Goal: Task Accomplishment & Management: Manage account settings

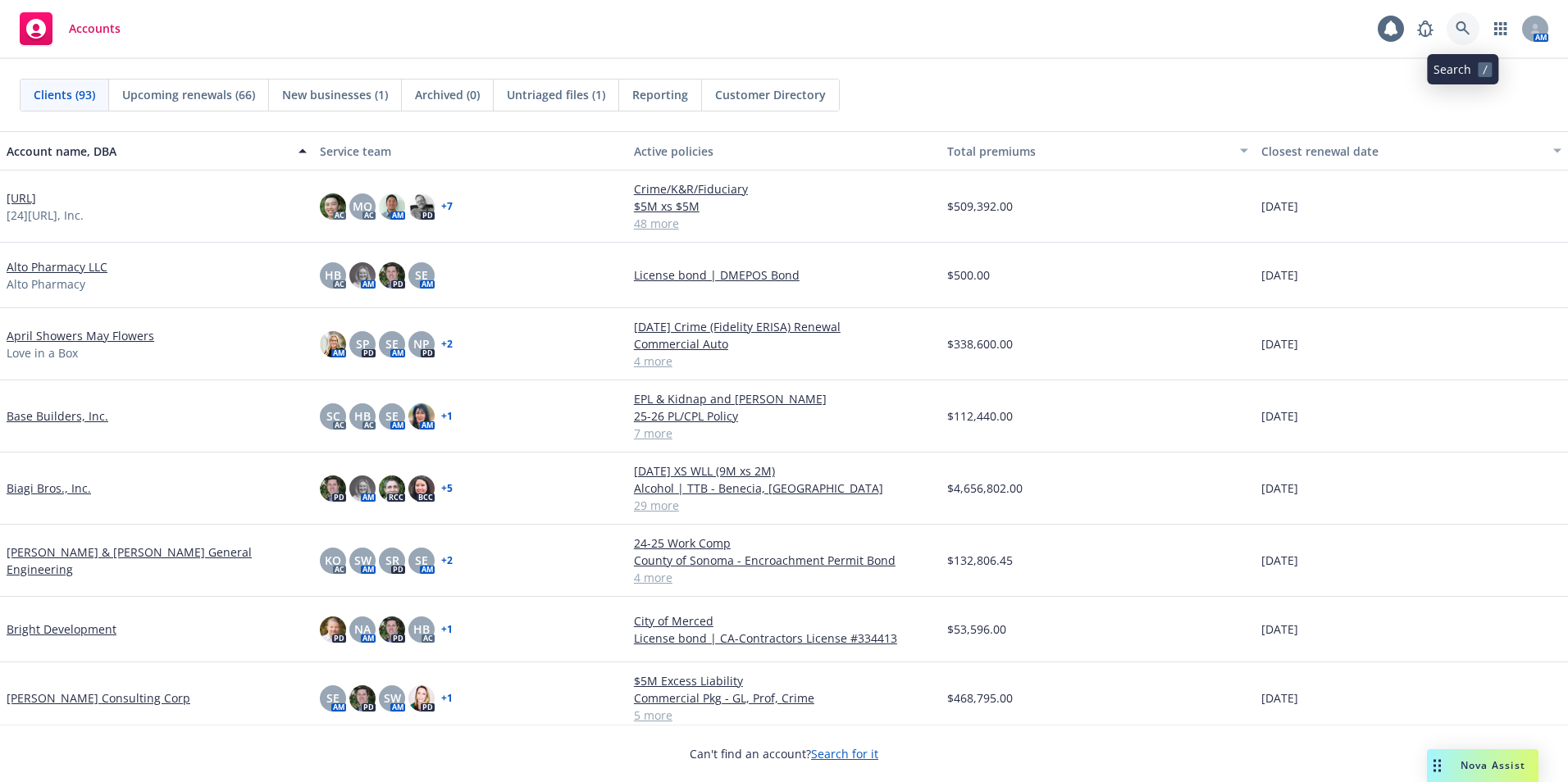
click at [1464, 20] on link at bounding box center [1463, 28] width 32 height 32
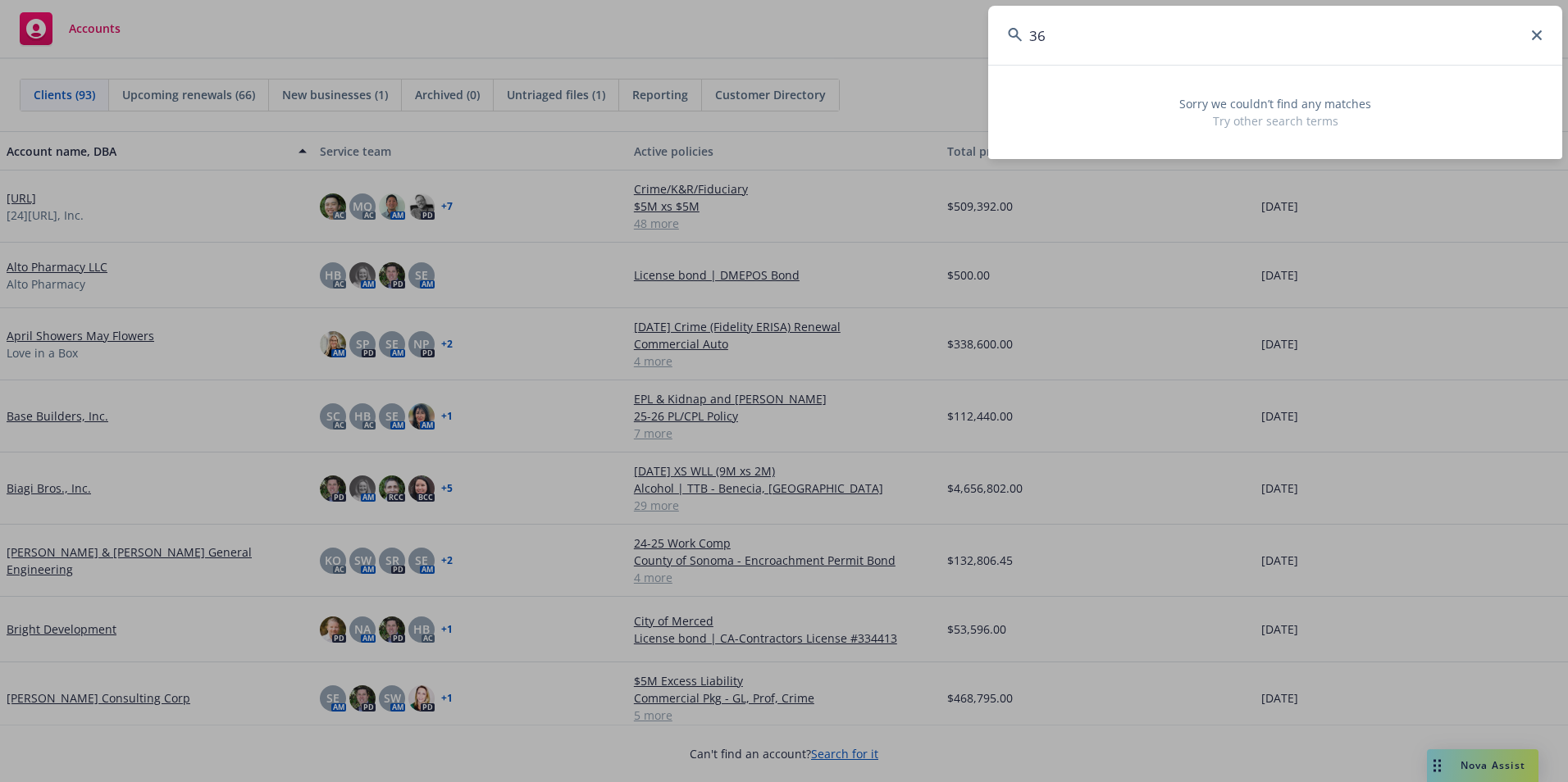
type input "3"
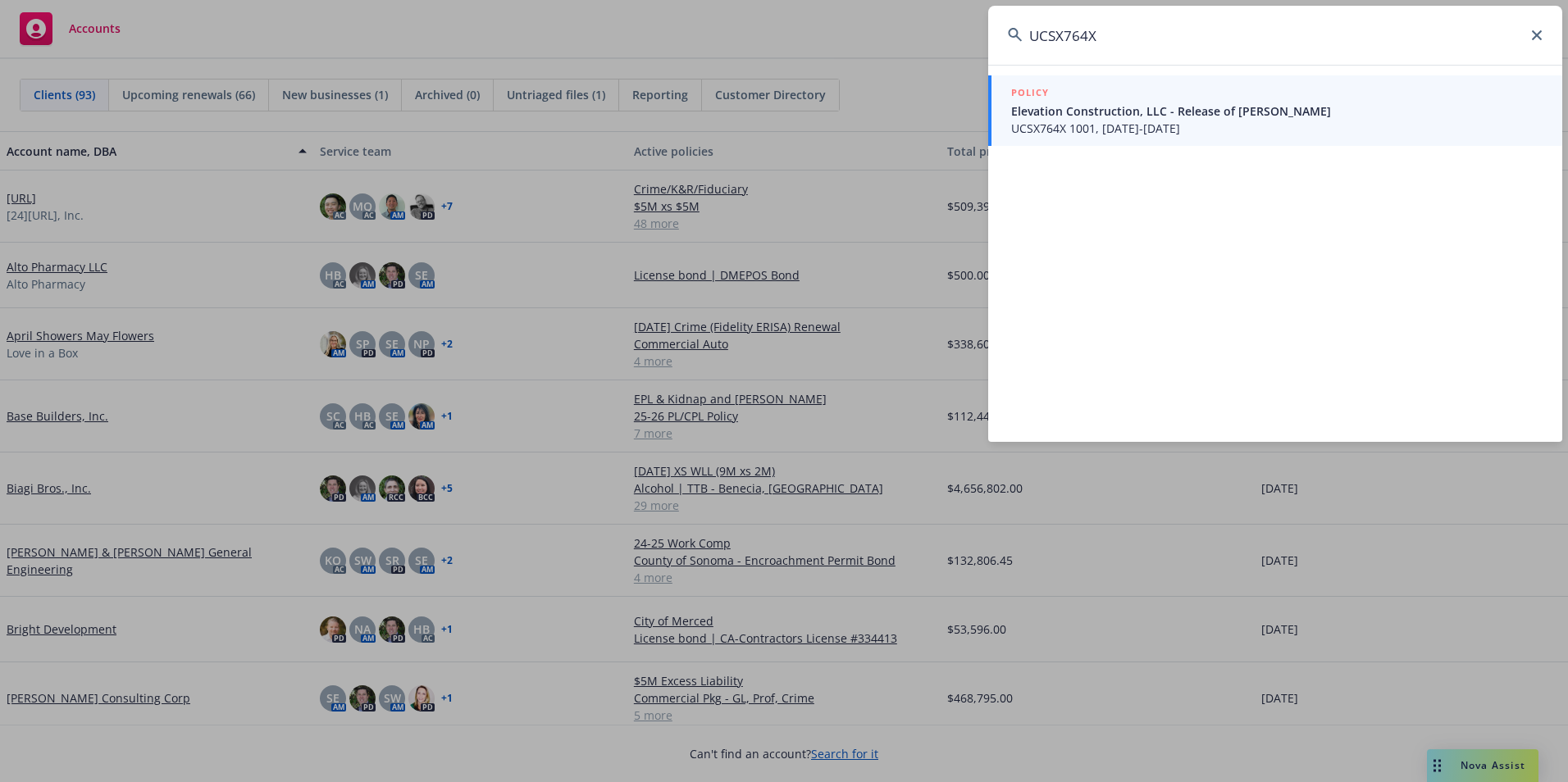
type input "UCSX764X"
click at [1535, 32] on icon at bounding box center [1537, 36] width 10 height 10
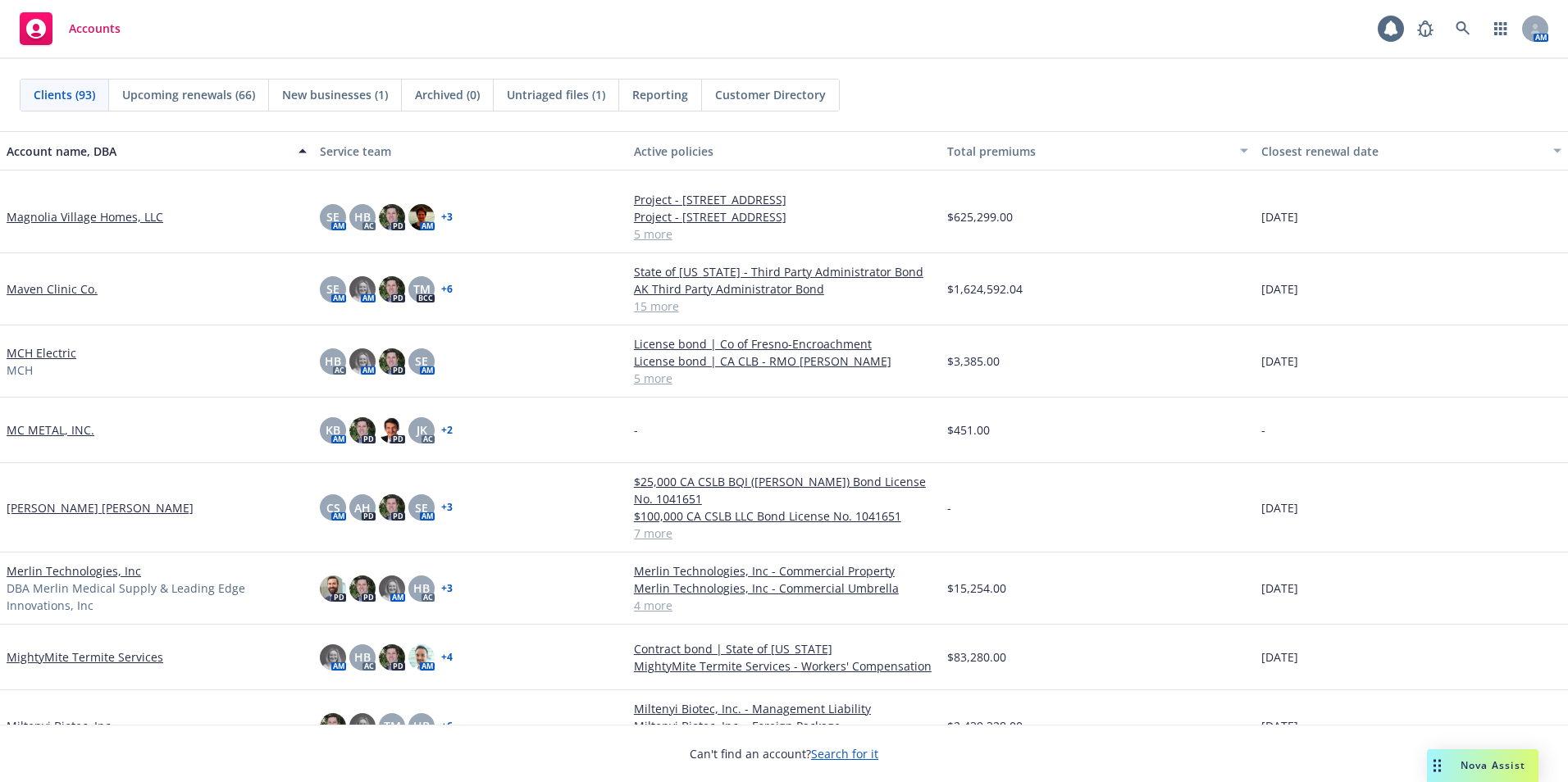
scroll to position [2459, 0]
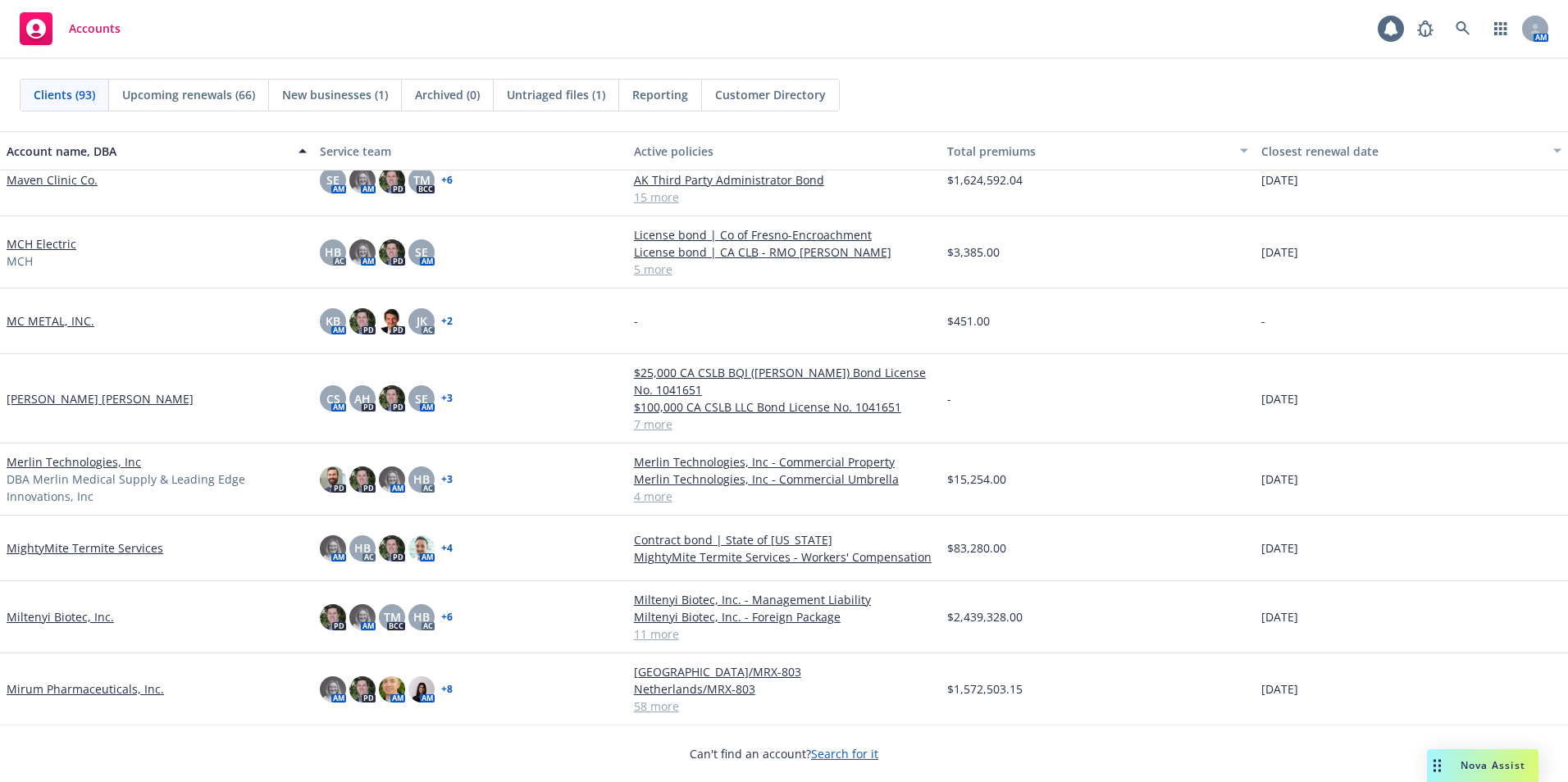
click at [71, 471] on link "Merlin Technologies, Inc" at bounding box center [74, 462] width 135 height 17
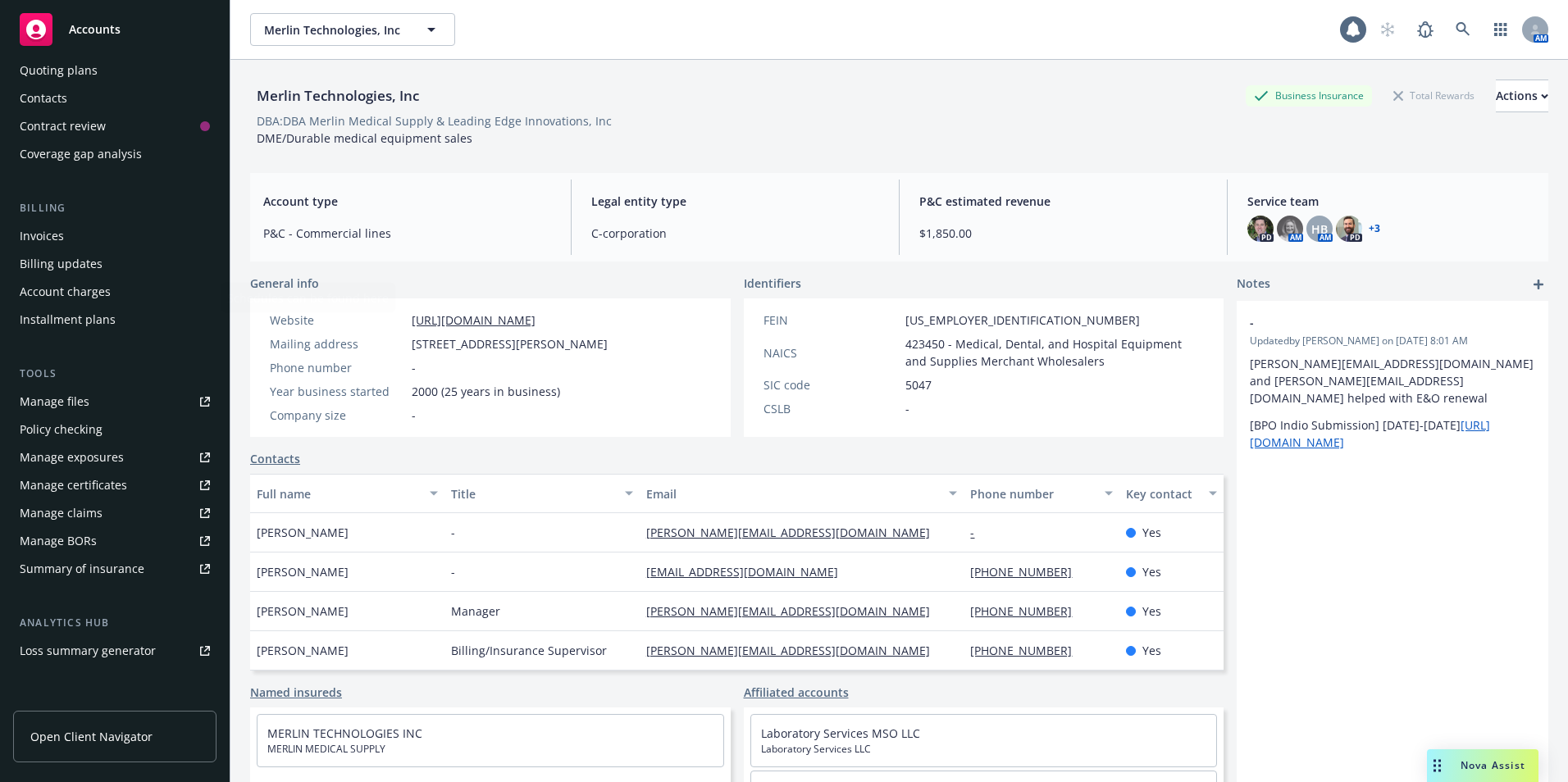
scroll to position [314, 0]
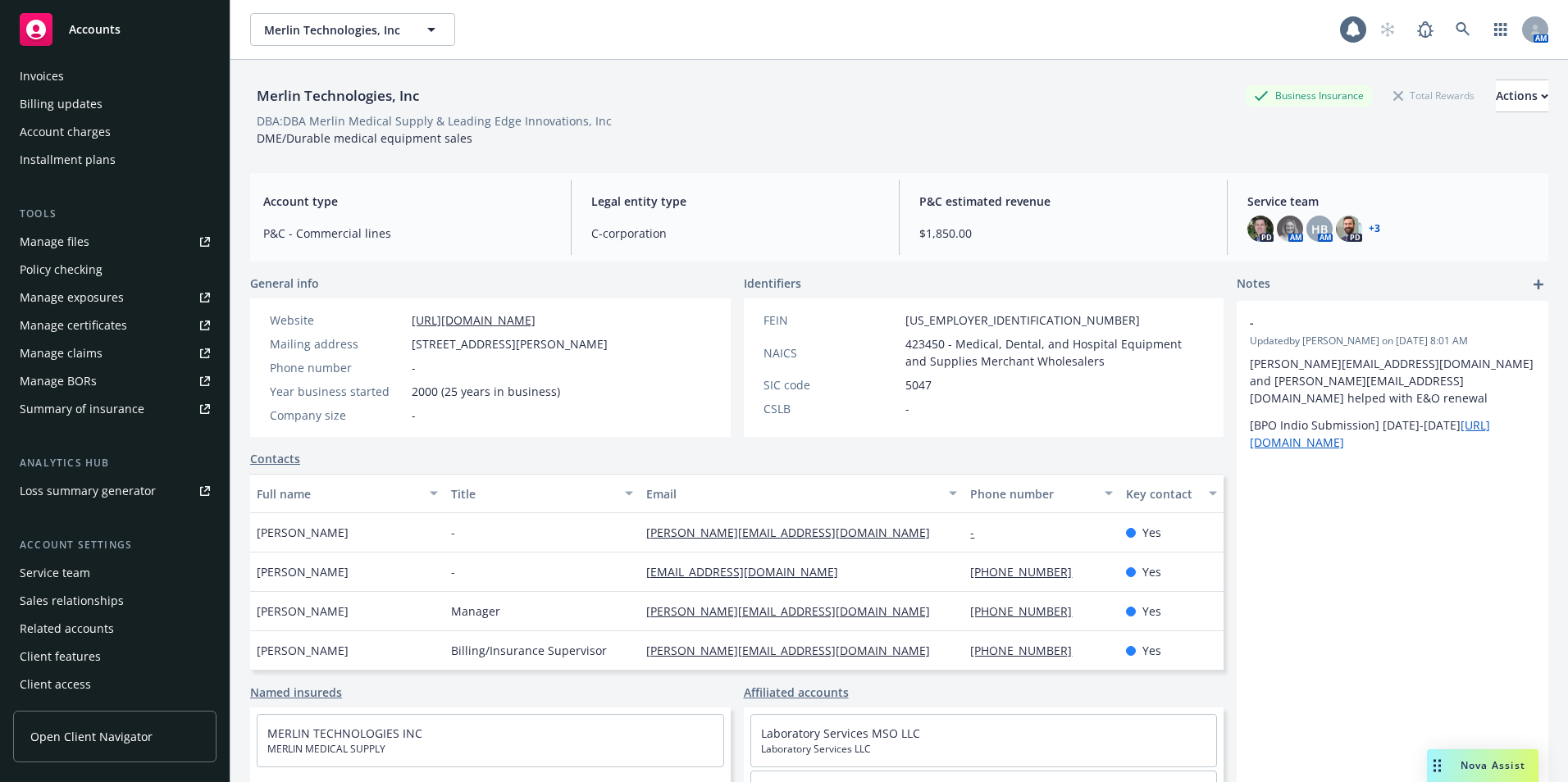
click at [53, 571] on div "Service team" at bounding box center [55, 573] width 71 height 26
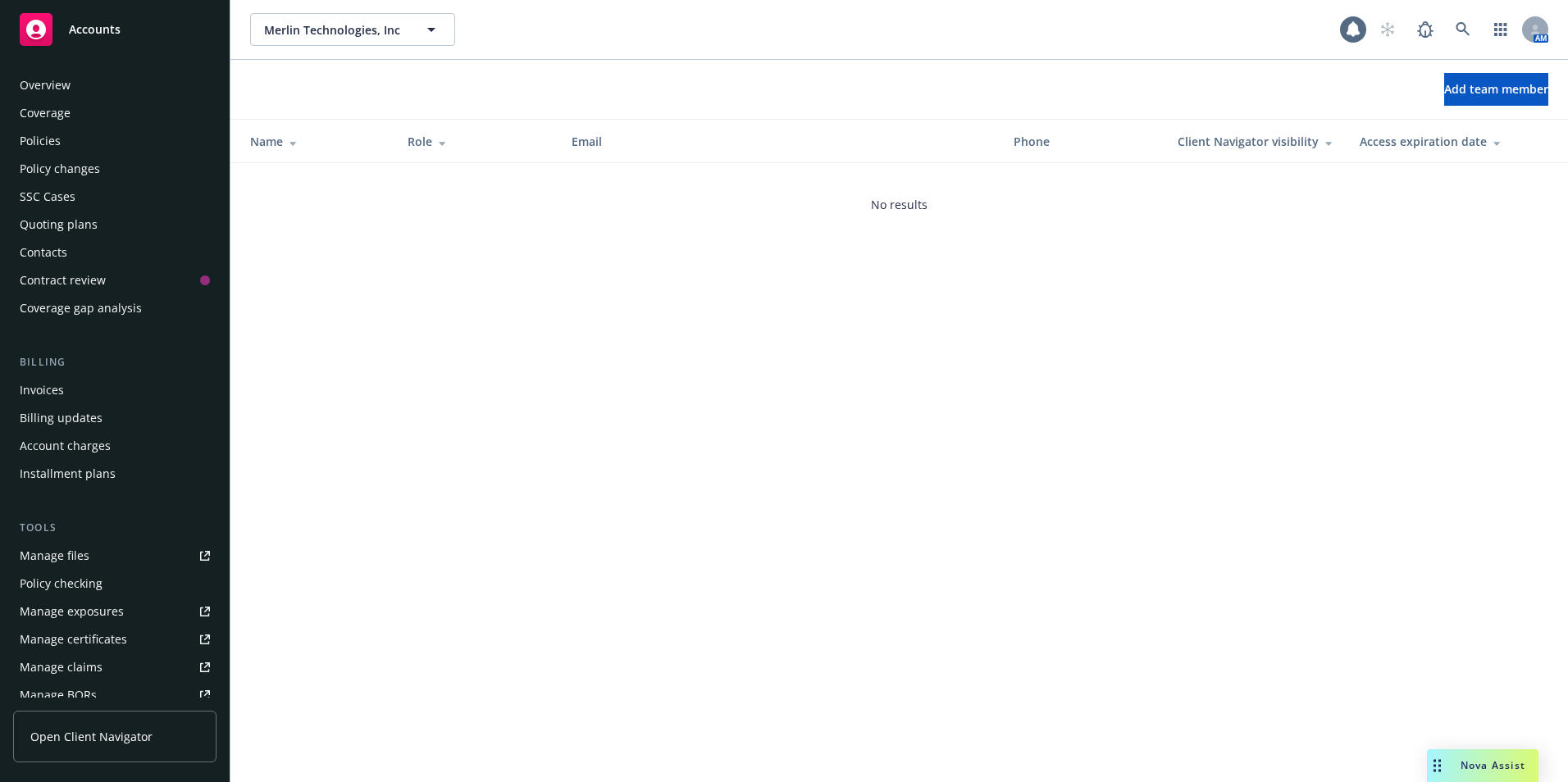
scroll to position [314, 0]
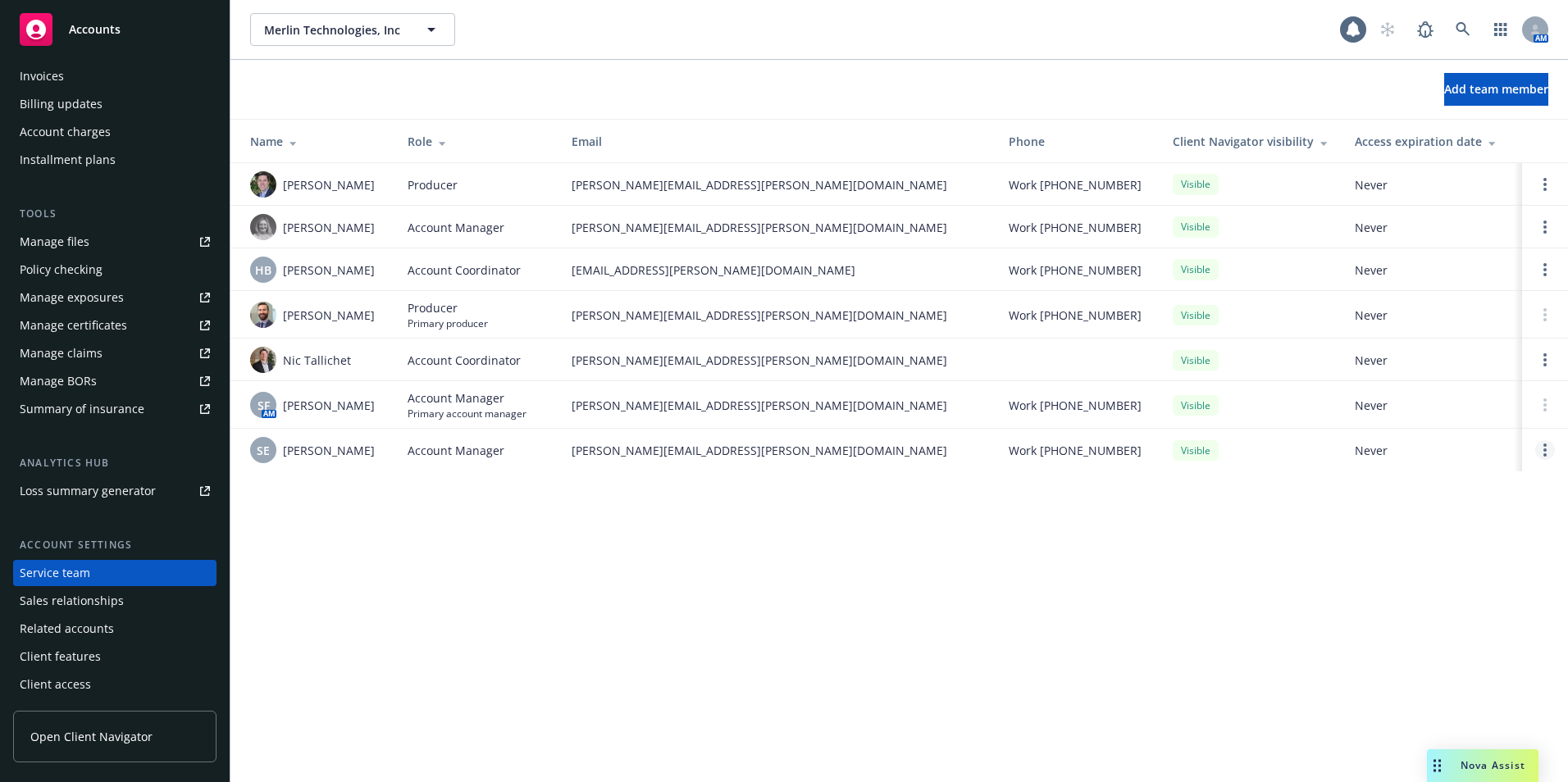
click at [1544, 458] on link "Open options" at bounding box center [1545, 449] width 20 height 20
click at [766, 568] on div "Merlin Technologies, Inc Merlin Technologies, Inc 1 AM Add team member Name Rol…" at bounding box center [899, 391] width 1338 height 782
click at [41, 28] on icon at bounding box center [36, 29] width 20 height 20
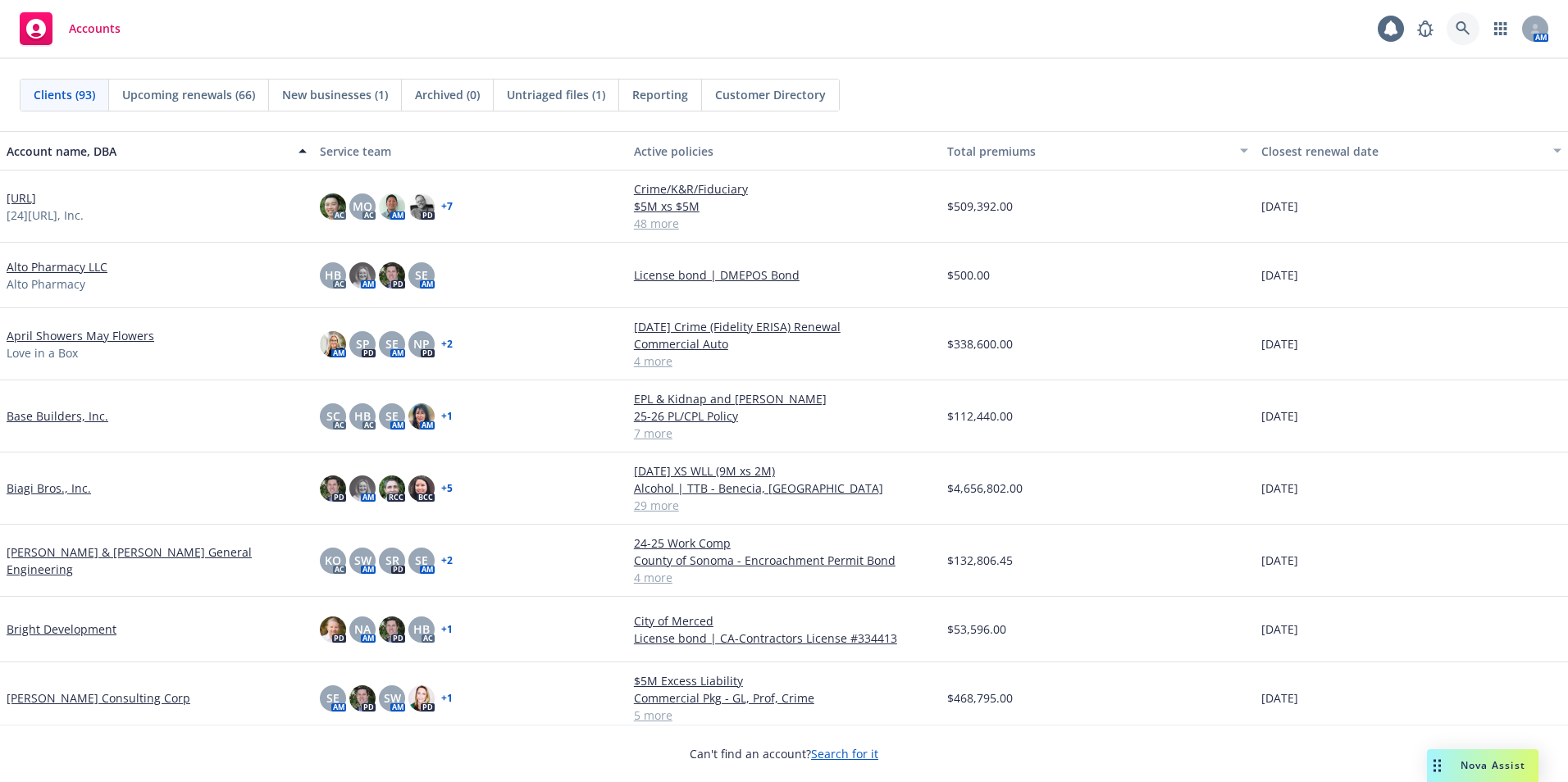
click at [1468, 24] on icon at bounding box center [1463, 28] width 15 height 14
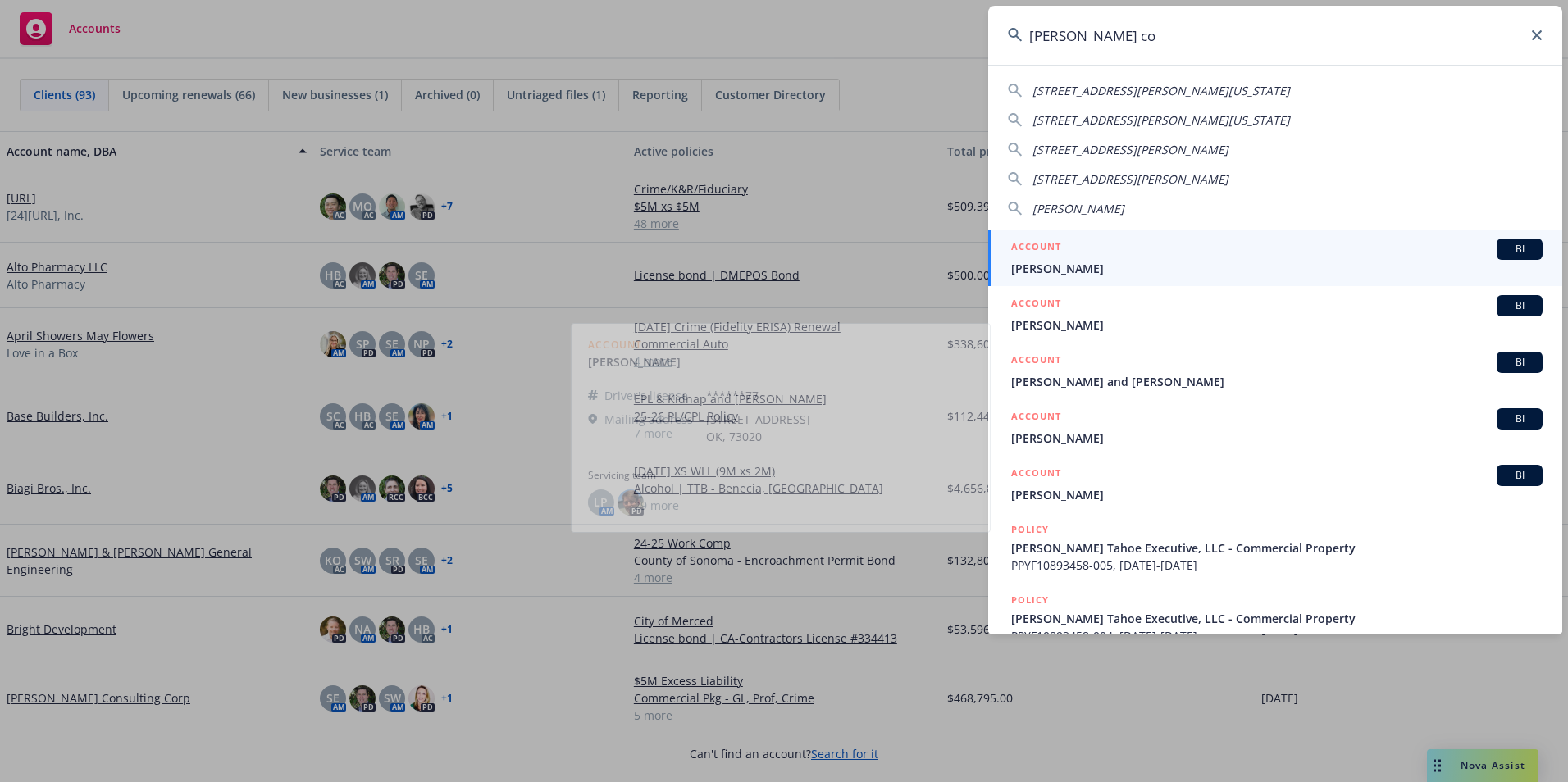
type input "[PERSON_NAME] con"
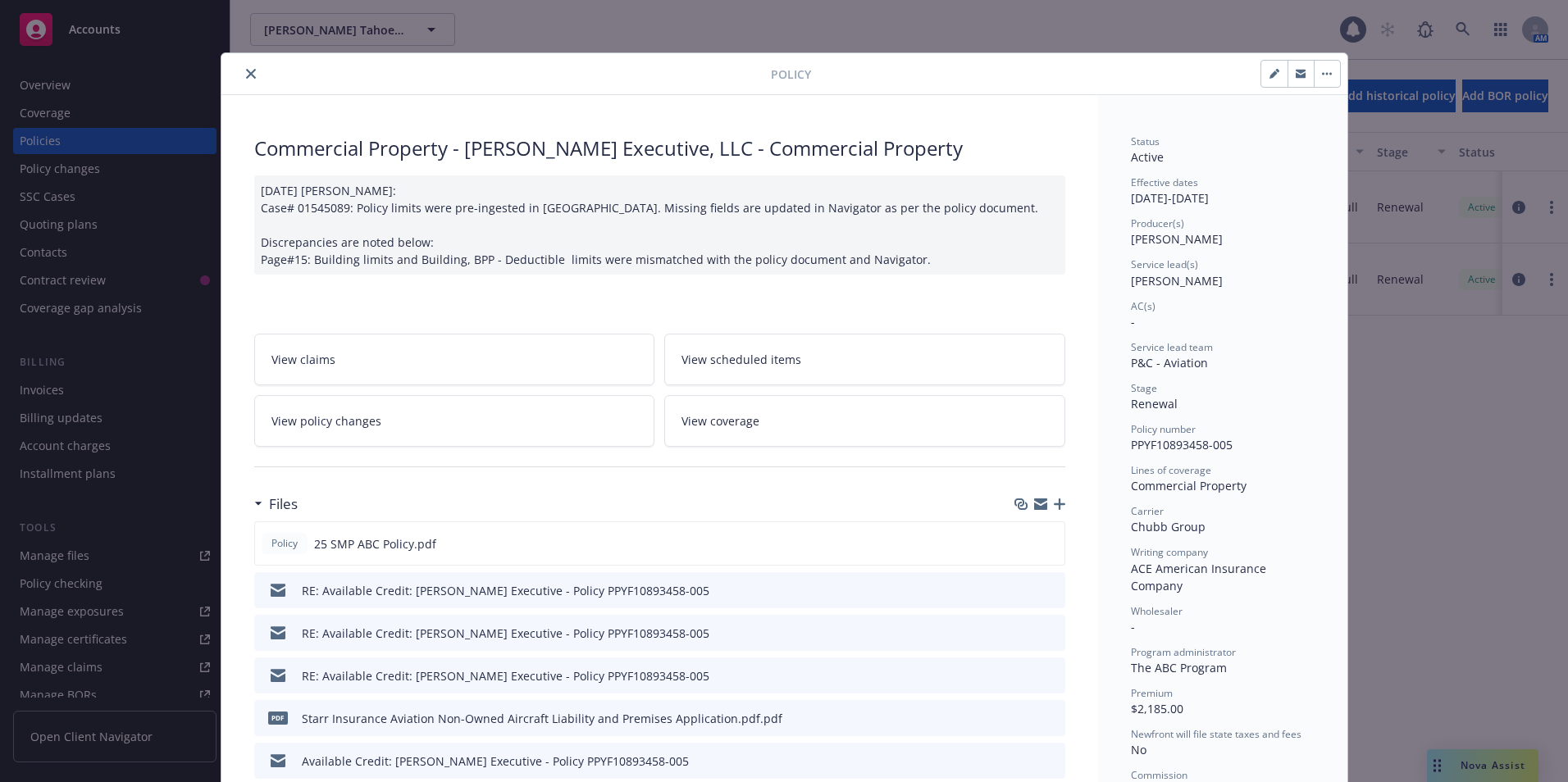
click at [246, 75] on icon "close" at bounding box center [251, 74] width 10 height 10
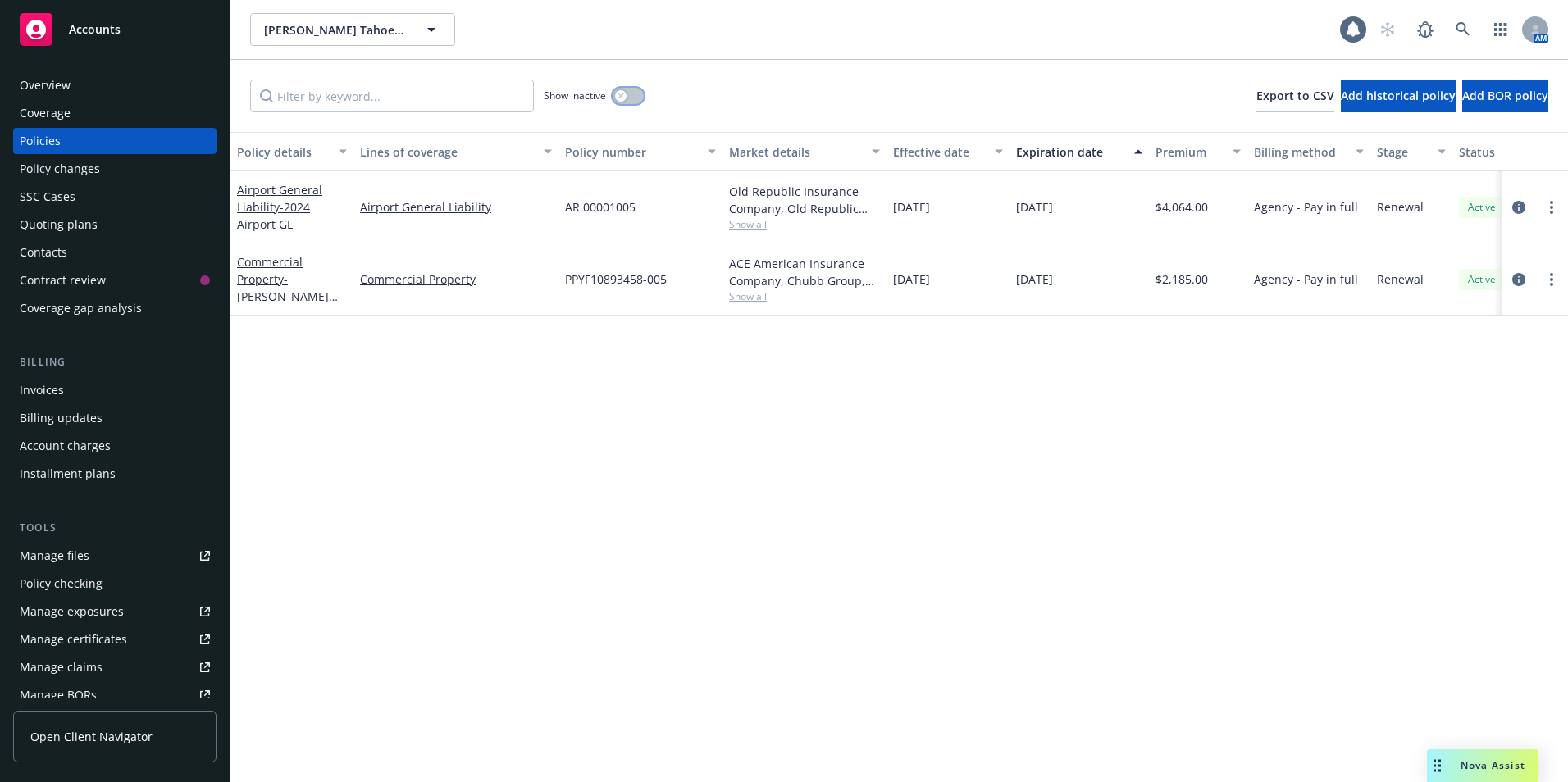
drag, startPoint x: 628, startPoint y: 96, endPoint x: 621, endPoint y: 124, distance: 28.9
click at [628, 96] on button "button" at bounding box center [628, 96] width 32 height 16
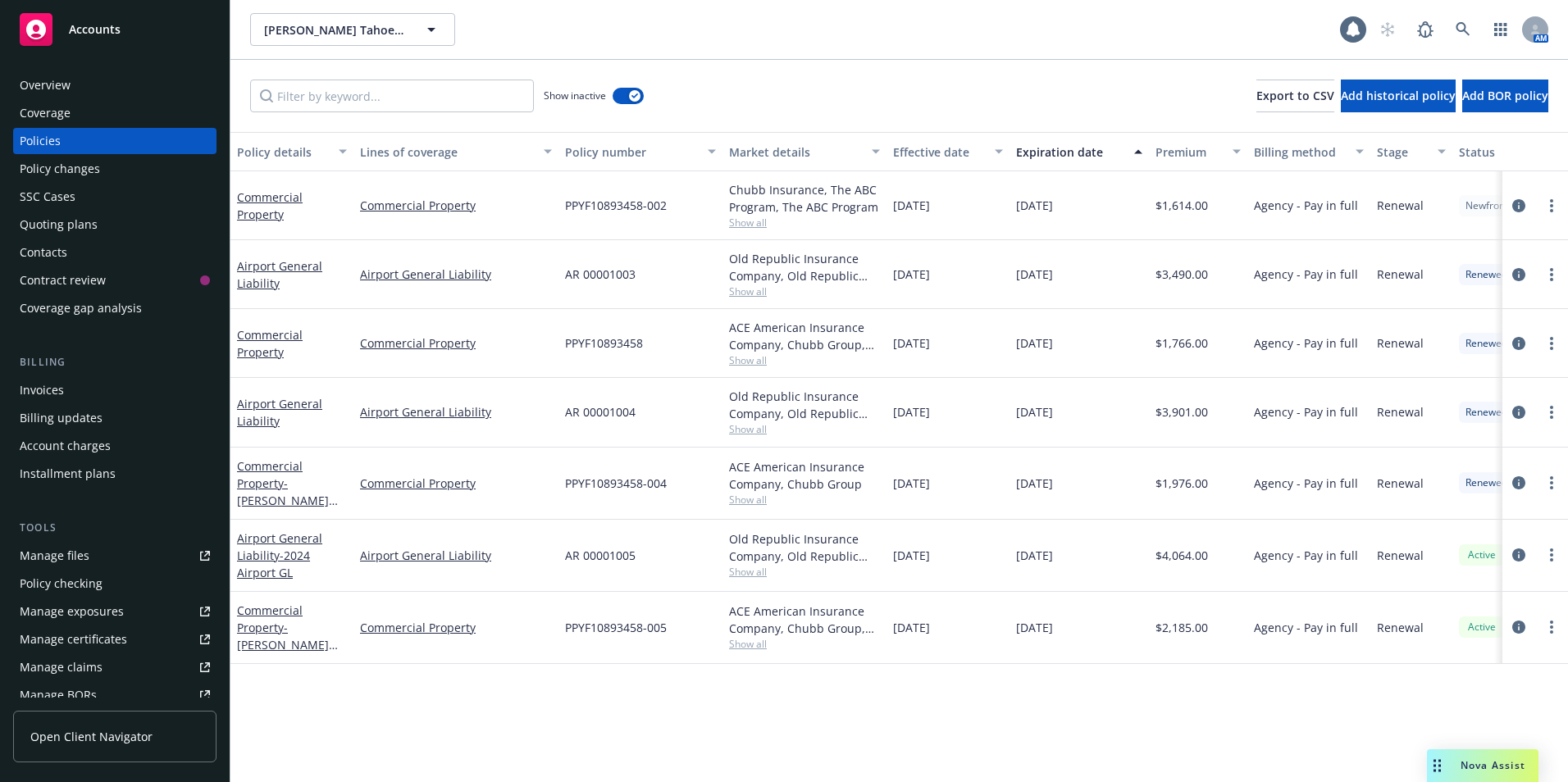
click at [36, 28] on rect at bounding box center [36, 29] width 32 height 32
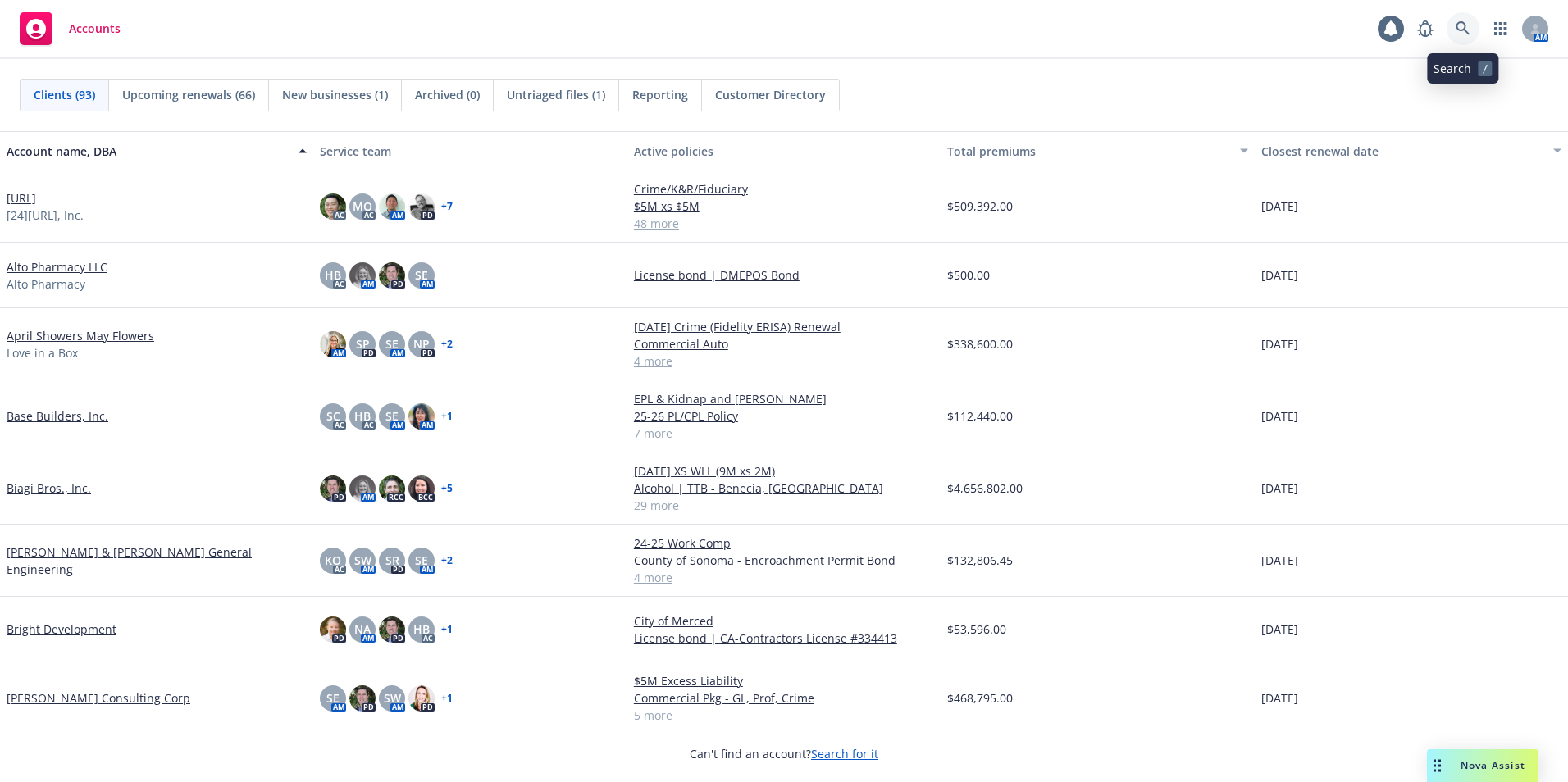
click at [1457, 28] on icon at bounding box center [1463, 28] width 14 height 14
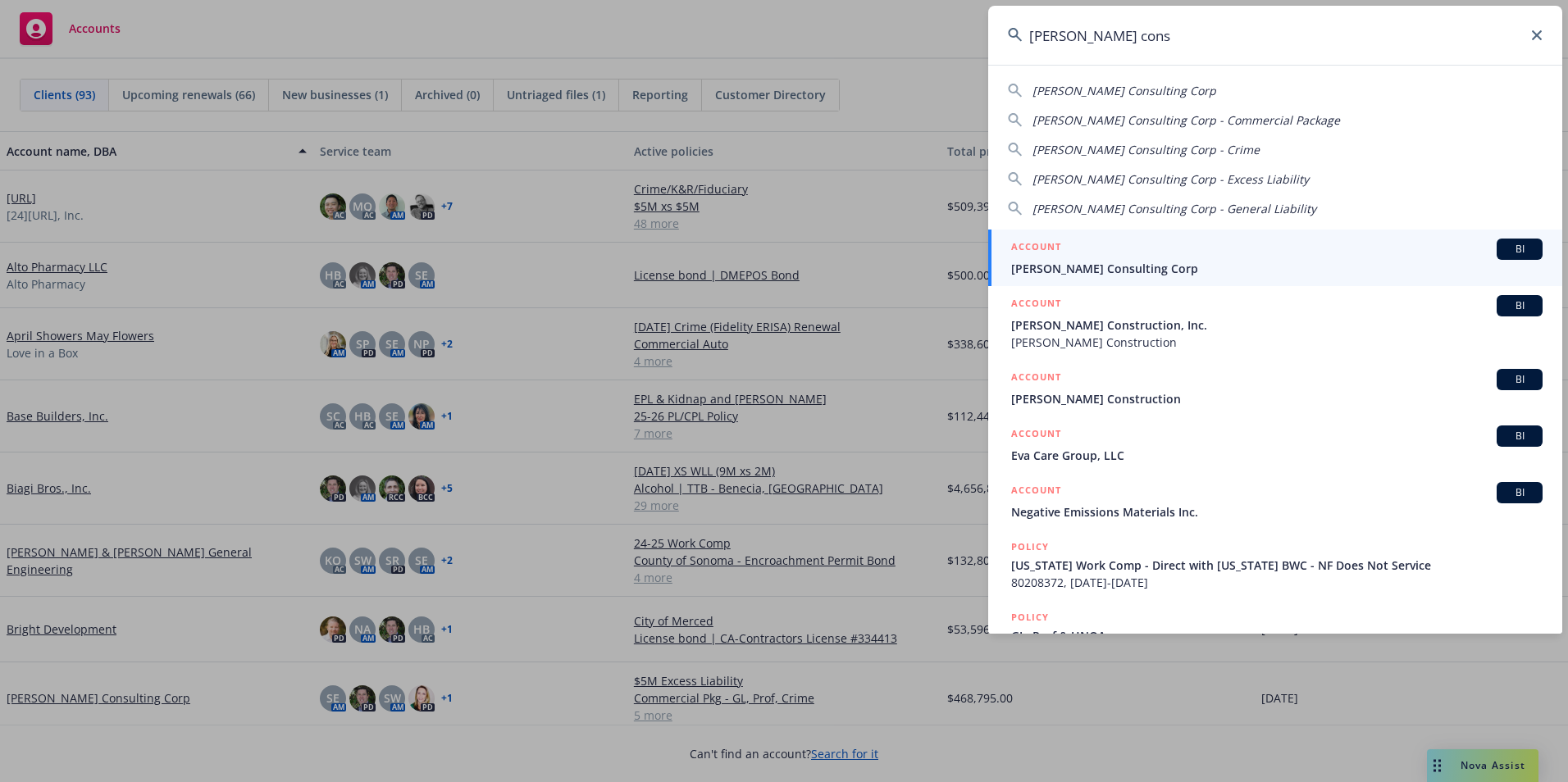
type input "[PERSON_NAME] cons"
click at [1097, 266] on span "[PERSON_NAME] Consulting Corp" at bounding box center [1277, 269] width 531 height 17
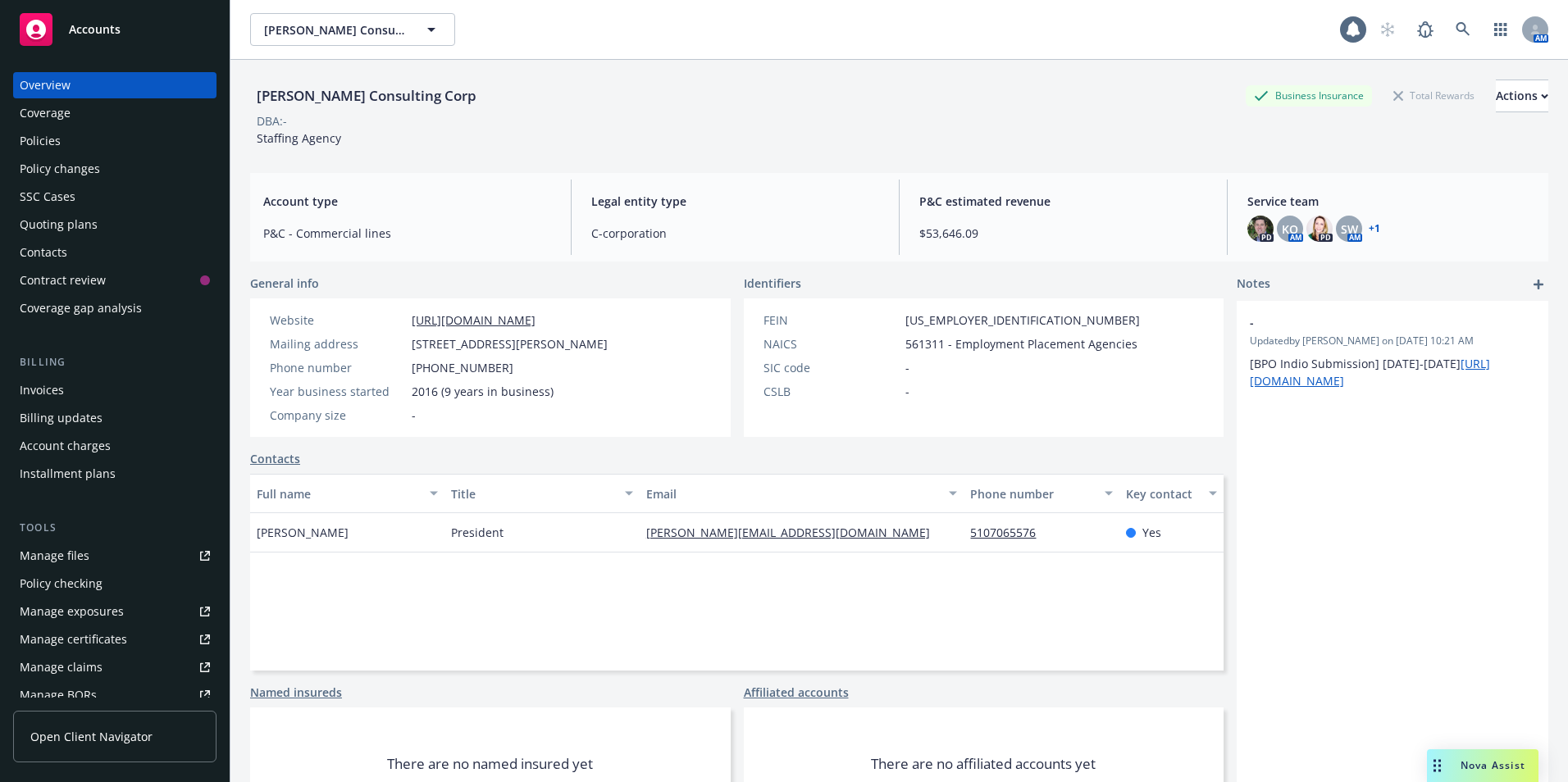
click at [44, 141] on div "Policies" at bounding box center [40, 141] width 41 height 26
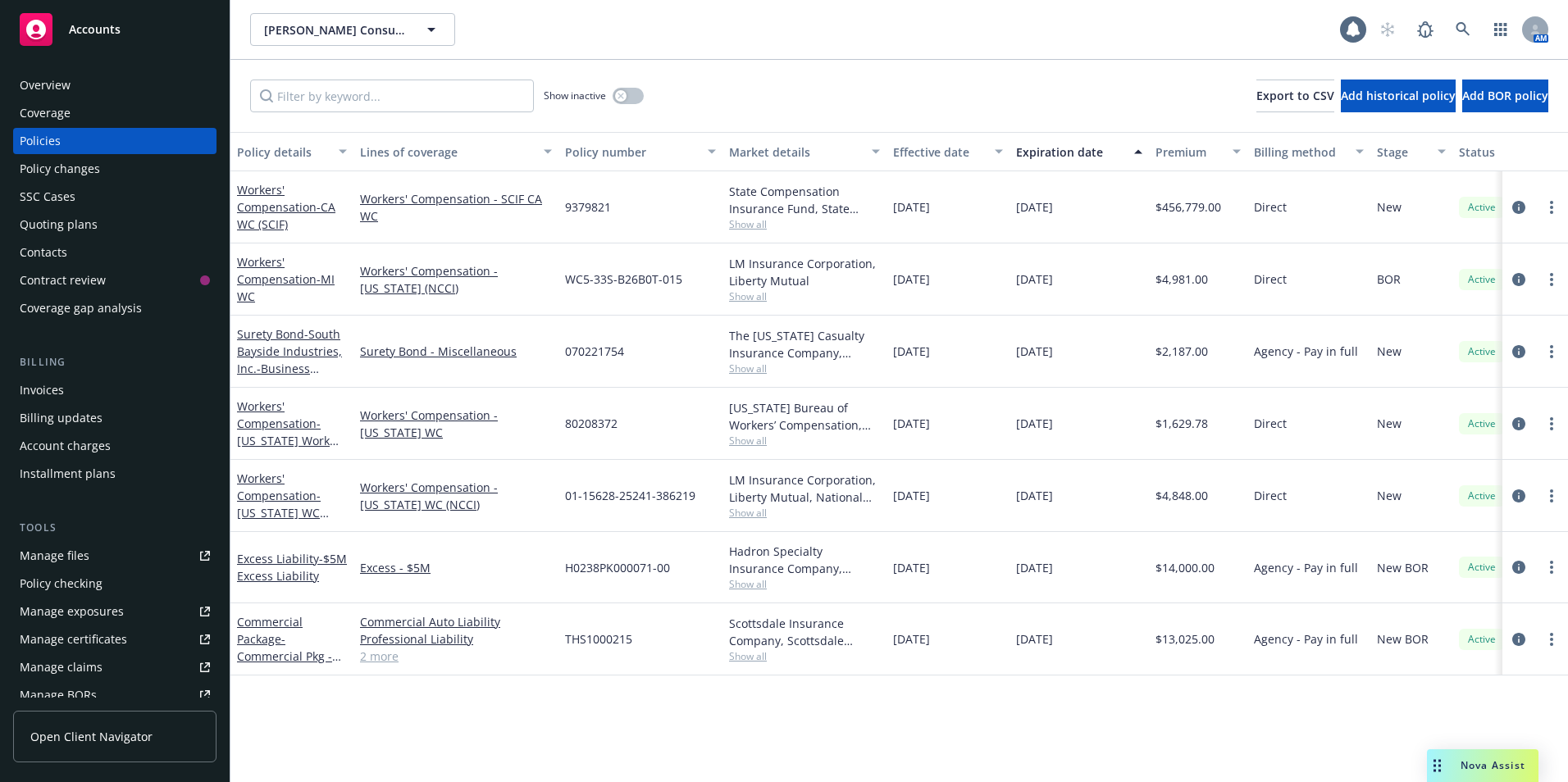
click at [60, 78] on div "Overview" at bounding box center [45, 85] width 51 height 26
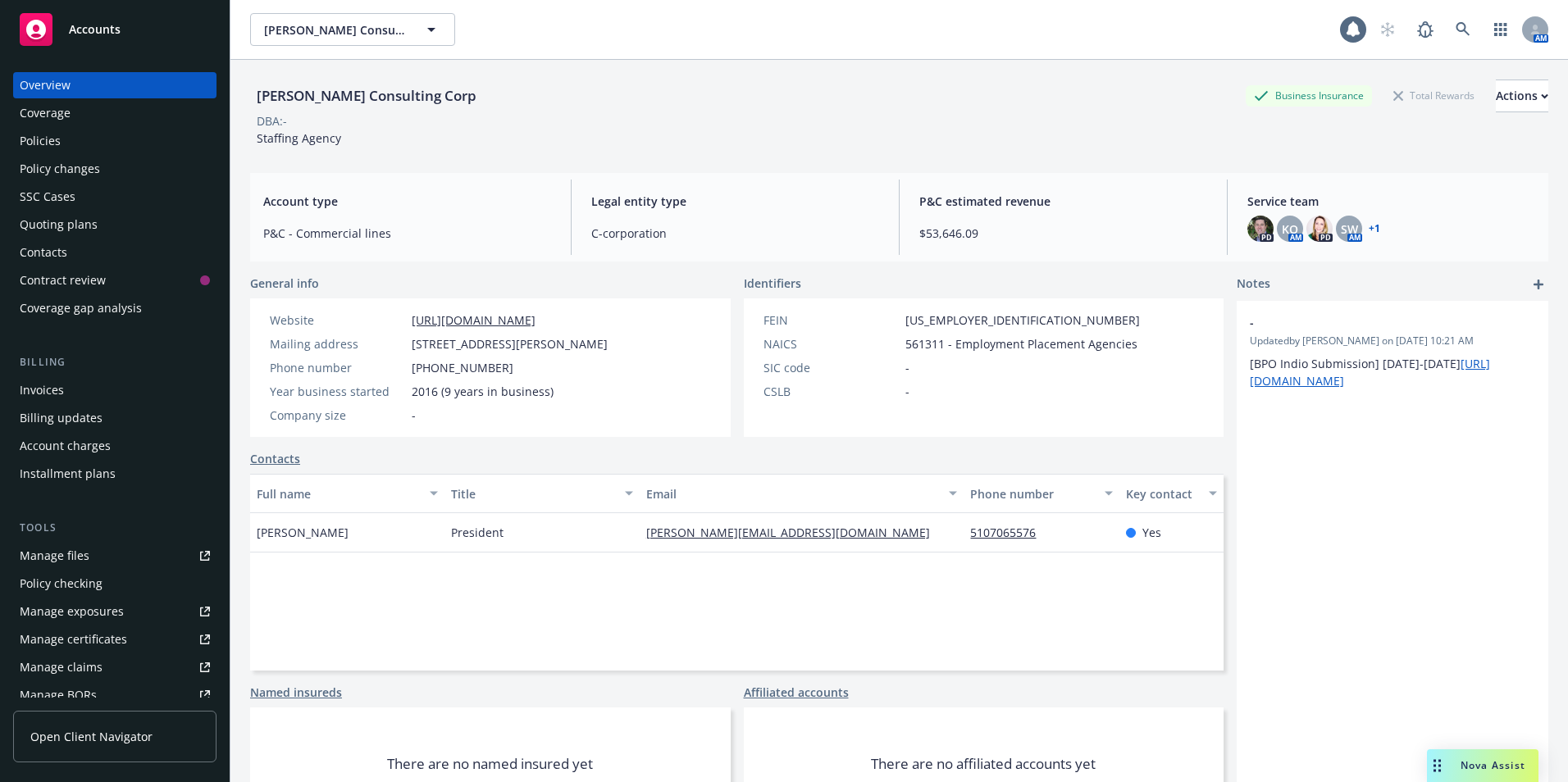
click at [55, 138] on div "Policies" at bounding box center [40, 141] width 41 height 26
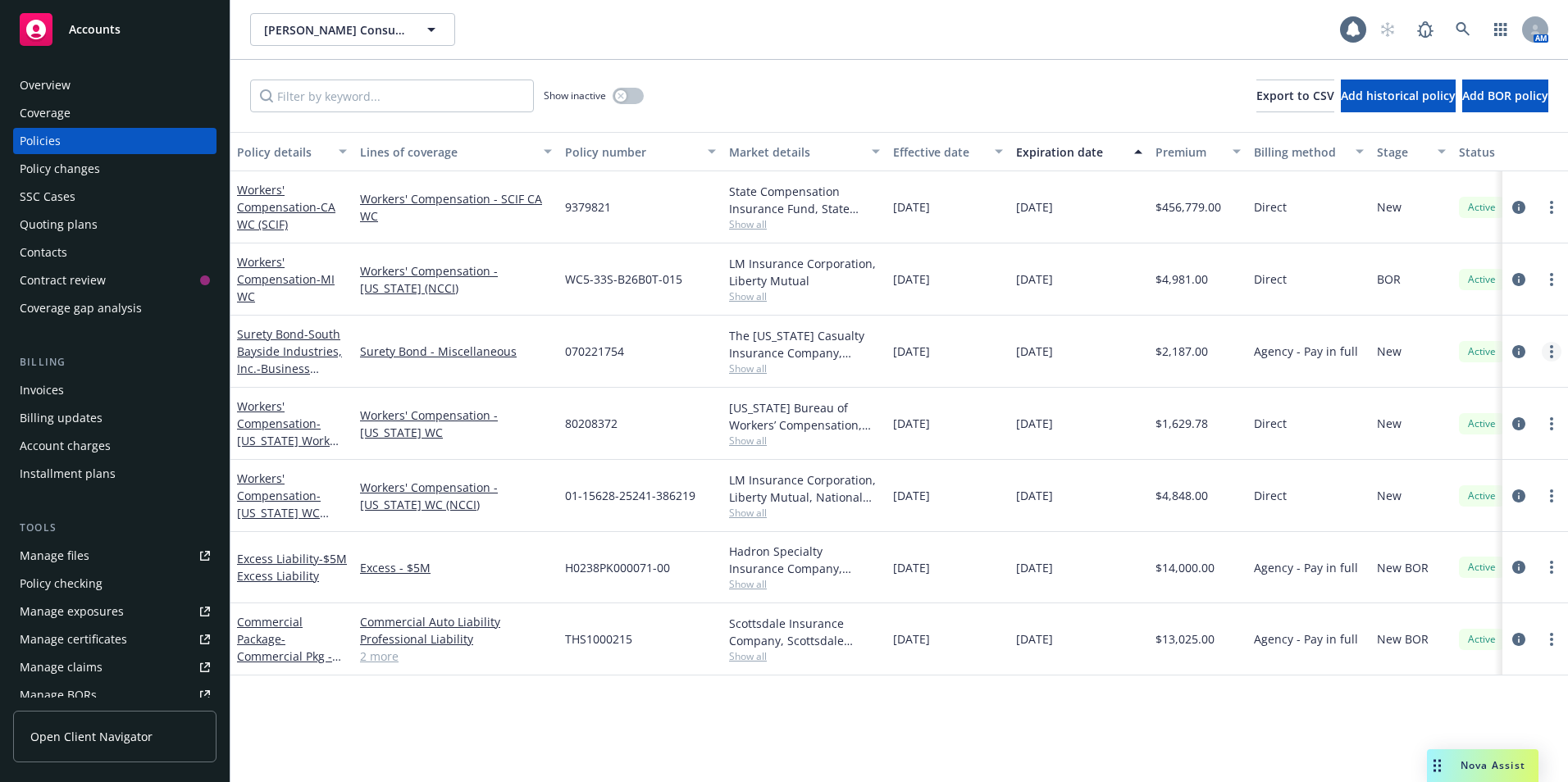
click at [1553, 351] on link "more" at bounding box center [1552, 351] width 20 height 20
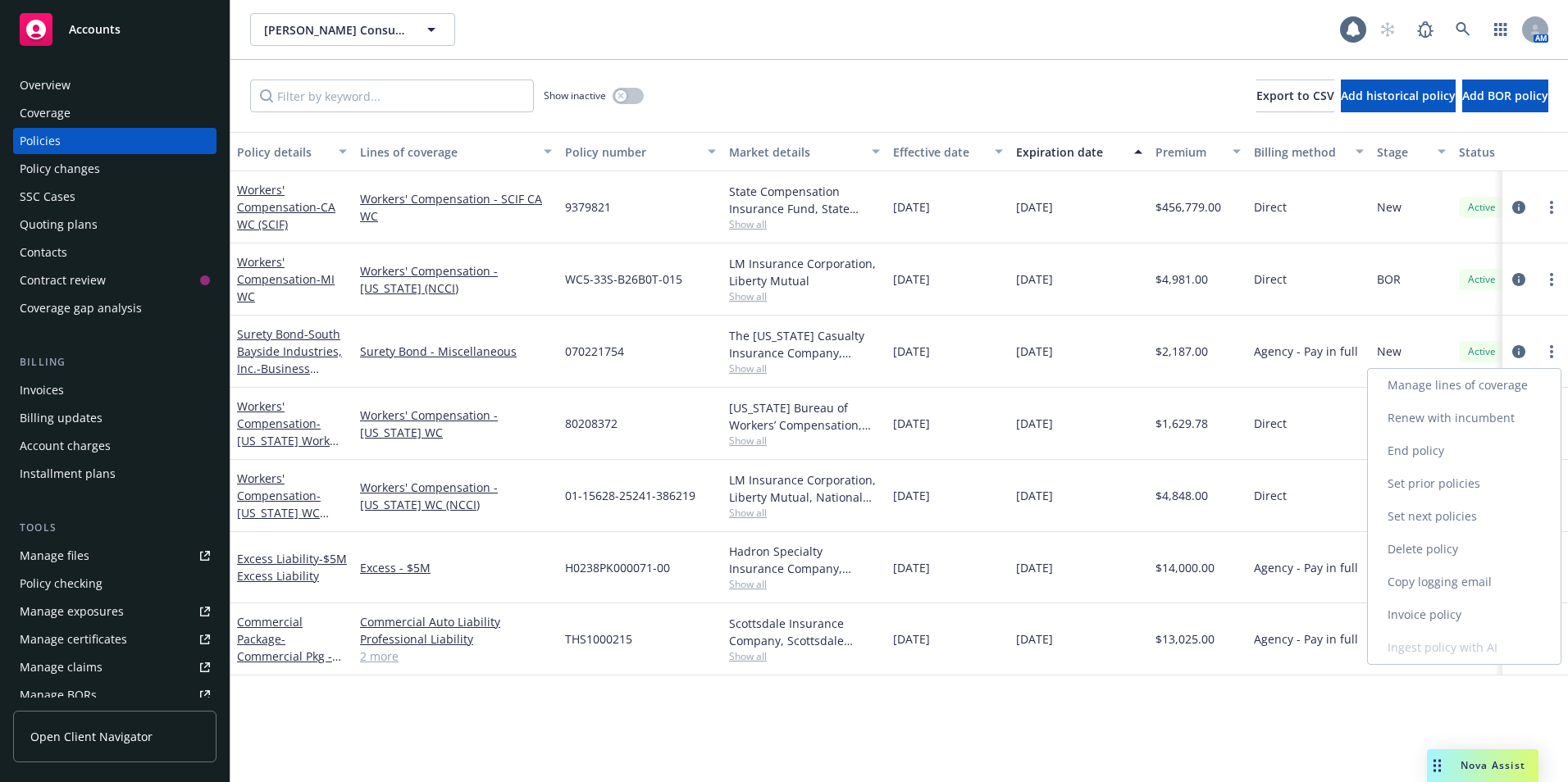
click at [1414, 453] on link "End policy" at bounding box center [1465, 451] width 193 height 32
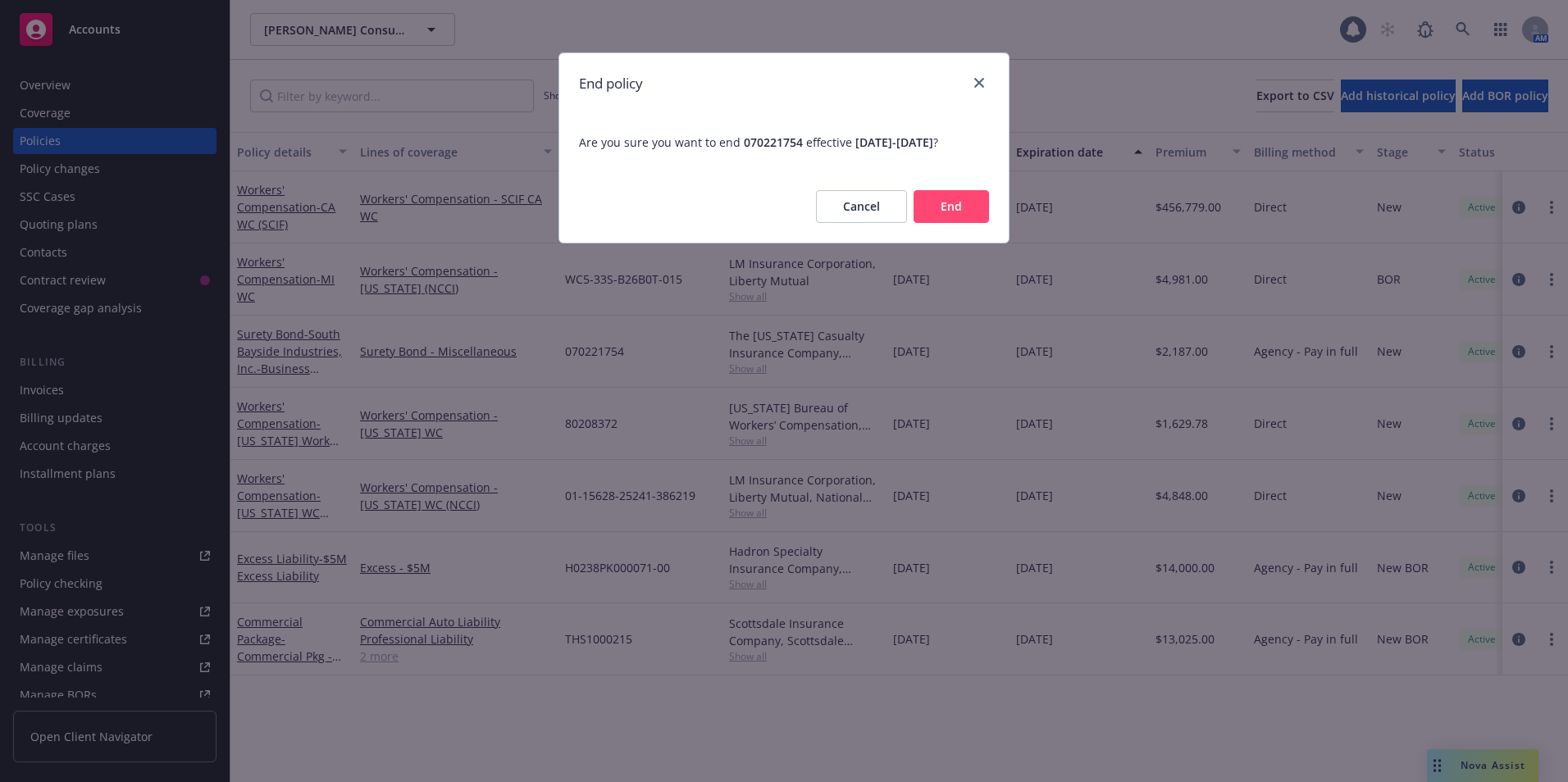
click at [960, 196] on button "End" at bounding box center [951, 206] width 75 height 32
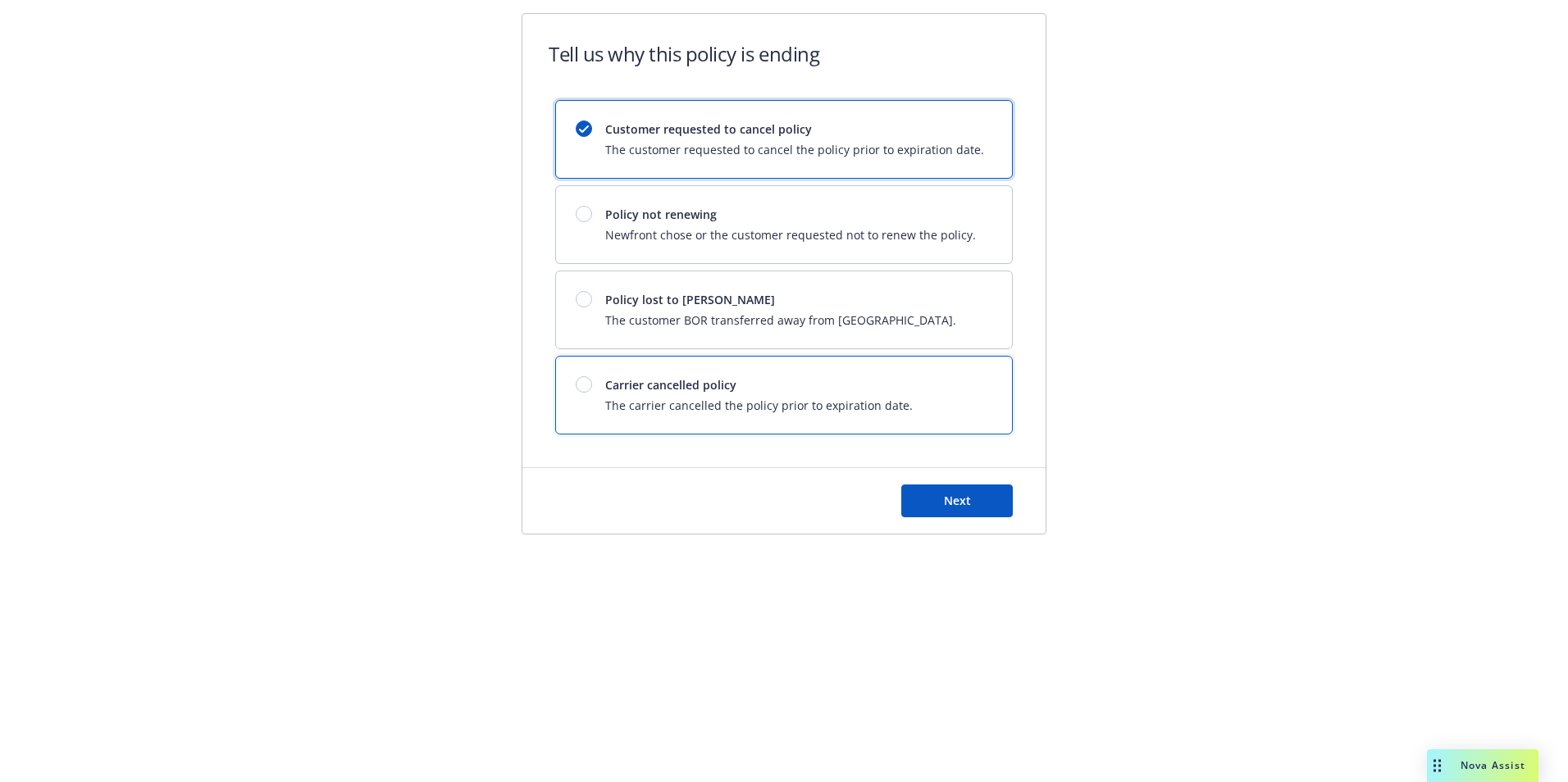
click at [585, 378] on div at bounding box center [584, 384] width 16 height 16
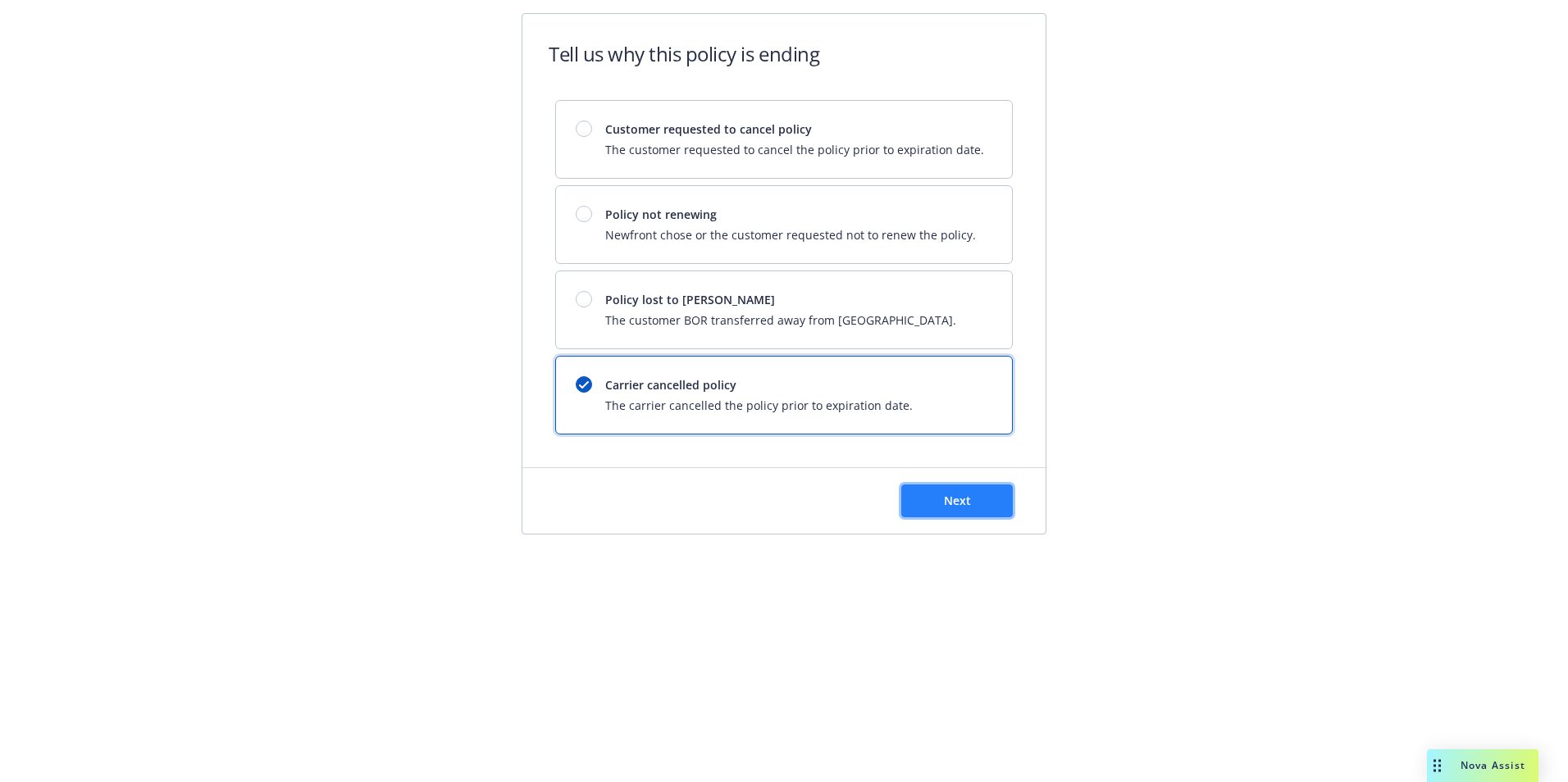
click at [963, 498] on span "Next" at bounding box center [958, 501] width 27 height 15
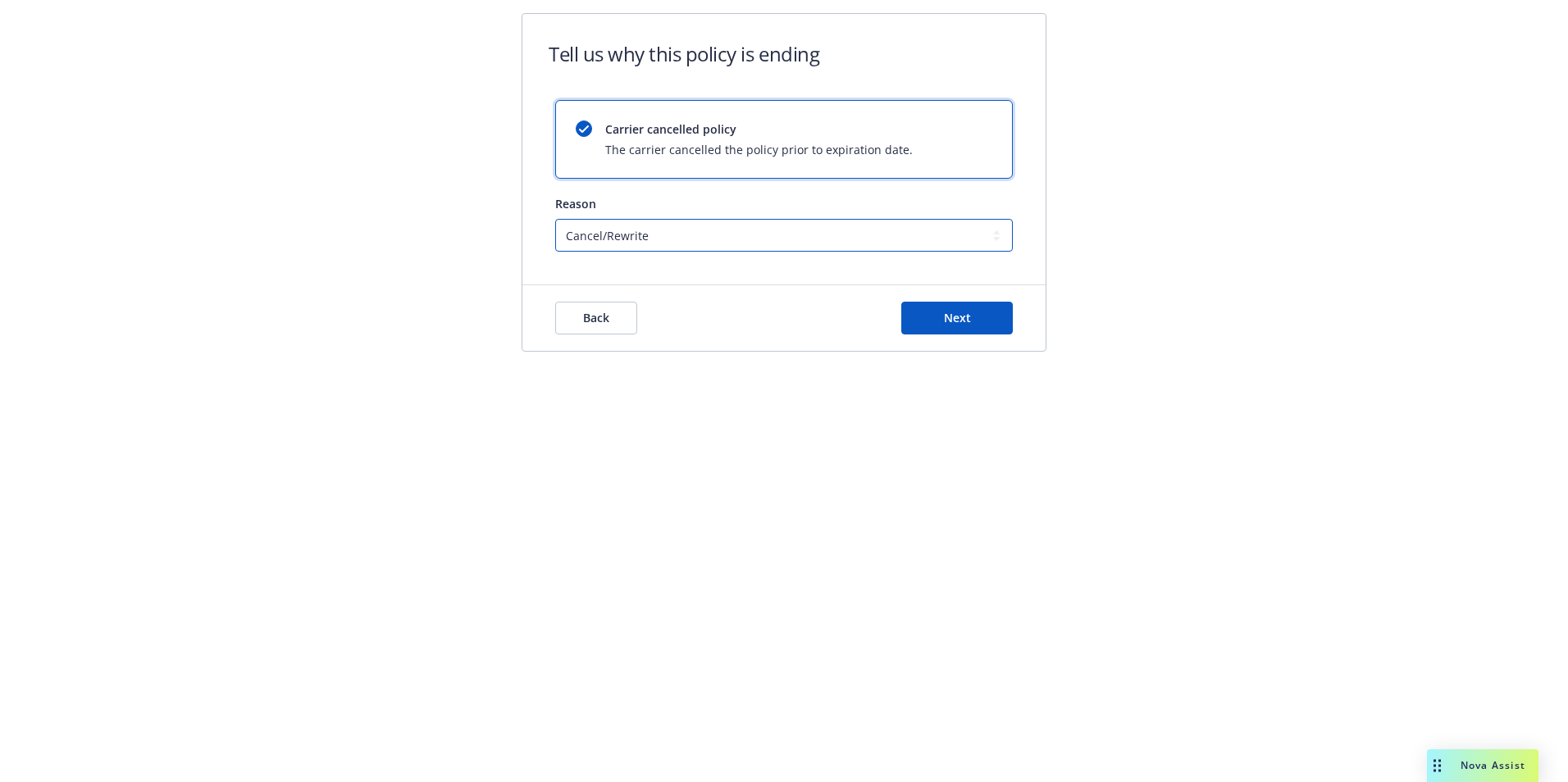
click at [665, 237] on select "Cancel/Rewrite Lost carrier appointment Compliance/Non-payment Lost on BOR" at bounding box center [784, 235] width 458 height 32
click at [652, 231] on select "Cancel/Rewrite Lost carrier appointment Compliance/Non-payment Lost on BOR" at bounding box center [784, 235] width 458 height 32
select select "Compliance/Non-payment"
click at [555, 219] on select "Cancel/Rewrite Lost carrier appointment Compliance/Non-payment Lost on BOR" at bounding box center [784, 235] width 458 height 32
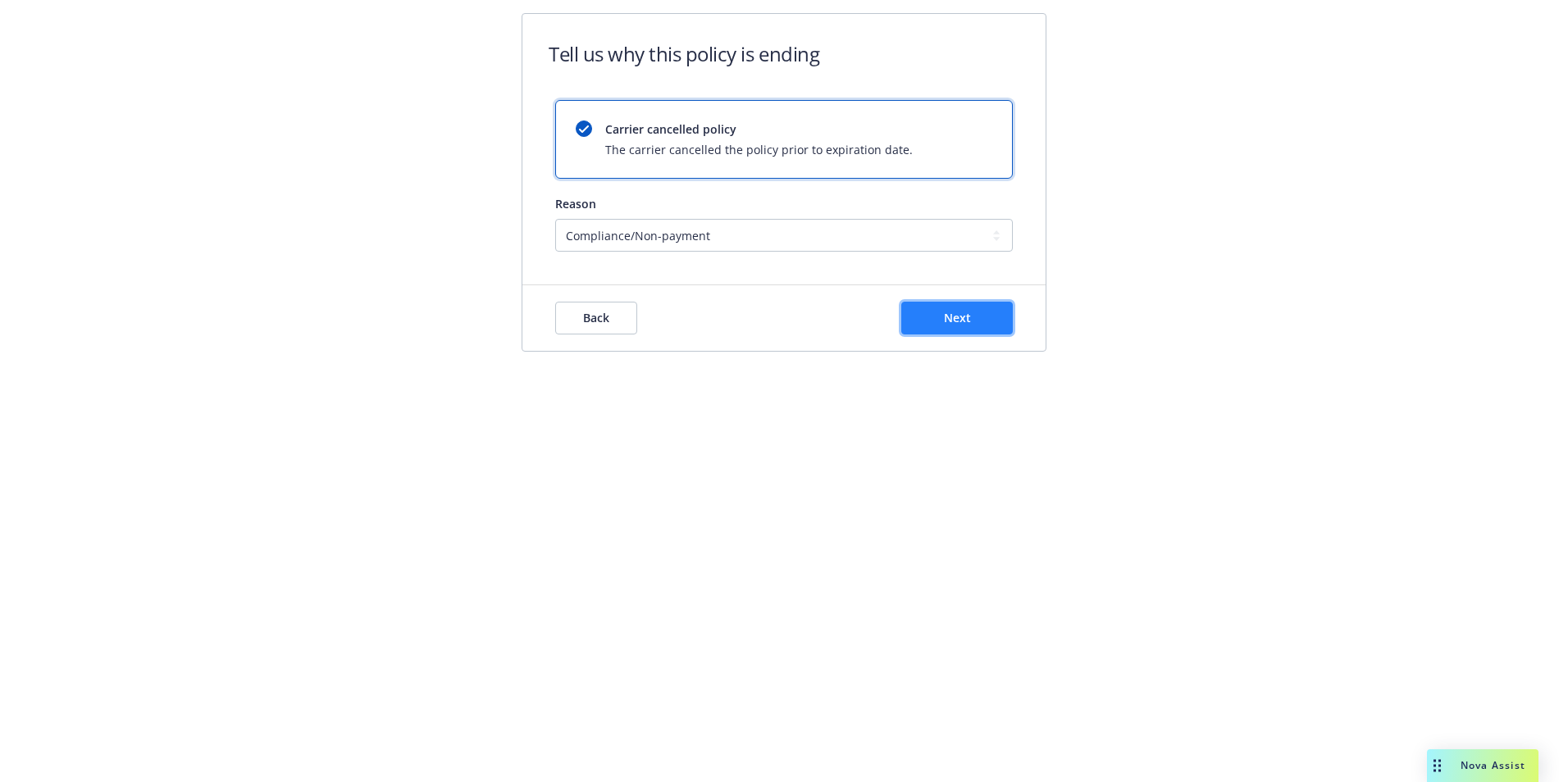
click at [959, 319] on span "Next" at bounding box center [958, 317] width 27 height 15
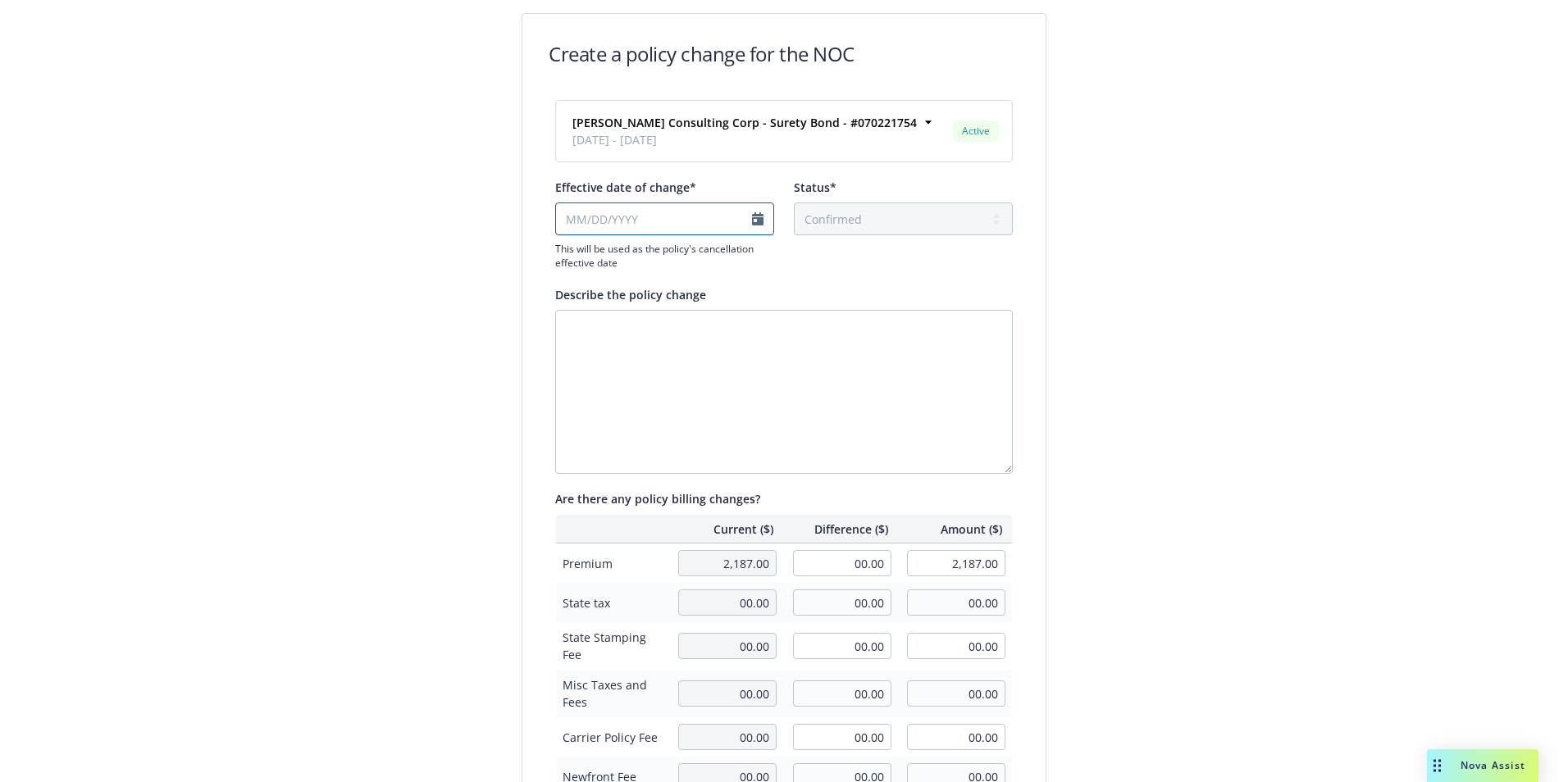
select select "September"
select select "2025"
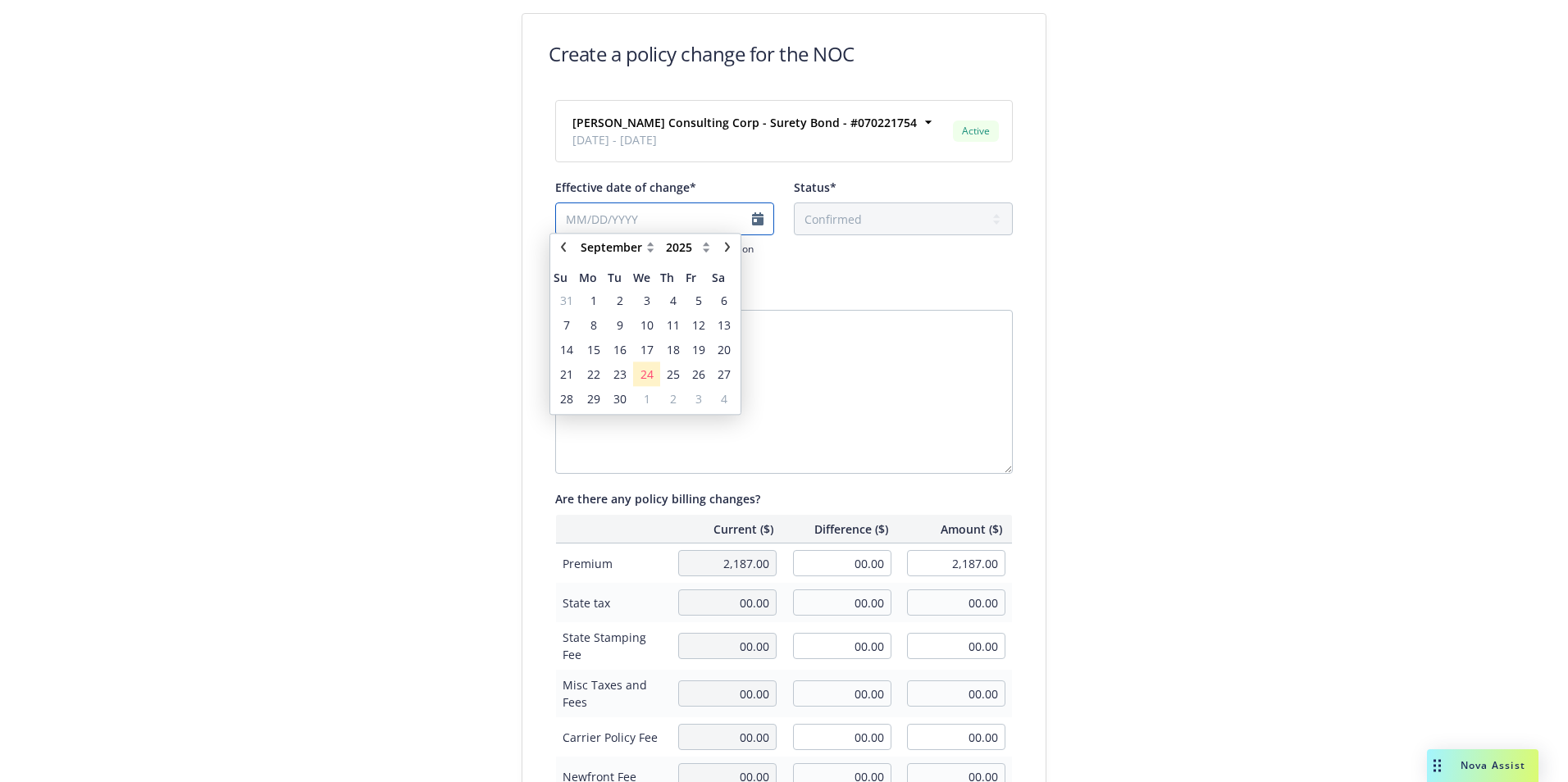
click at [637, 226] on input "Effective date of change*" at bounding box center [665, 218] width 219 height 32
type input "[DATE]"
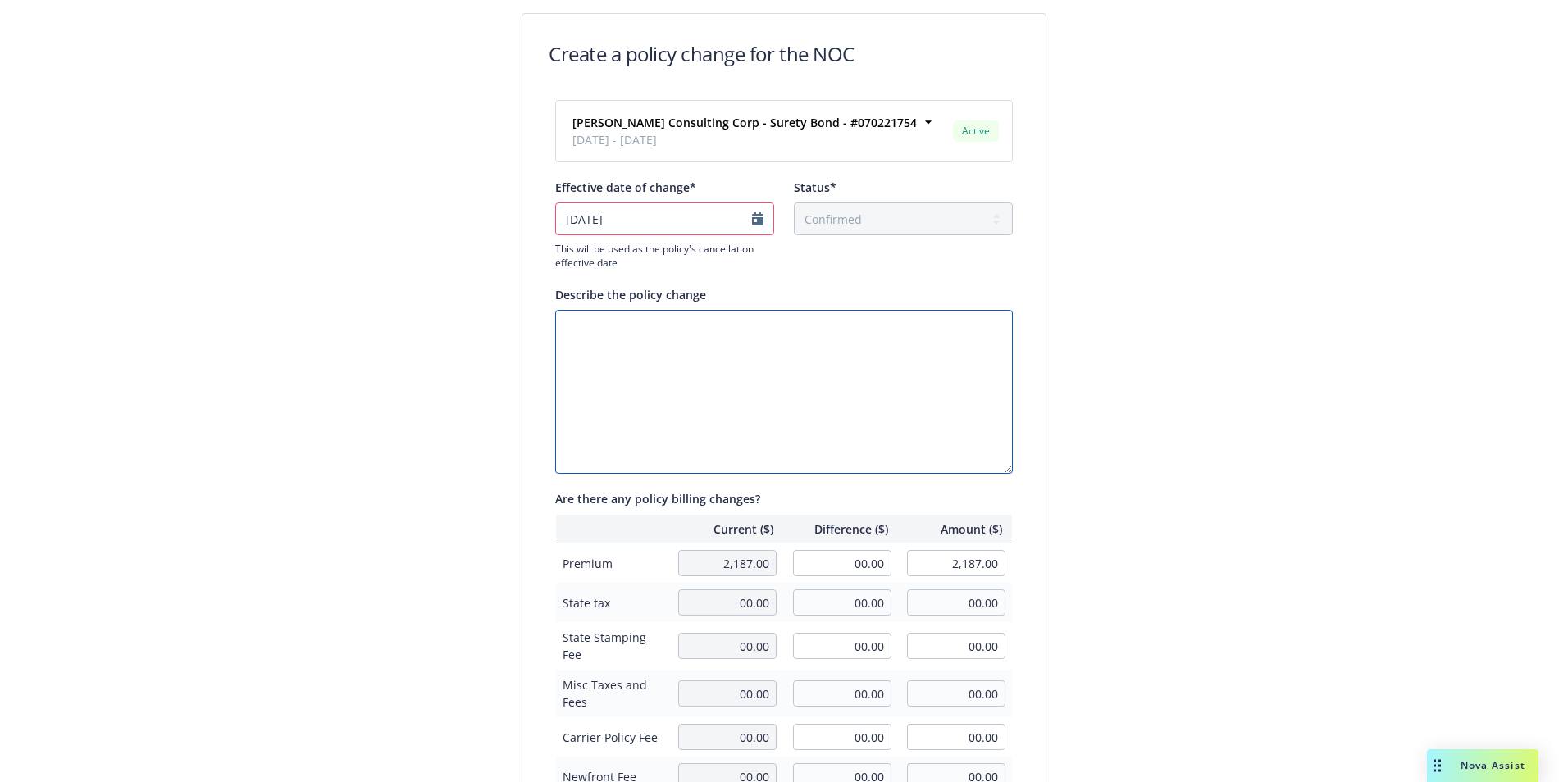
click at [607, 335] on textarea "Describe the policy change" at bounding box center [784, 391] width 458 height 164
click at [604, 338] on textarea "Describe the policy change" at bounding box center [784, 391] width 458 height 164
type textarea "Flat Cancellation due to Non-Payment"
click at [930, 571] on input "2,187.00" at bounding box center [955, 563] width 98 height 26
click at [817, 565] on input "00.00" at bounding box center [842, 563] width 98 height 26
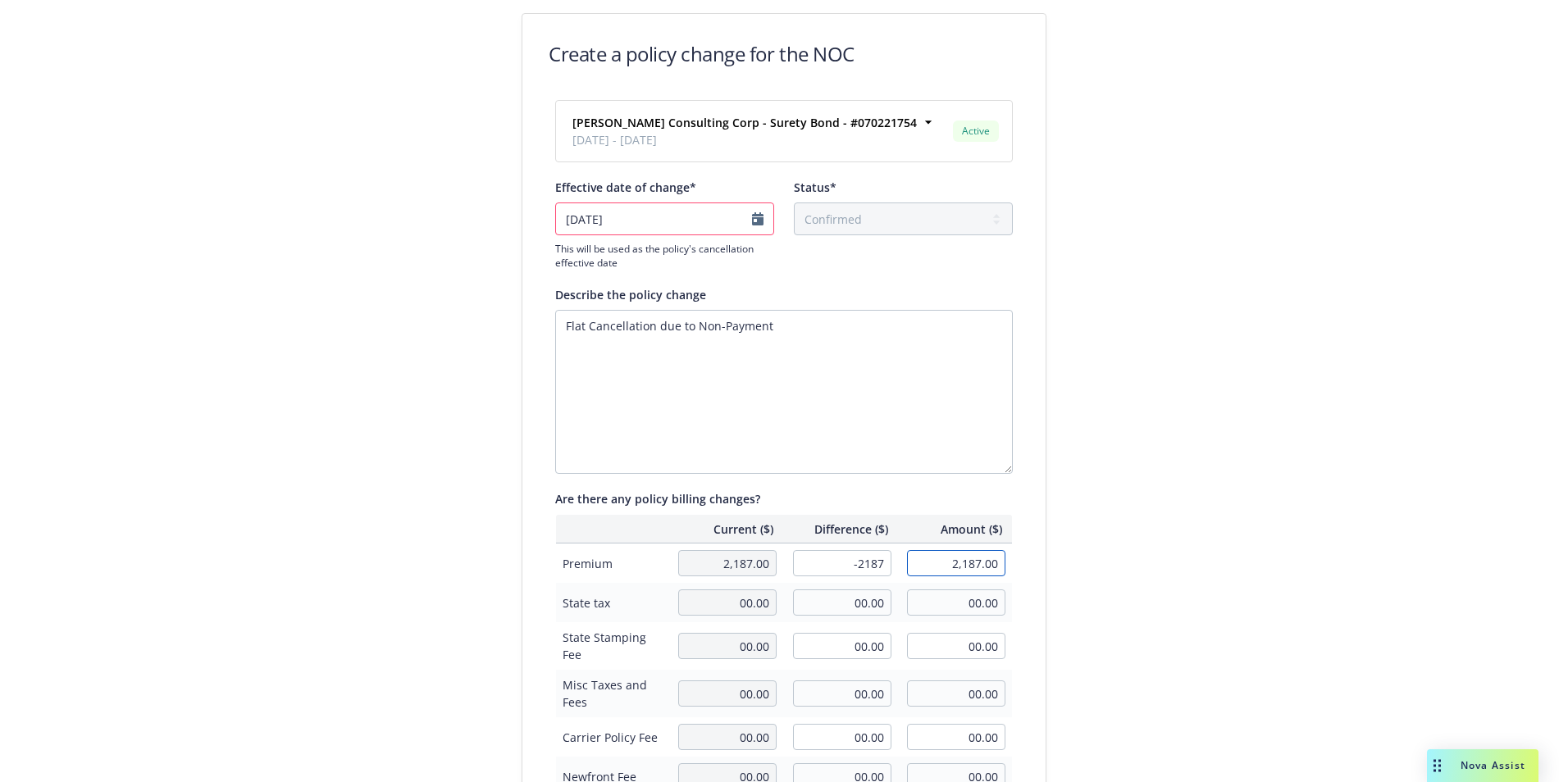
type input "-2,187.00"
type input "00.00"
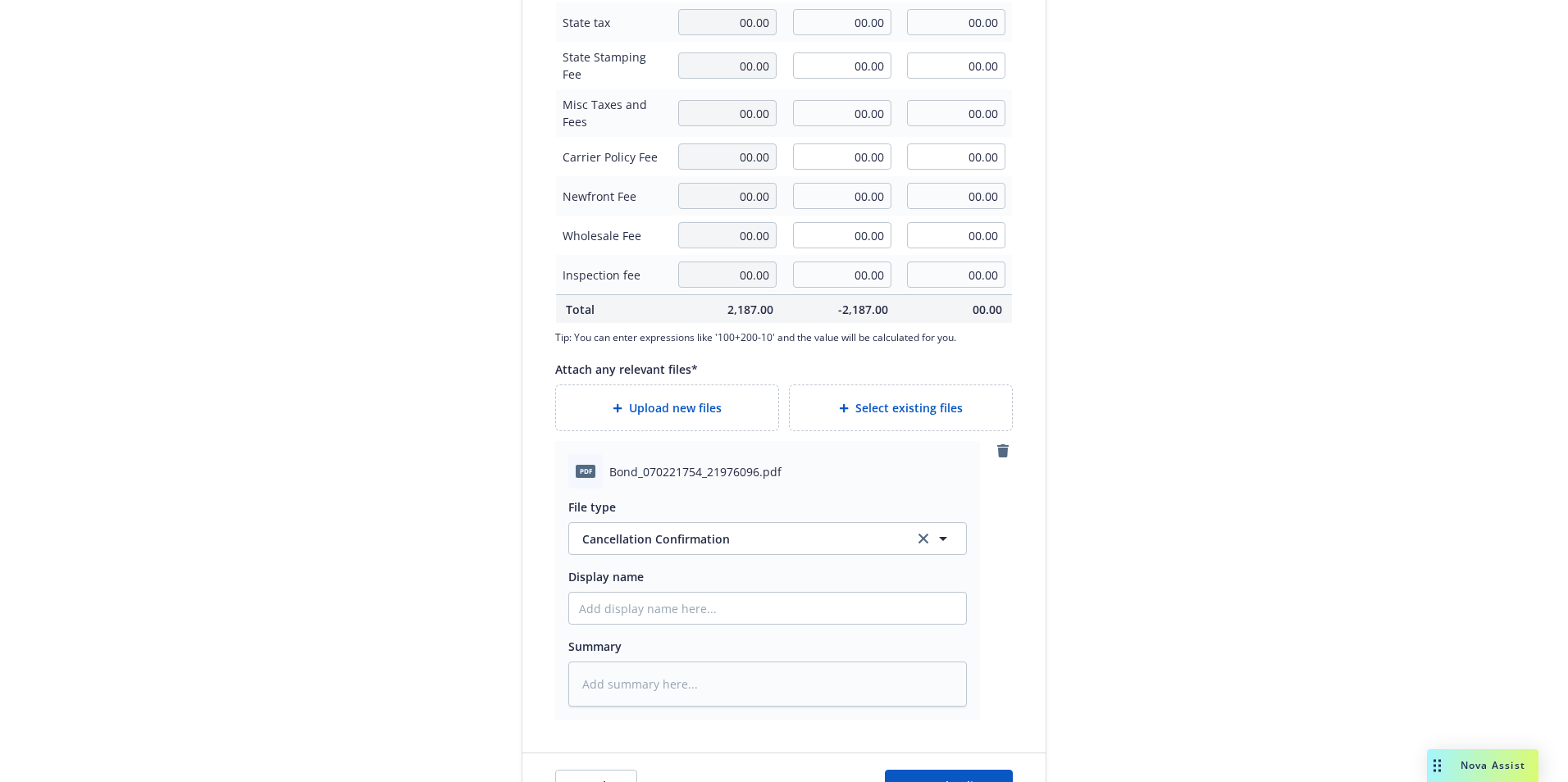
scroll to position [588, 0]
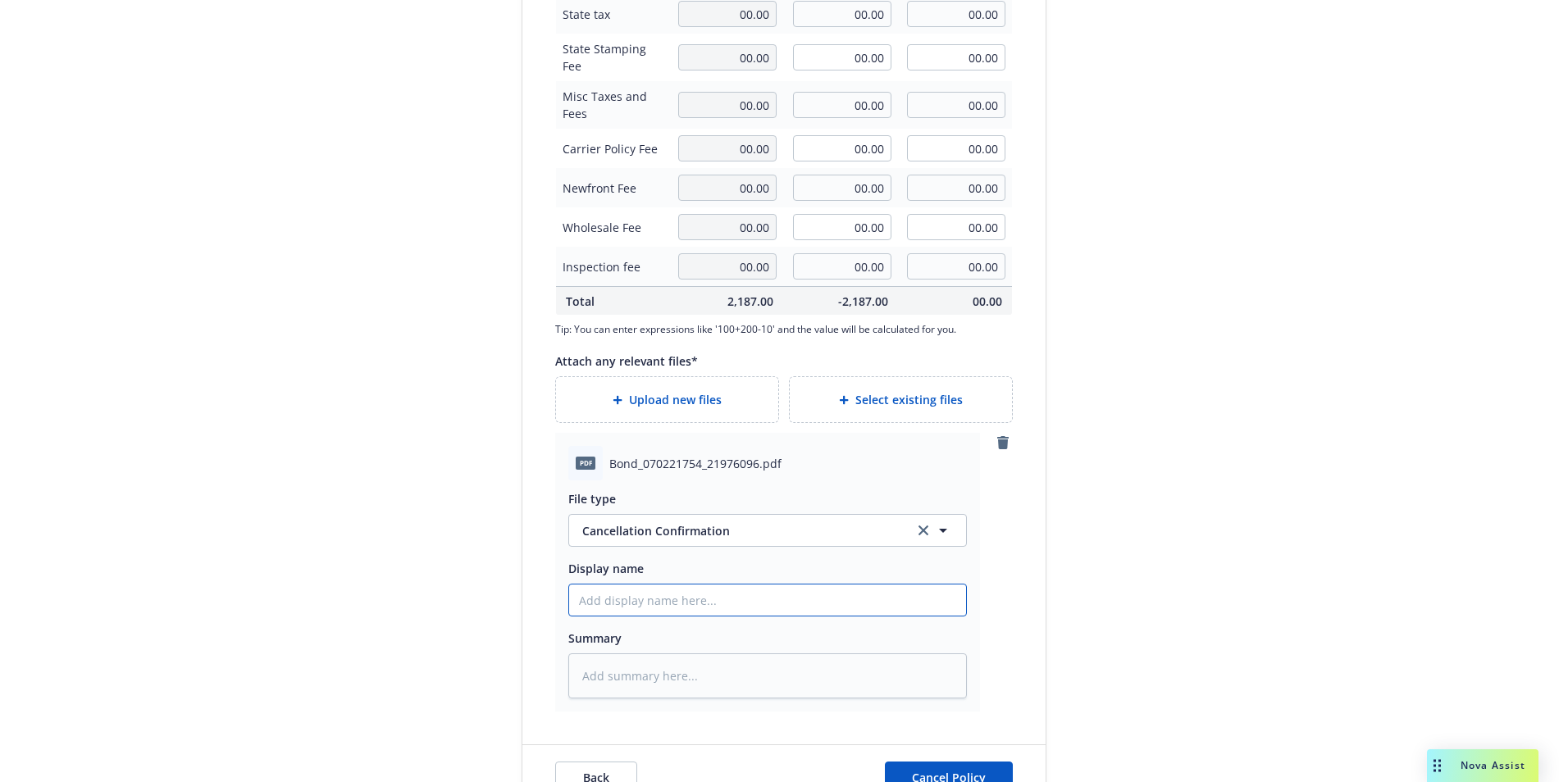
click at [595, 598] on input "Display name" at bounding box center [767, 600] width 397 height 32
type textarea "x"
type input "L"
type textarea "x"
type input "Li"
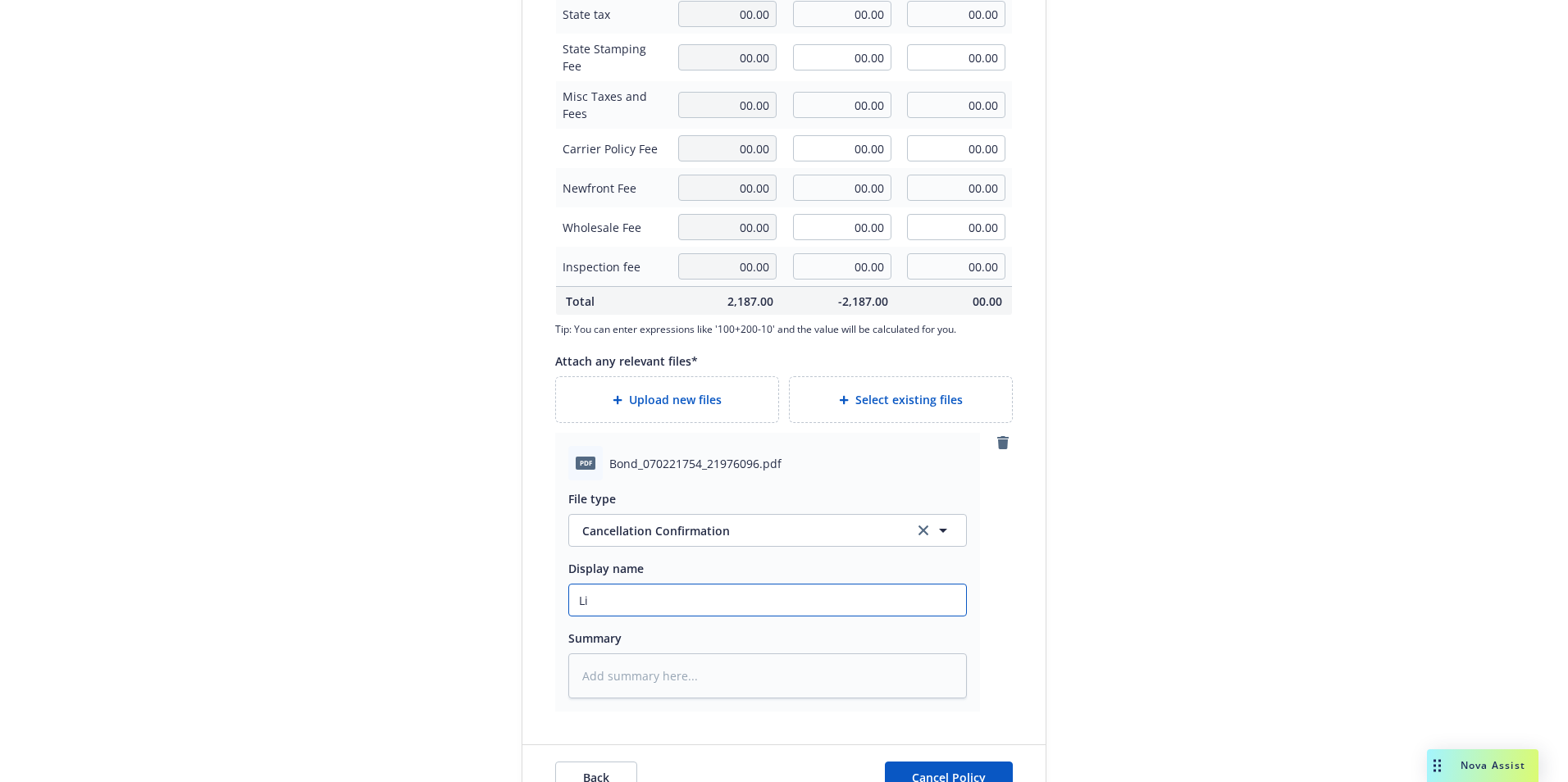
type textarea "x"
type input "Lib"
type textarea "x"
type input "Libe"
type textarea "x"
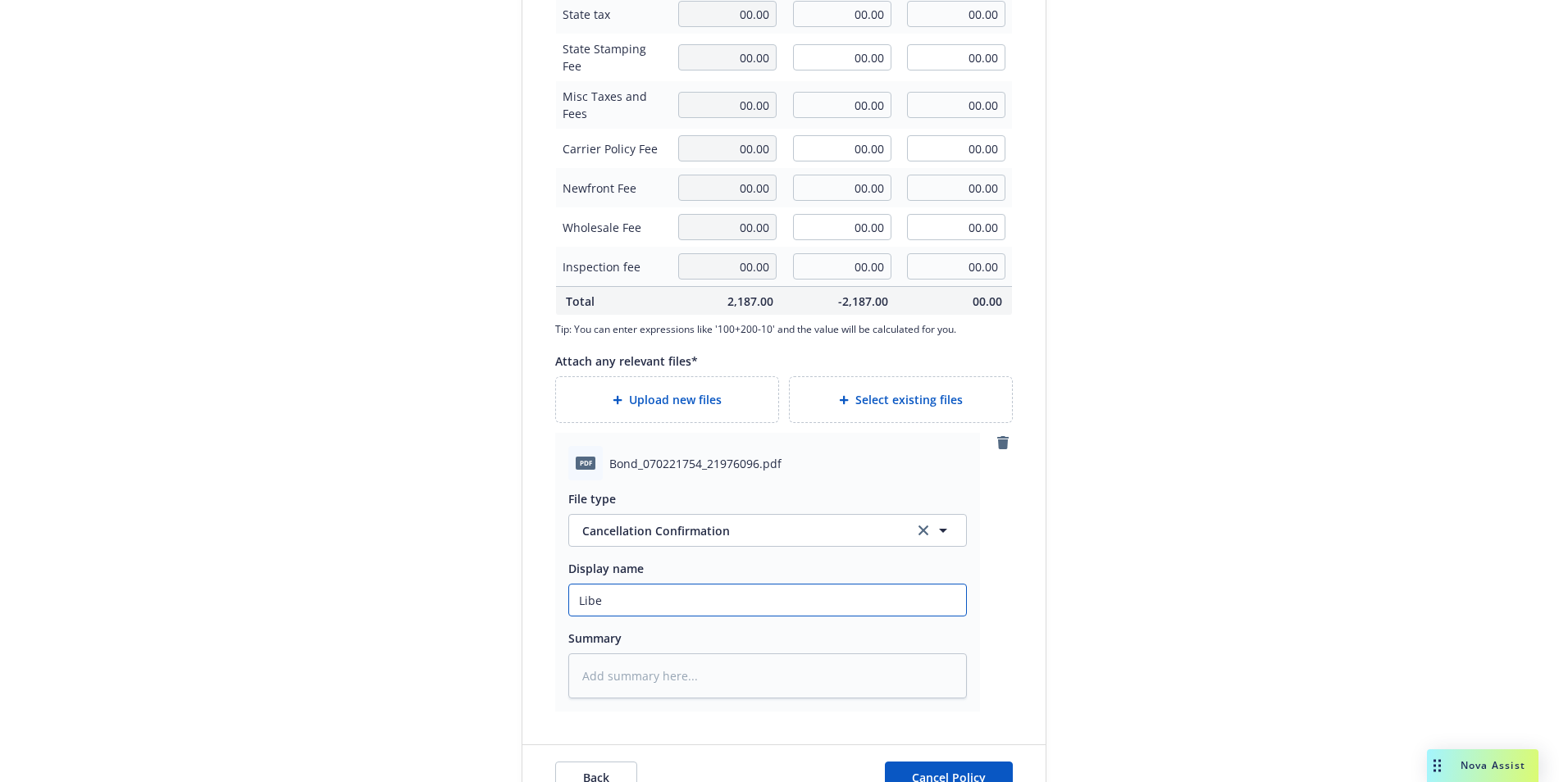
type input "Liber"
type textarea "x"
type input "[PERSON_NAME]"
type textarea "x"
type input "Liberty"
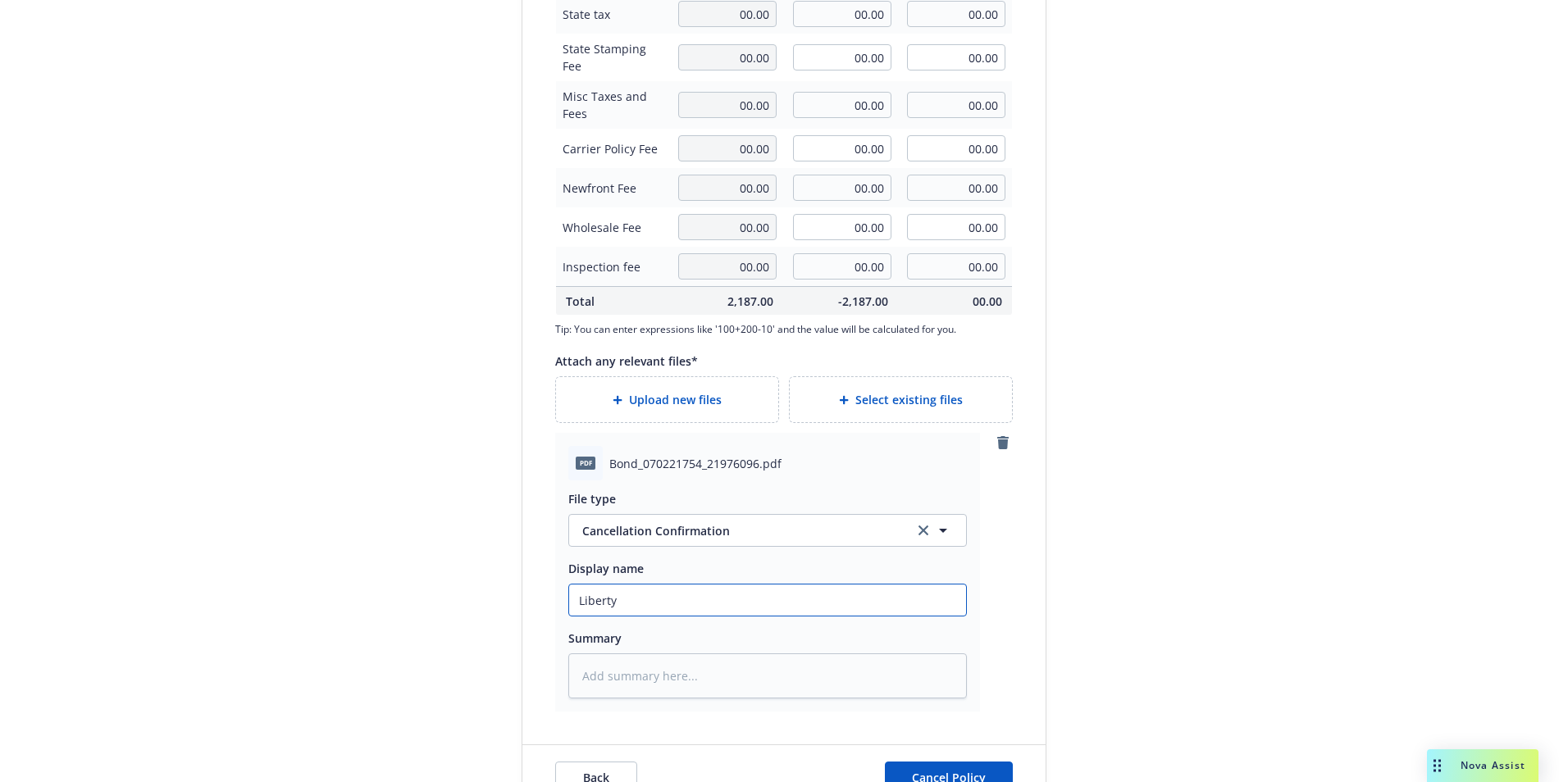
type textarea "x"
type input "Liberty"
type textarea "x"
type input "Liberty IN"
type textarea "x"
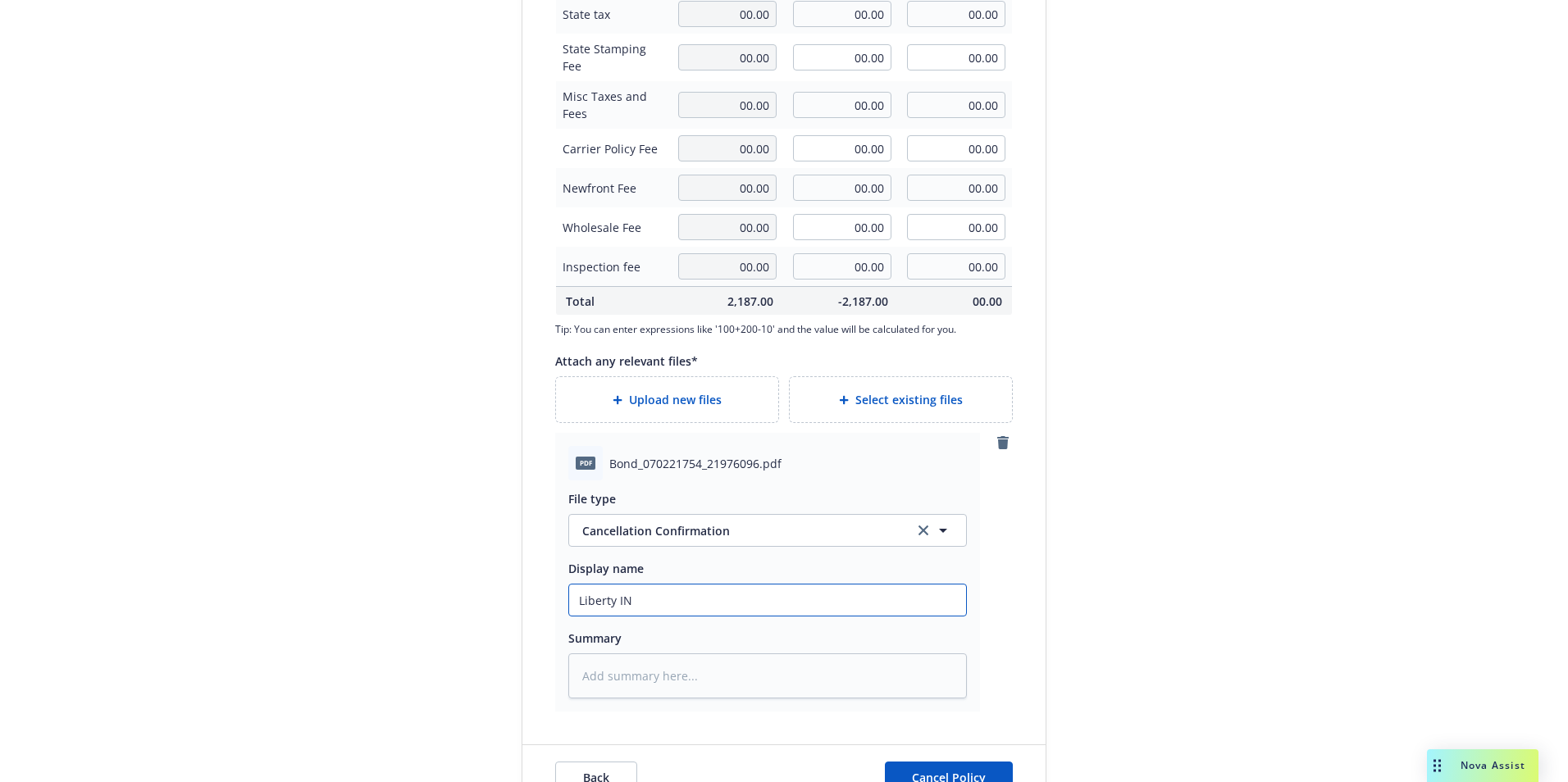
type input "Liberty I"
type textarea "x"
type input "Liberty In"
type textarea "x"
type input "Liberty Inv"
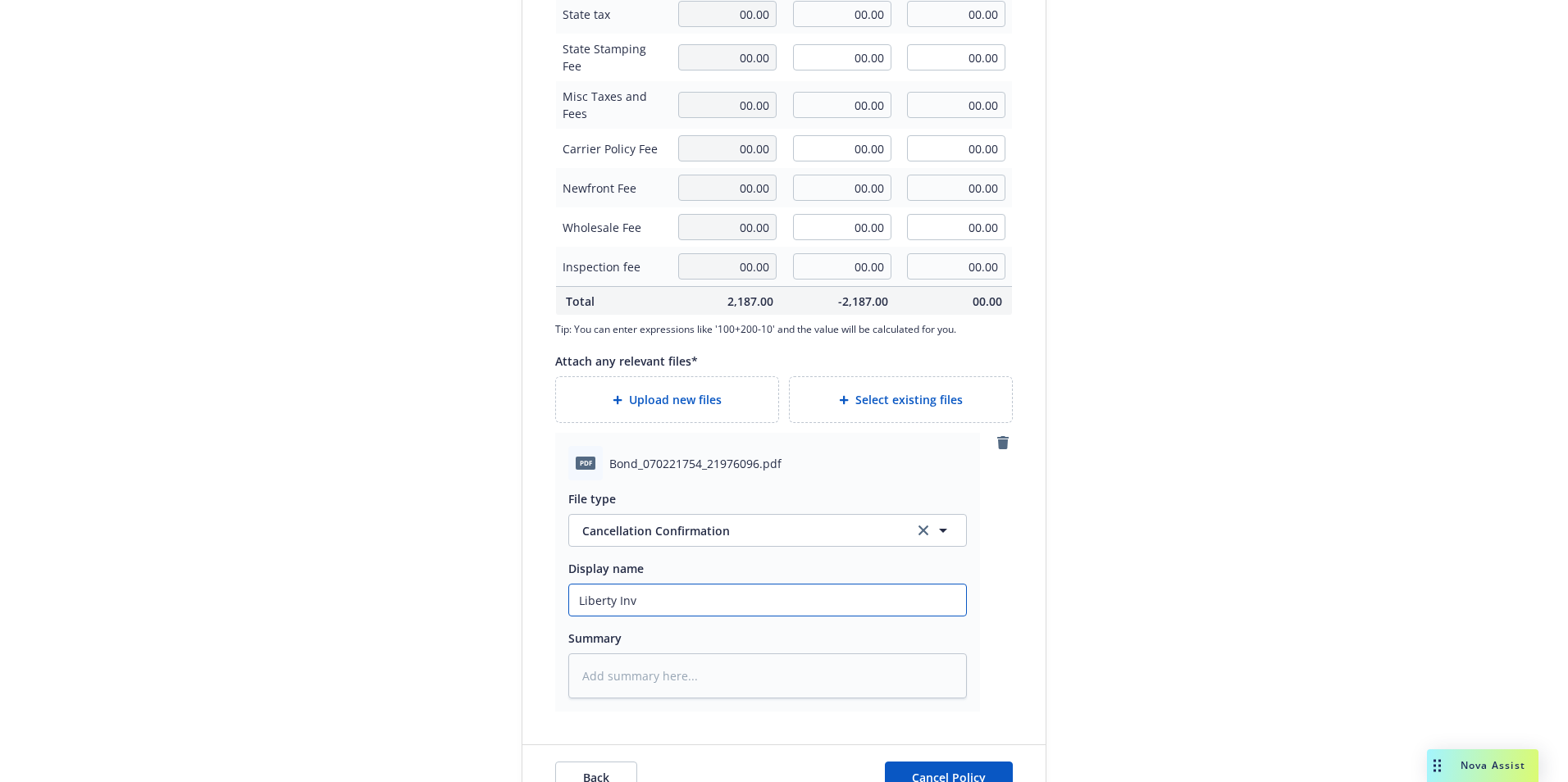
type textarea "x"
type input "Liberty Invo"
type textarea "x"
type input "Liberty Invoic"
type textarea "x"
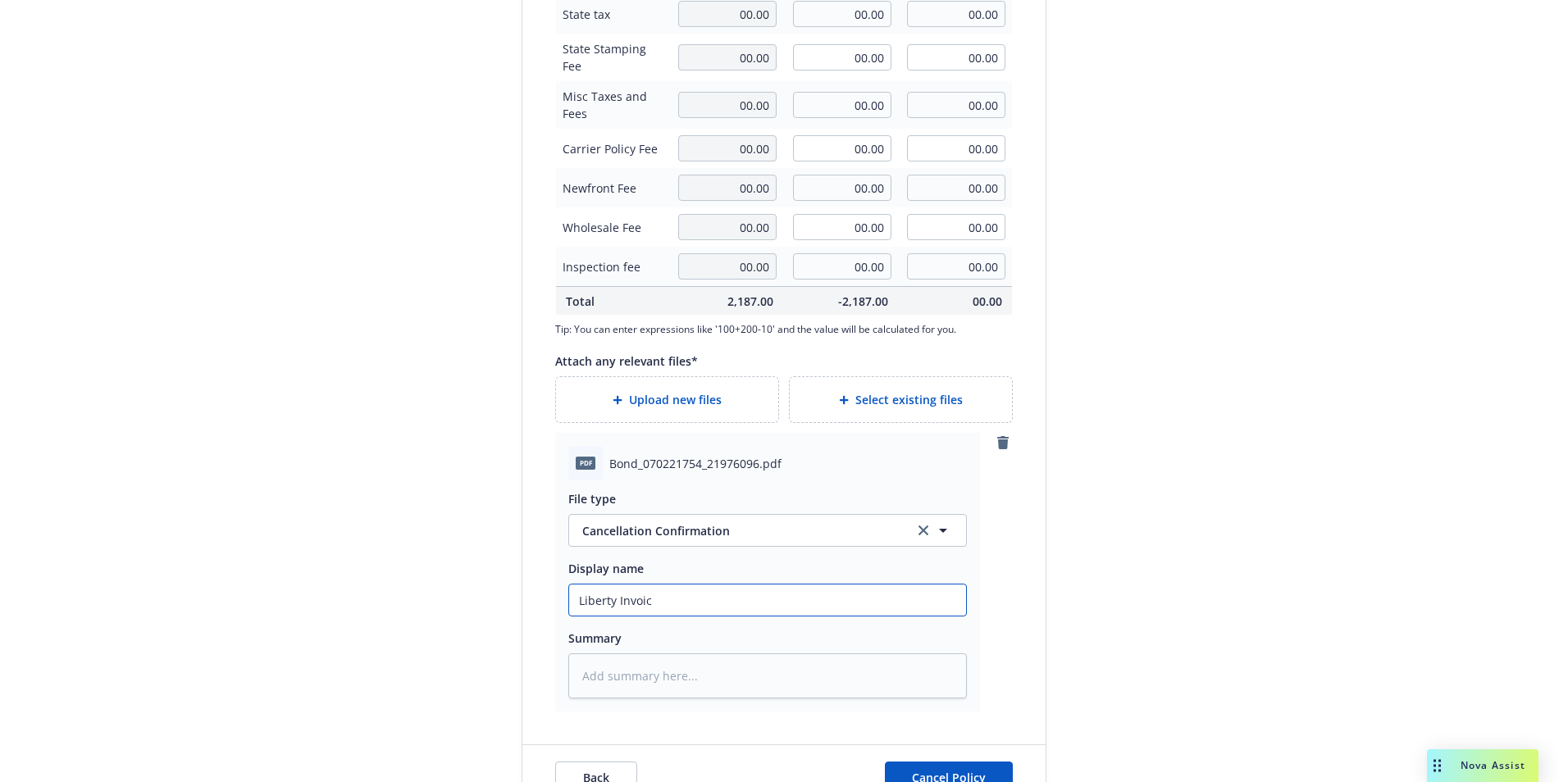
type input "Liberty Invoice"
type textarea "x"
type input "Liberty FInvoice"
type textarea "x"
type input "Liberty FlInvoice"
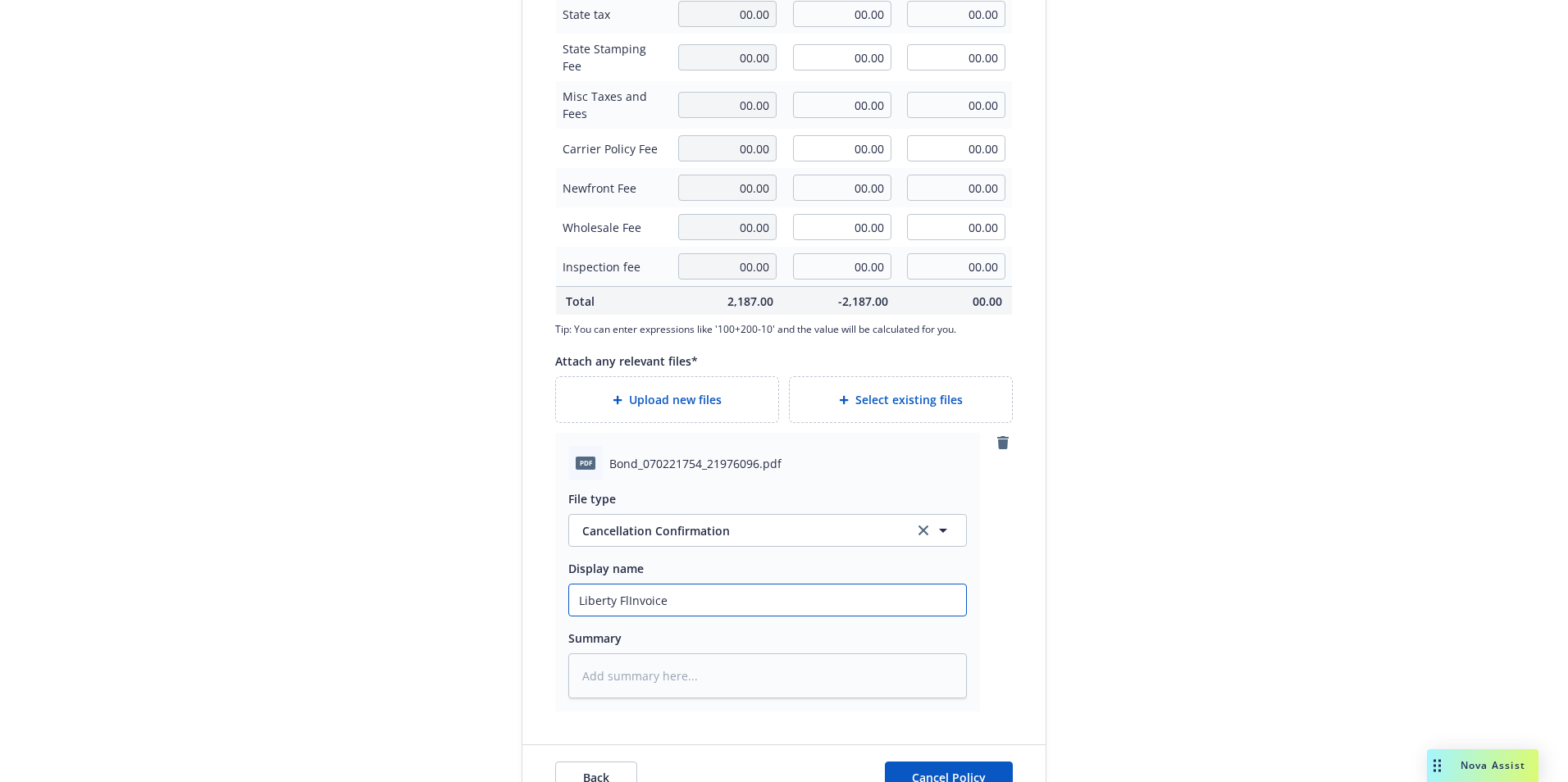
type textarea "x"
type input "Liberty FlatInvoice"
type textarea "x"
type input "Liberty Flat Invoice"
type textarea "x"
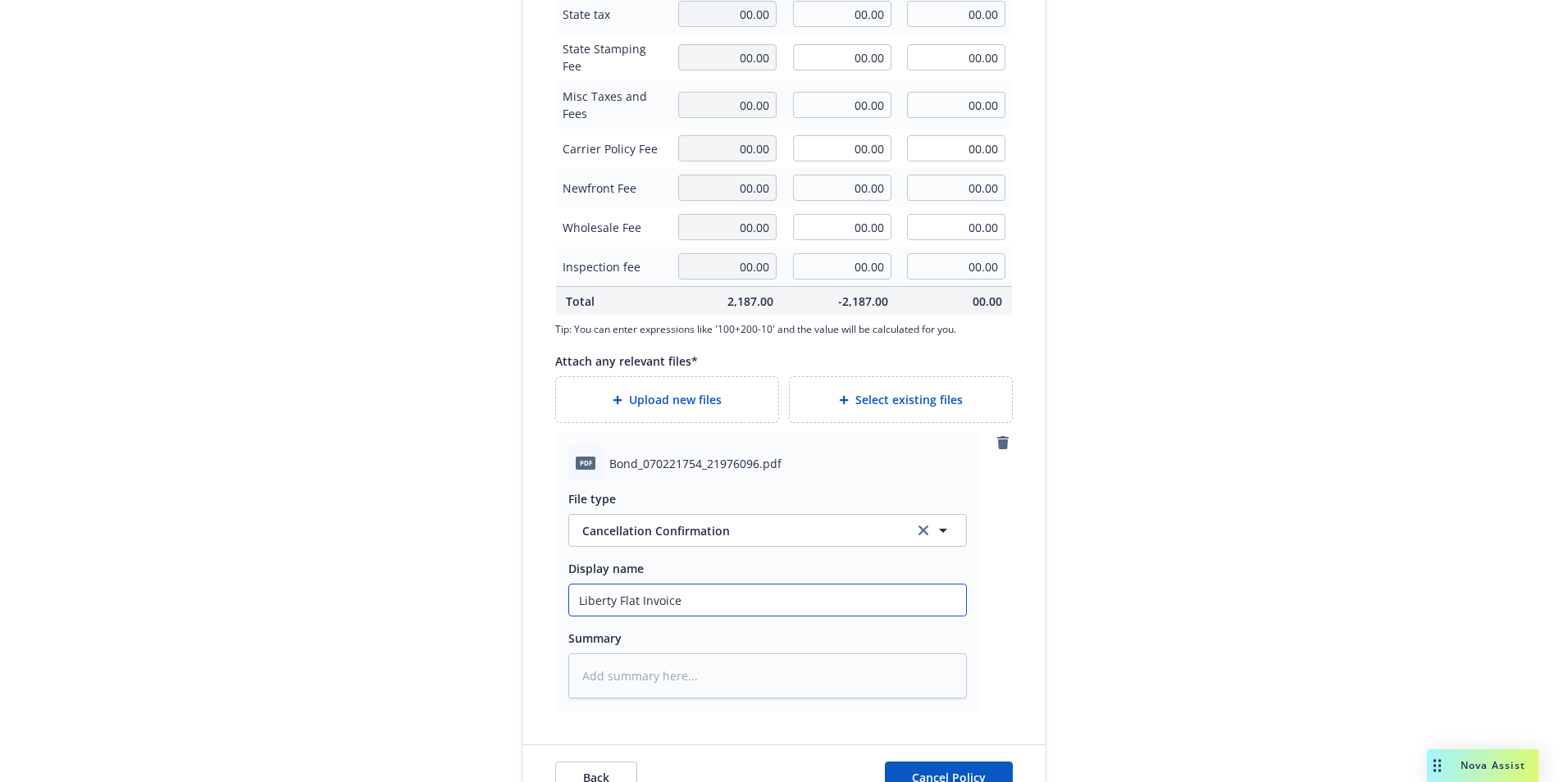
type input "Liberty Flat CInvoice"
type textarea "x"
type input "Liberty Flat CaInvoice"
type textarea "x"
type input "Liberty Flat CanInvoice"
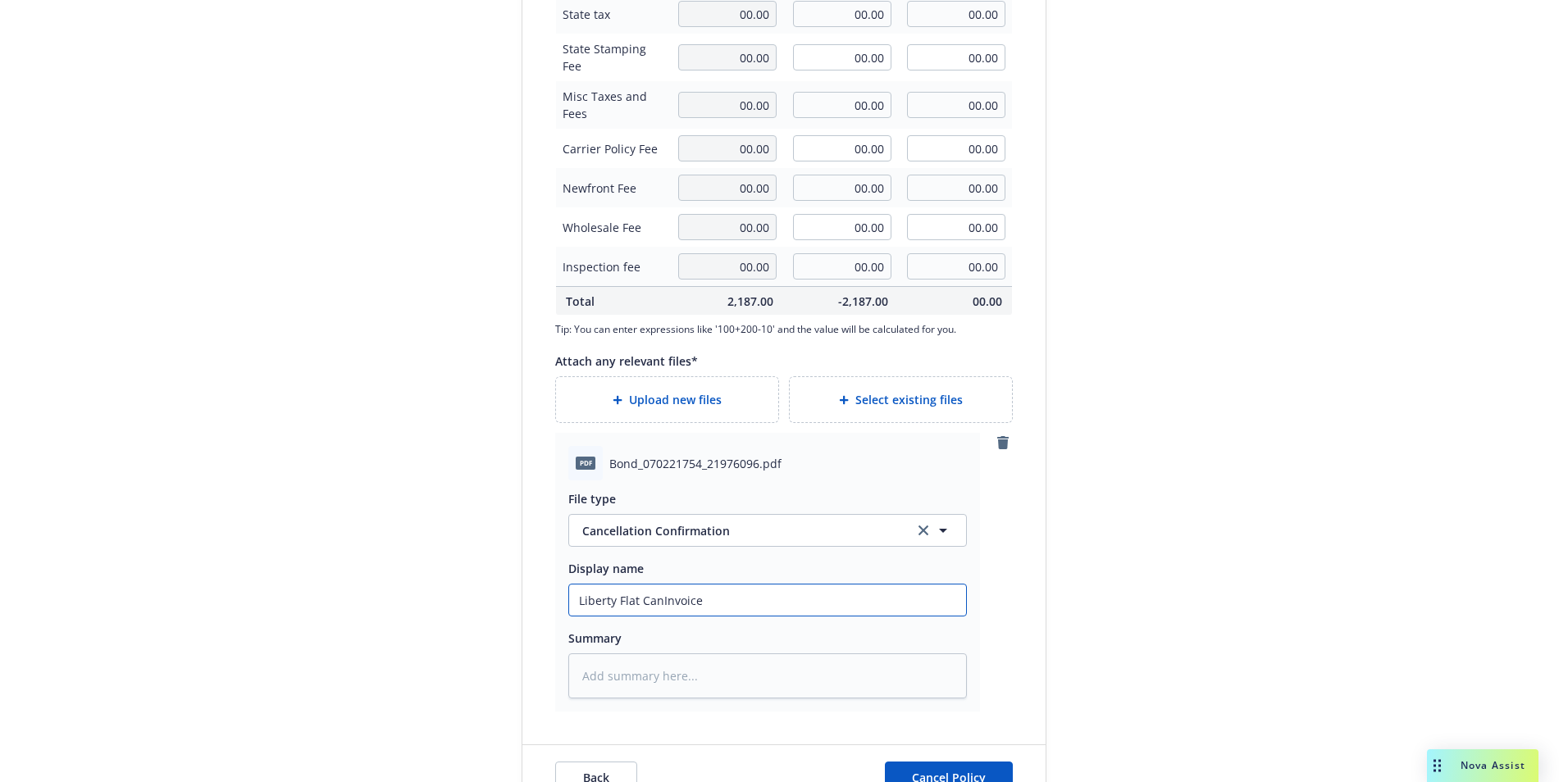
type textarea "x"
type input "Liberty Flat CancInvoice"
type textarea "x"
type input "Liberty Flat CanceInvoice"
type textarea "x"
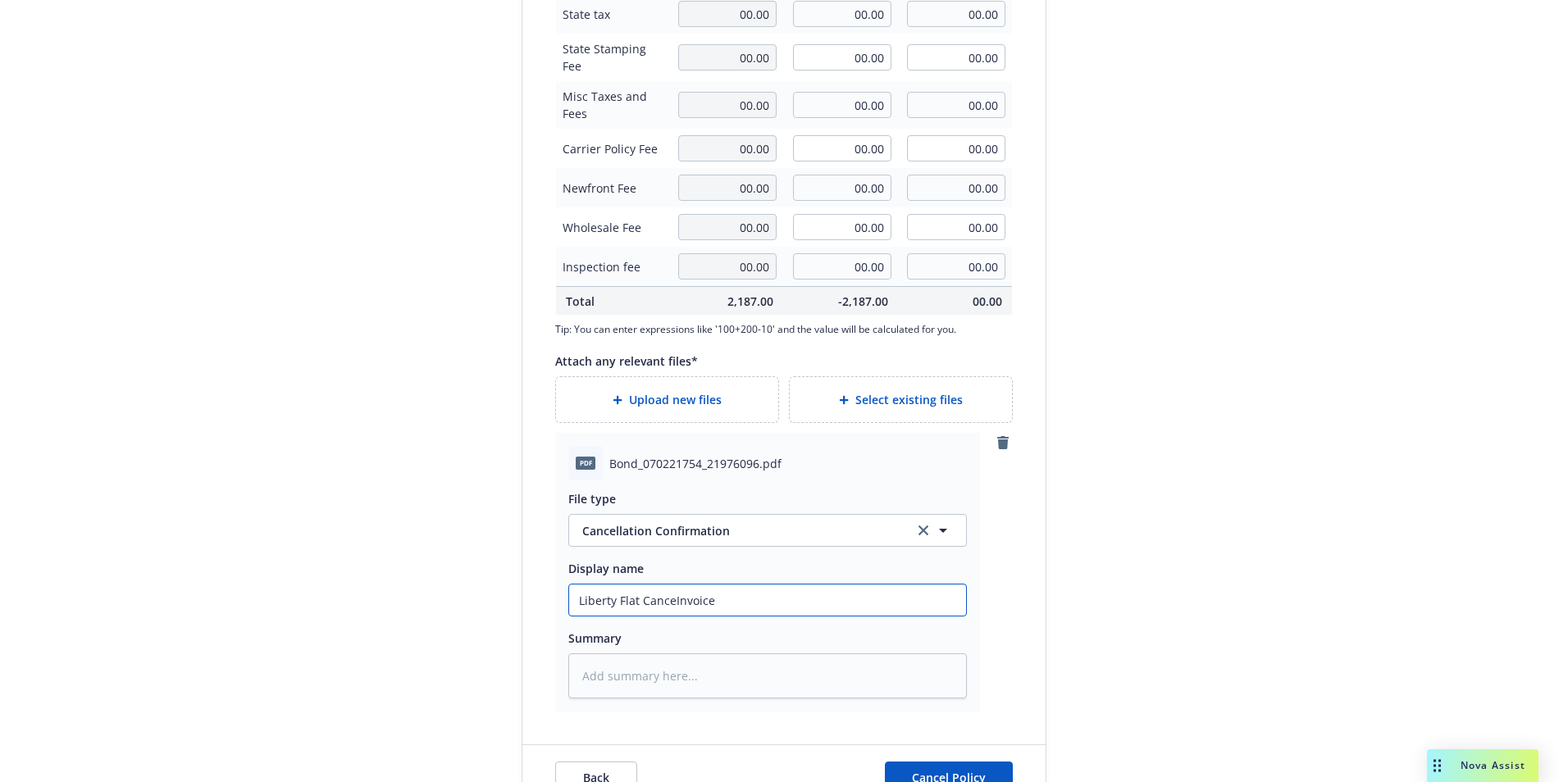
type input "Liberty Flat CancelInvoice"
type textarea "x"
type input "Liberty Flat CancellInvoice"
type textarea "x"
type input "Liberty Flat CancellaInvoice"
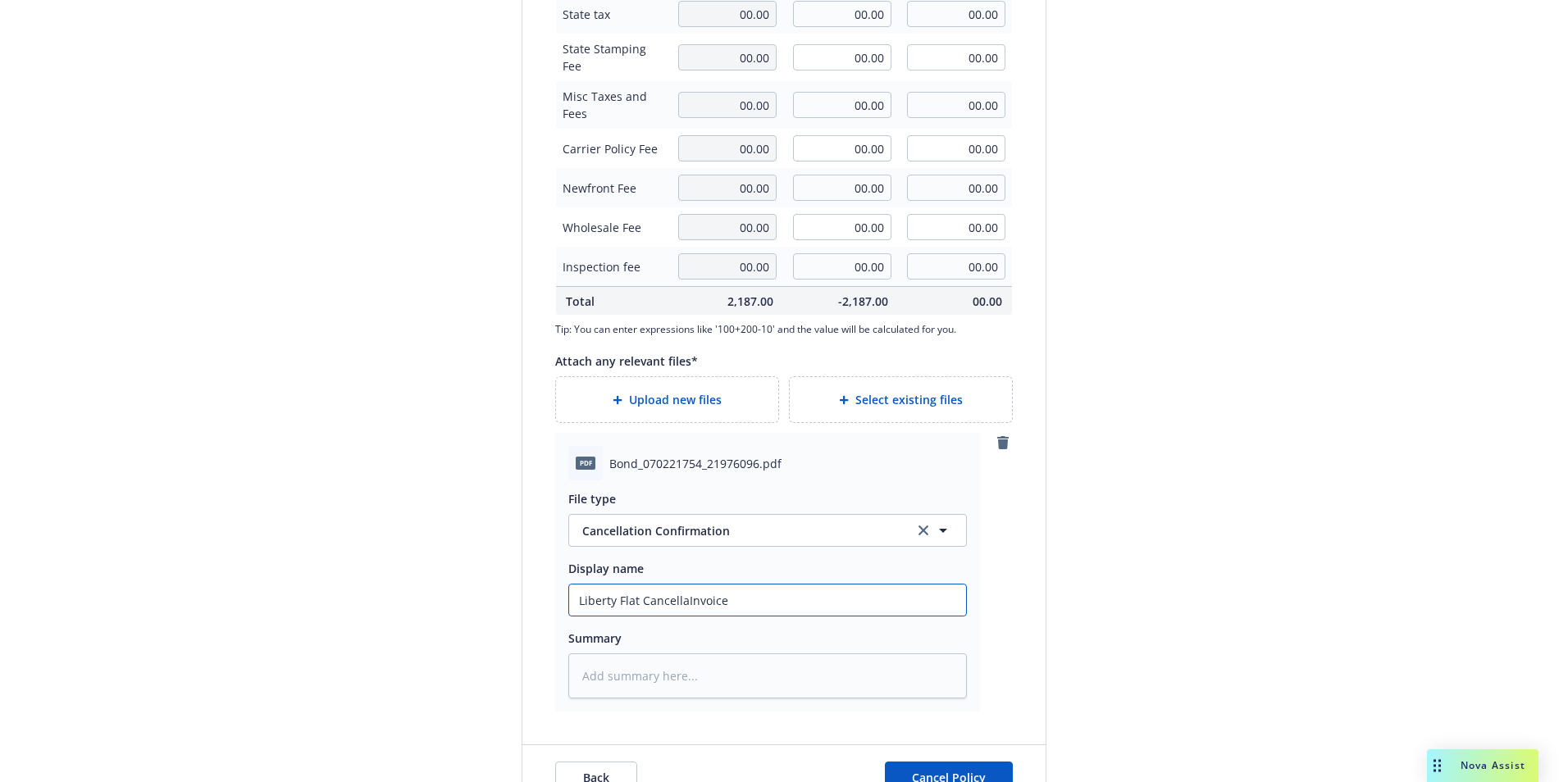
type textarea "x"
type input "Liberty Flat CancellatInvoice"
type textarea "x"
type input "Liberty Flat CancellatiInvoice"
type textarea "x"
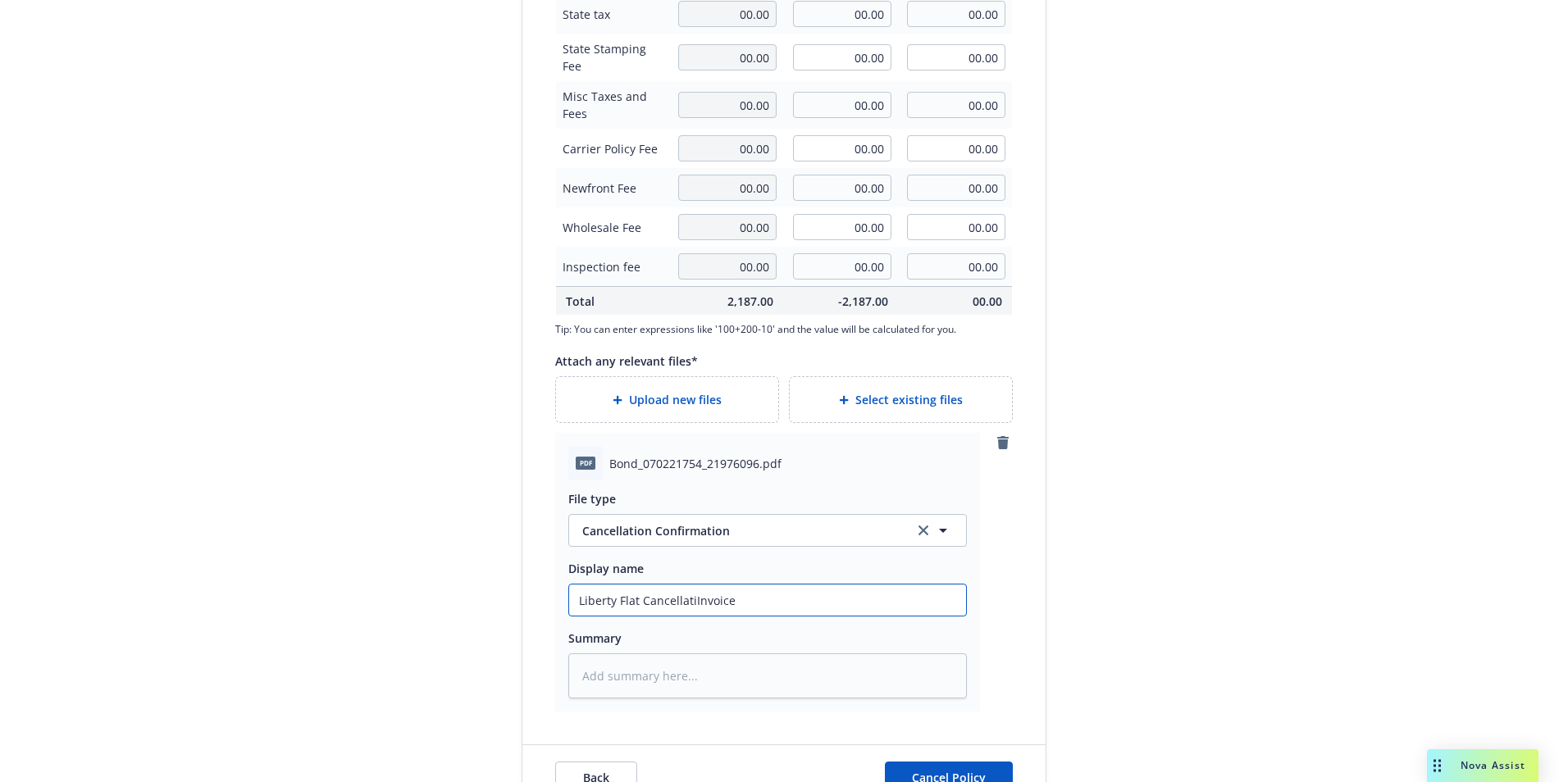
type input "Liberty Flat CancellatioInvoice"
type textarea "x"
type input "Liberty Flat Cancellation Invoice"
type textarea "x"
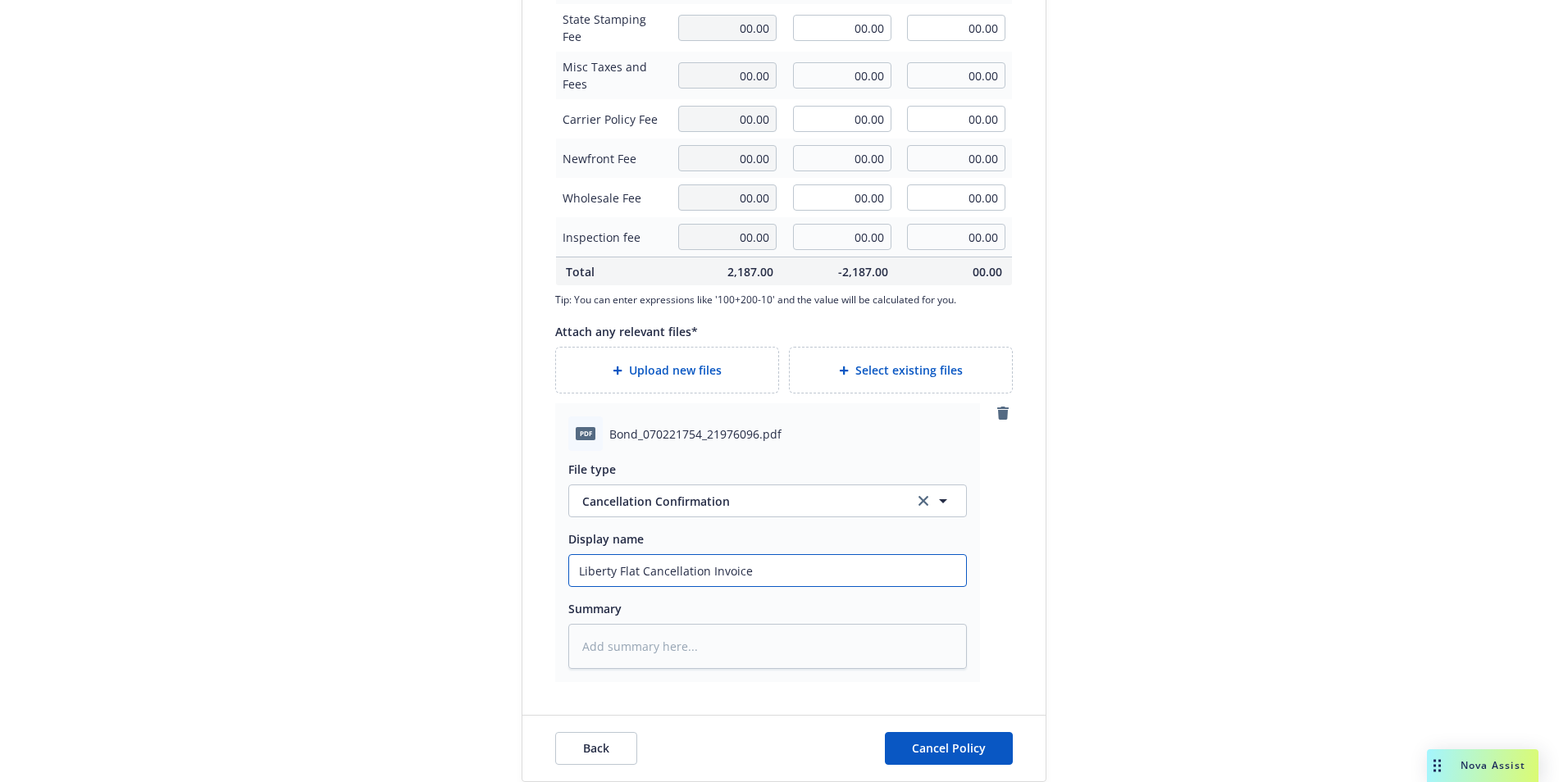
scroll to position [631, 0]
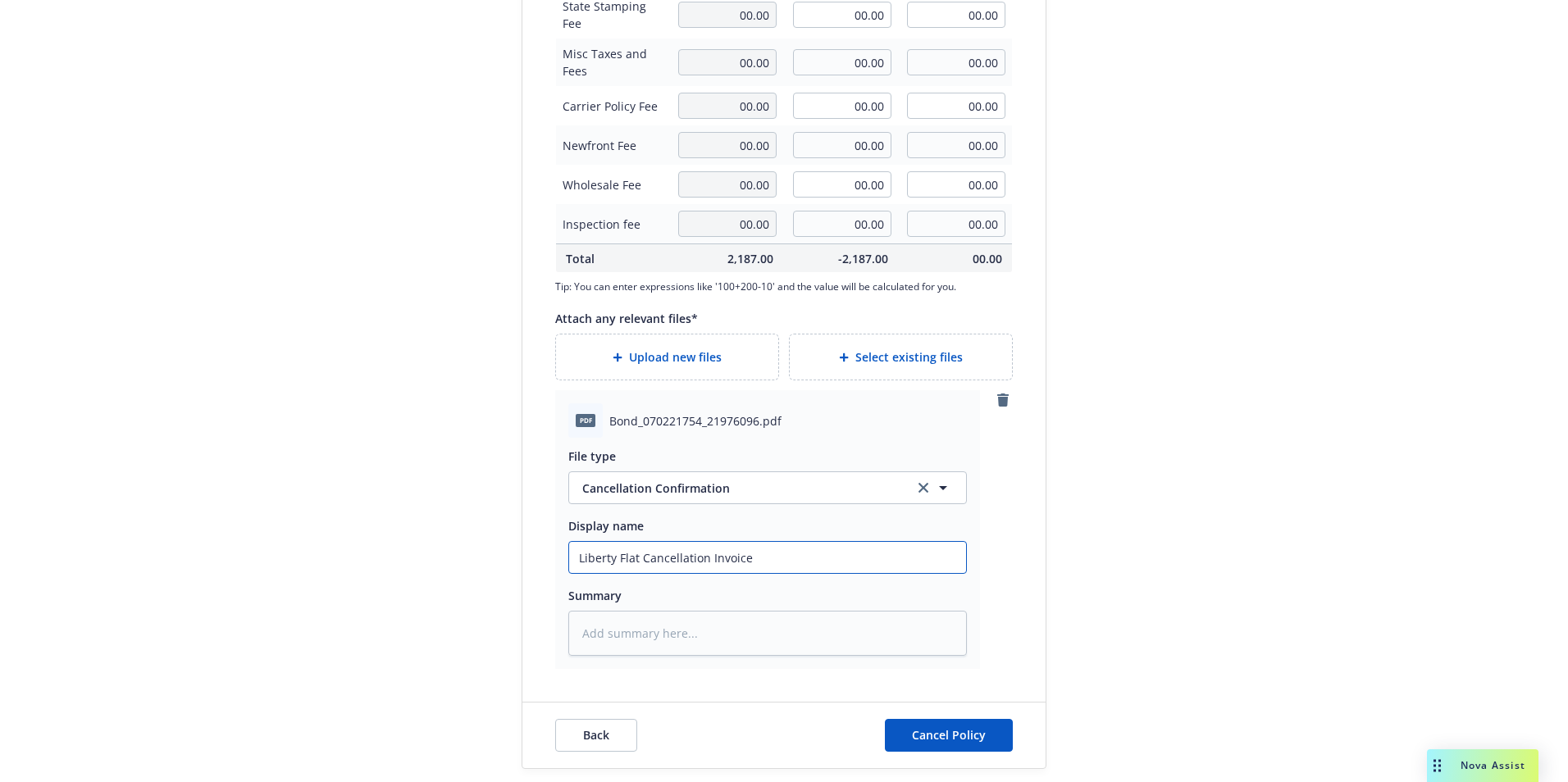
type input "Liberty Flat Cancellation Invoice"
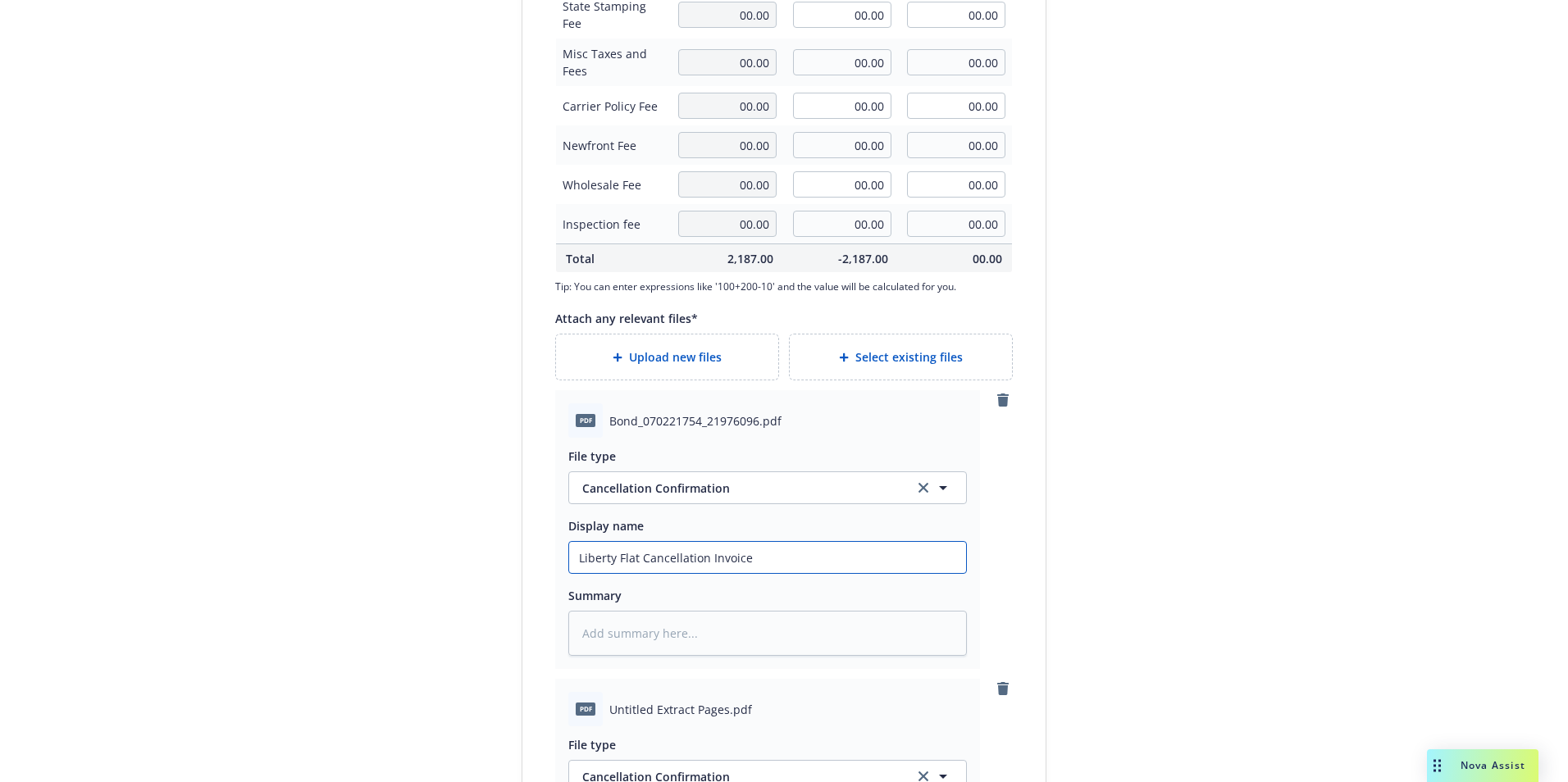
scroll to position [920, 0]
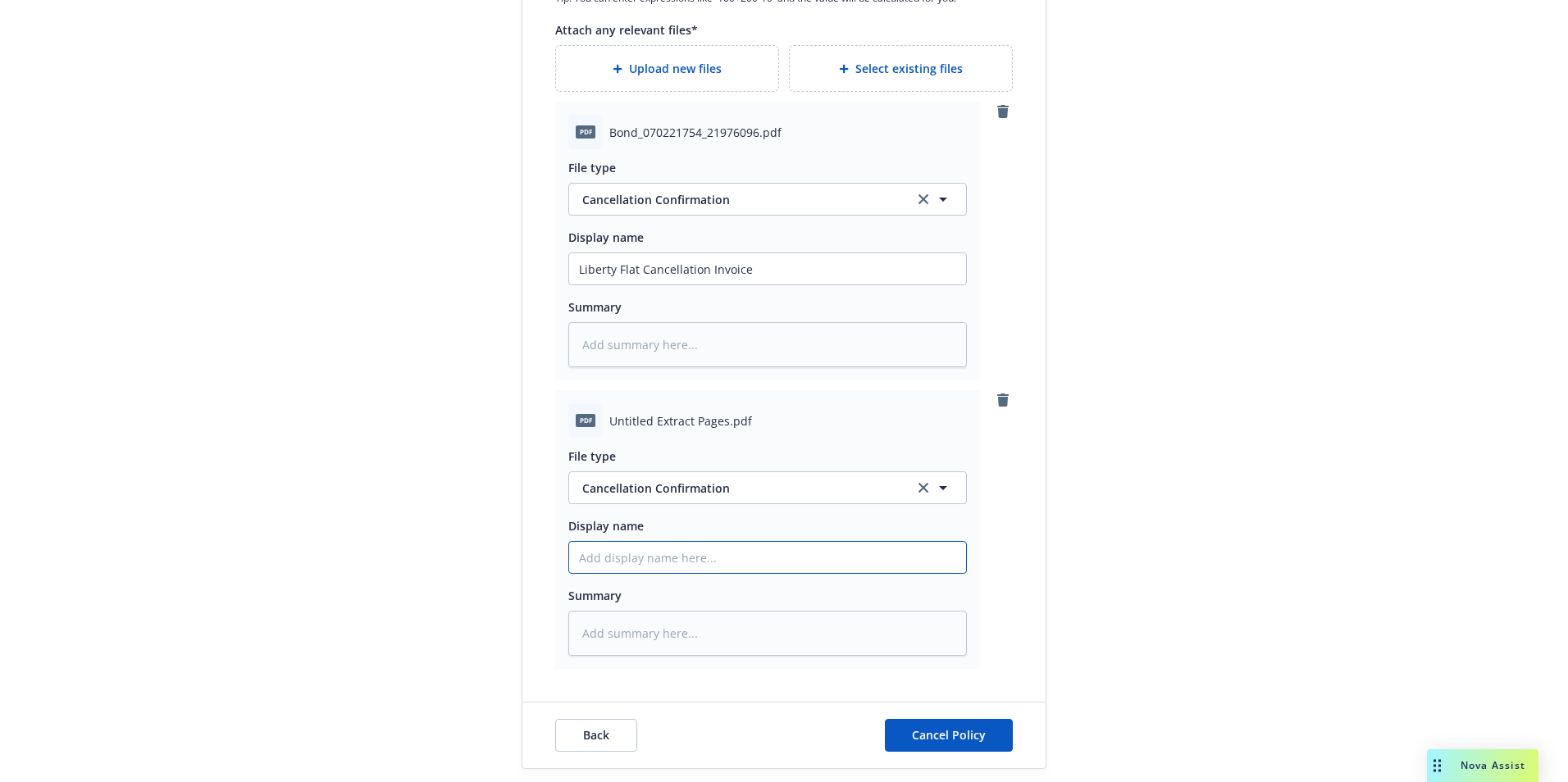
click at [608, 552] on input "Display name" at bounding box center [767, 558] width 397 height 32
type textarea "x"
type input "C"
type textarea "x"
type input "Co"
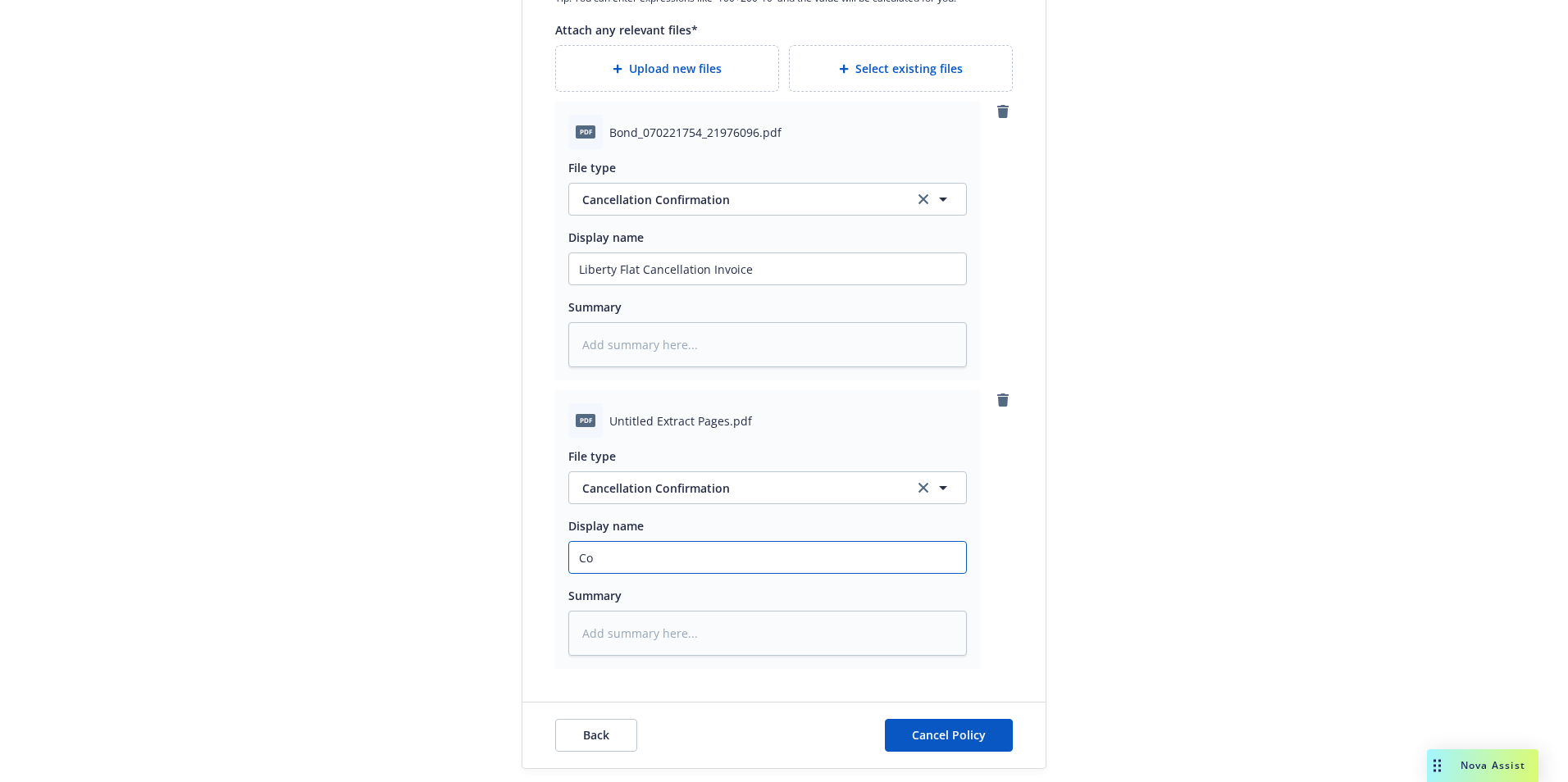
type textarea "x"
type input "Cop"
type textarea "x"
type input "Copy"
type textarea "x"
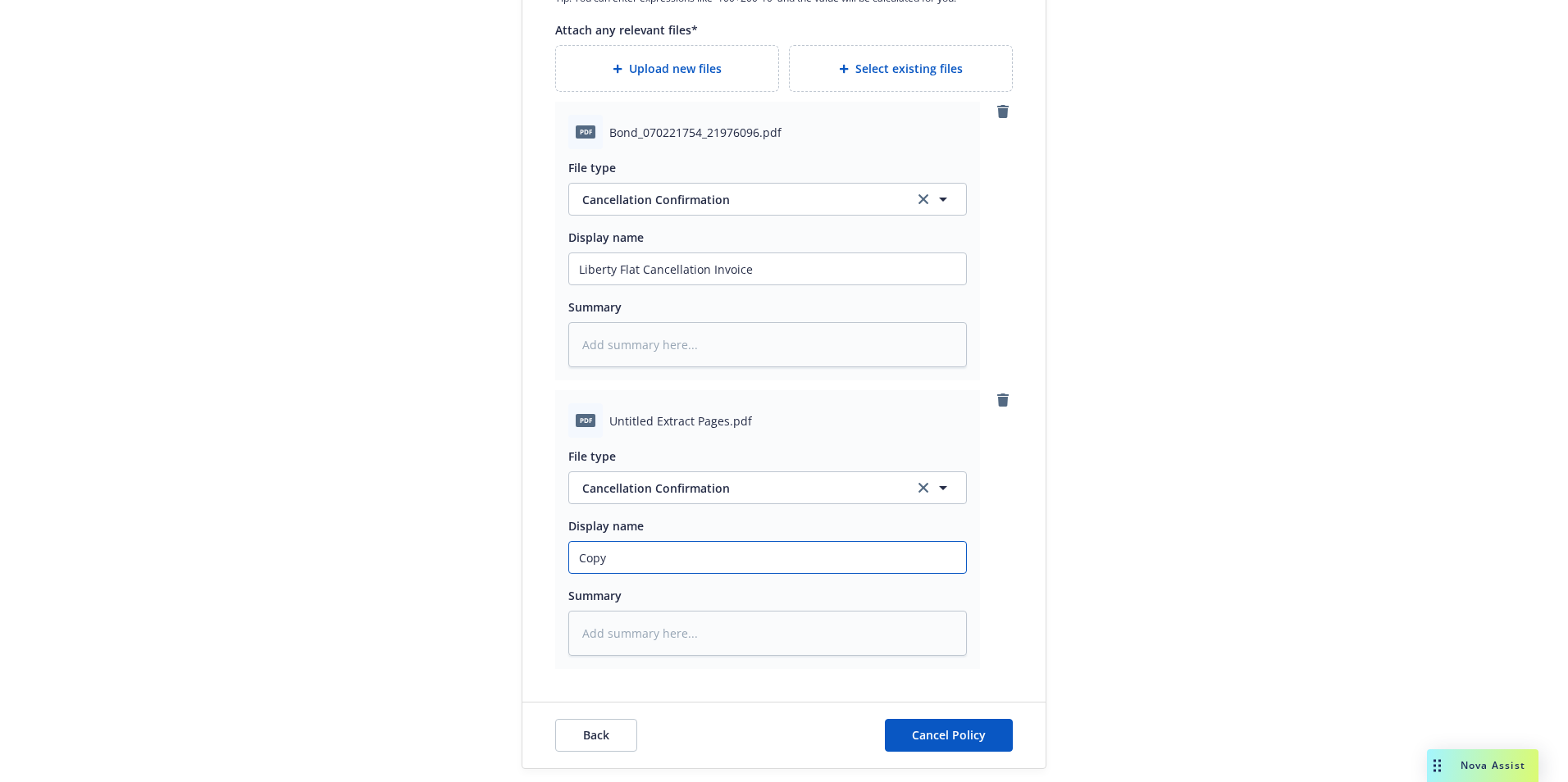
type input "Copy"
type textarea "x"
type input "Copy o"
type textarea "x"
type input "Copy of"
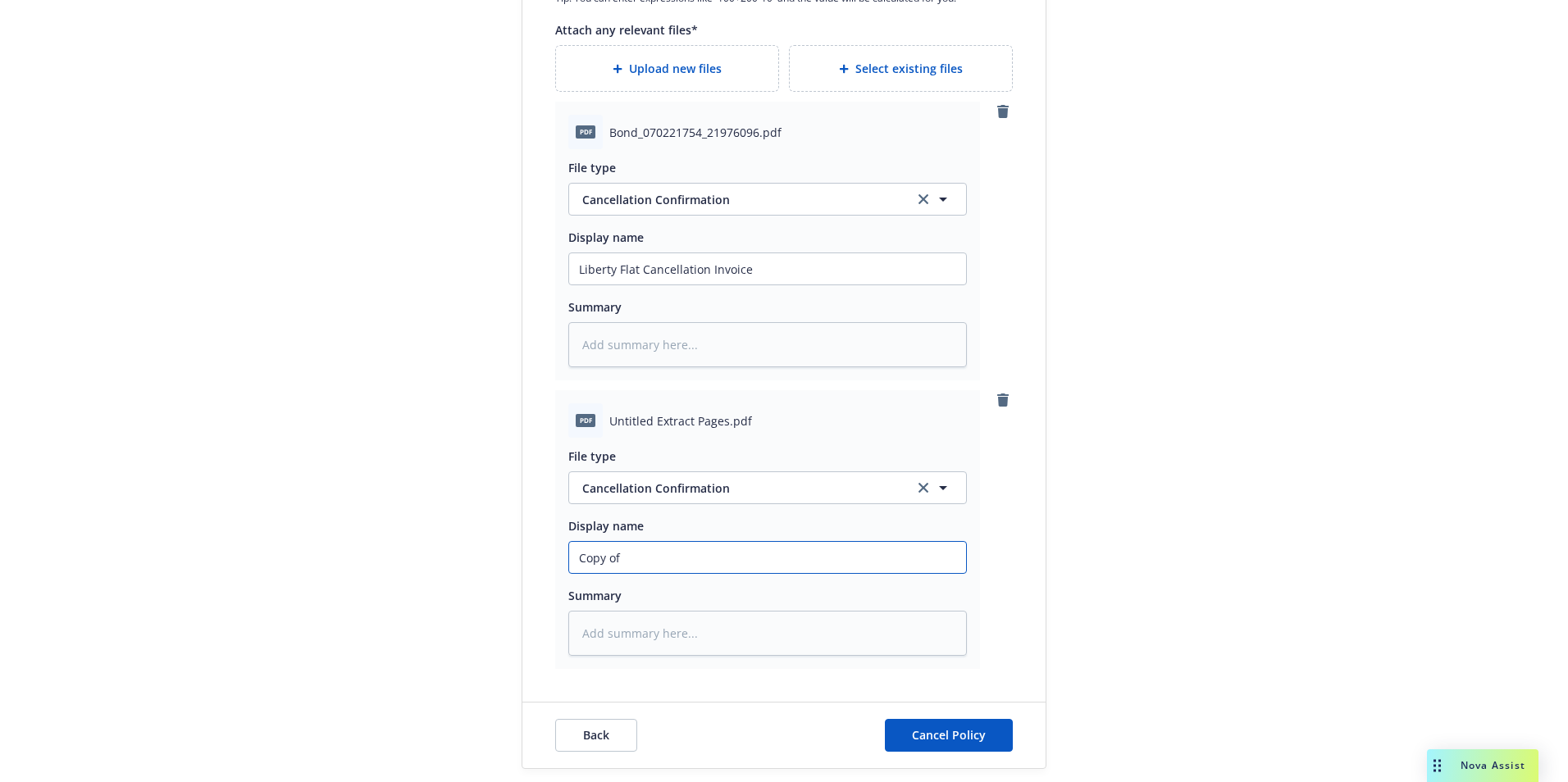
type textarea "x"
type input "Copy of N"
type textarea "x"
type input "Copy of NO"
type textarea "x"
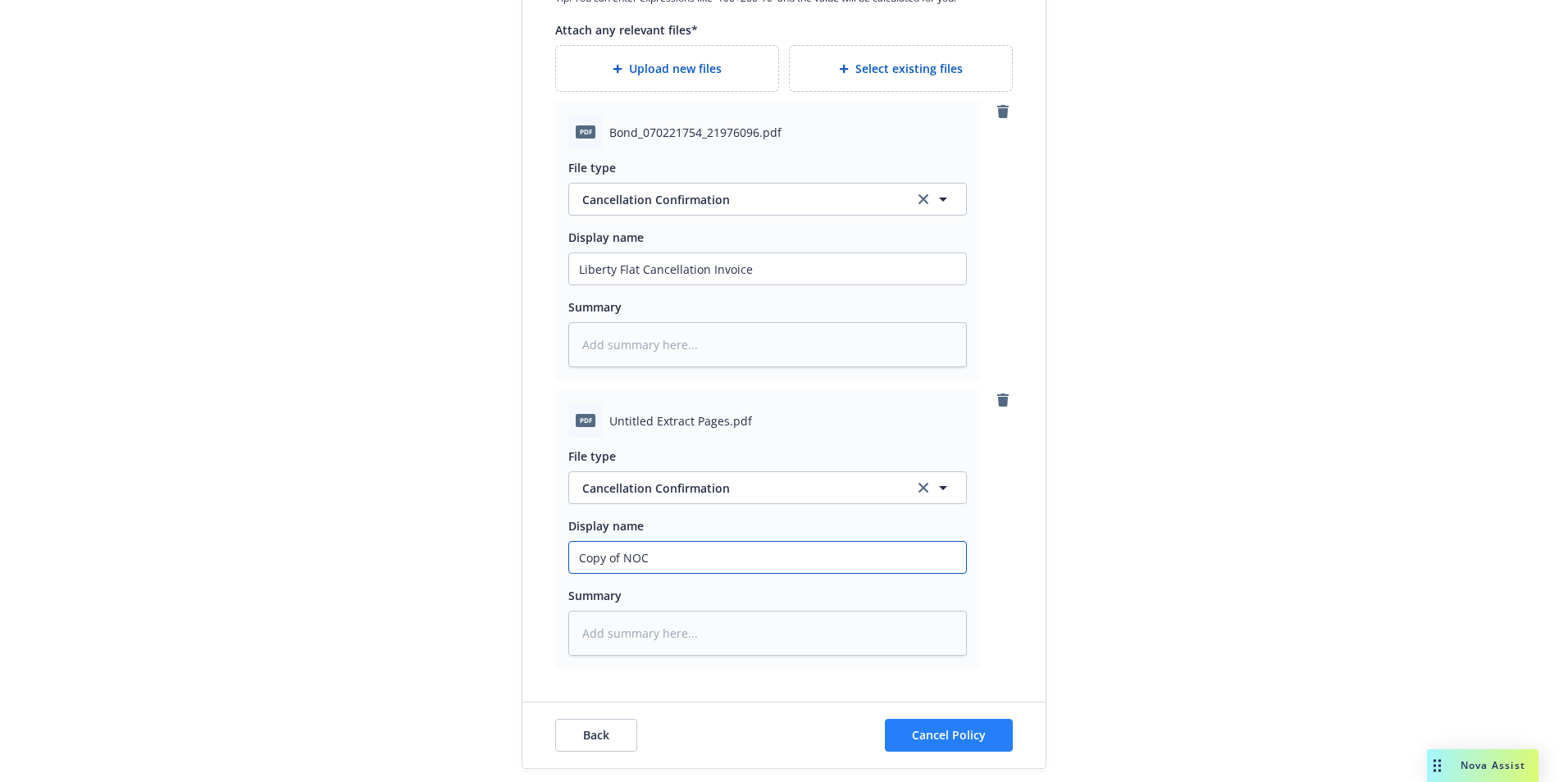
type input "Copy of NOC"
click at [934, 734] on span "Cancel Policy" at bounding box center [949, 735] width 74 height 15
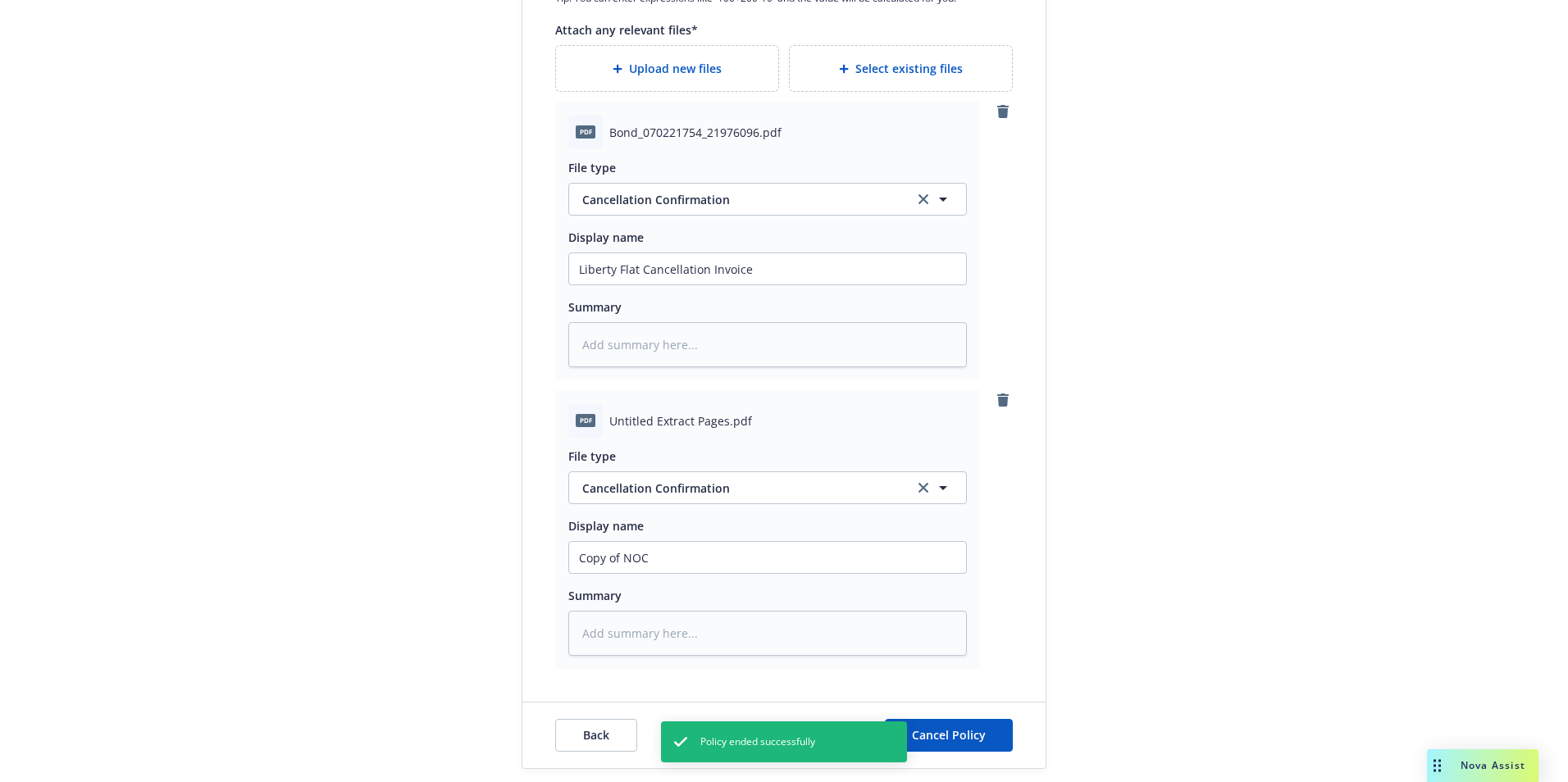
type textarea "x"
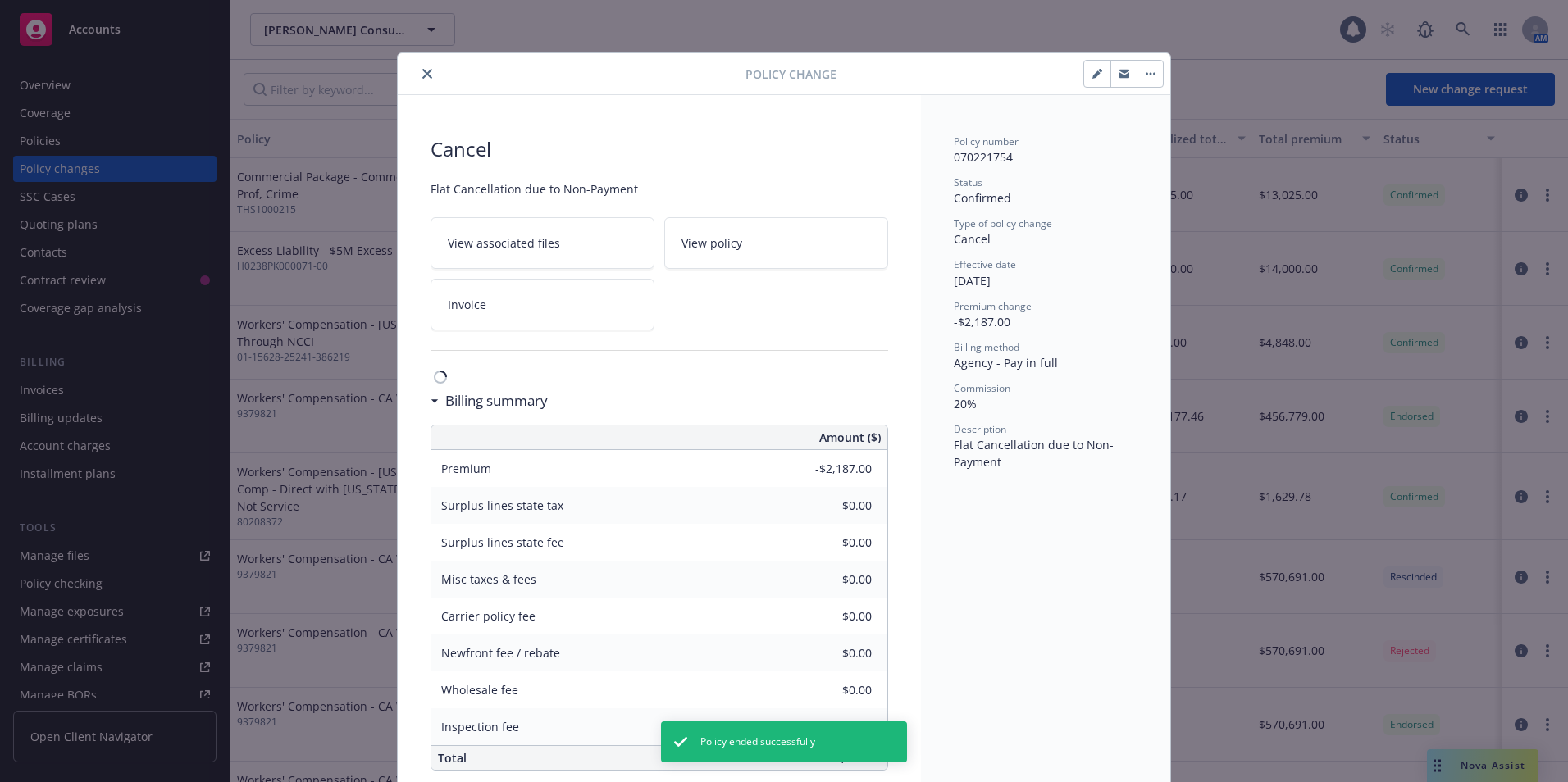
scroll to position [24, 0]
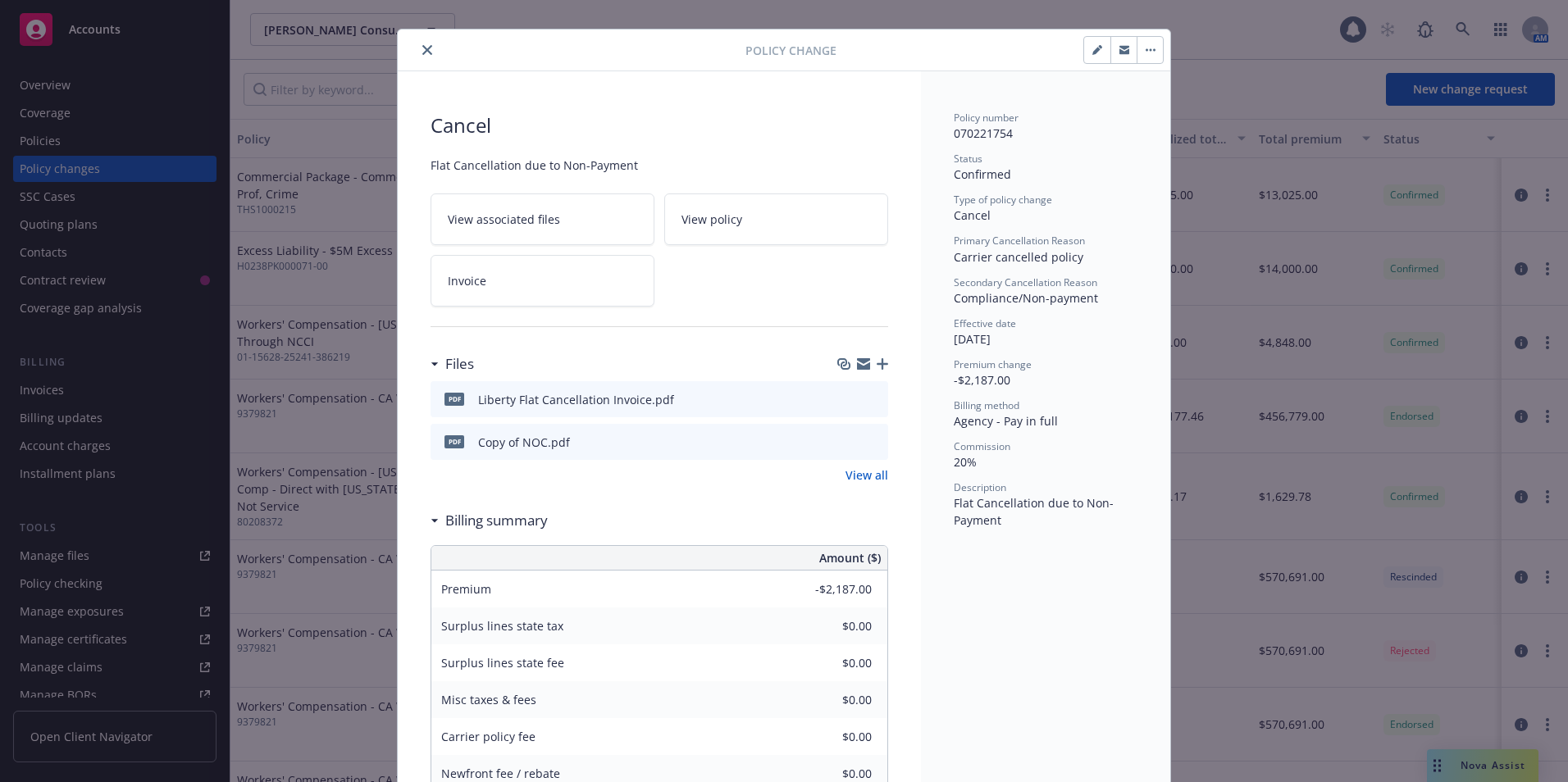
click at [417, 44] on button "close" at bounding box center [427, 49] width 20 height 20
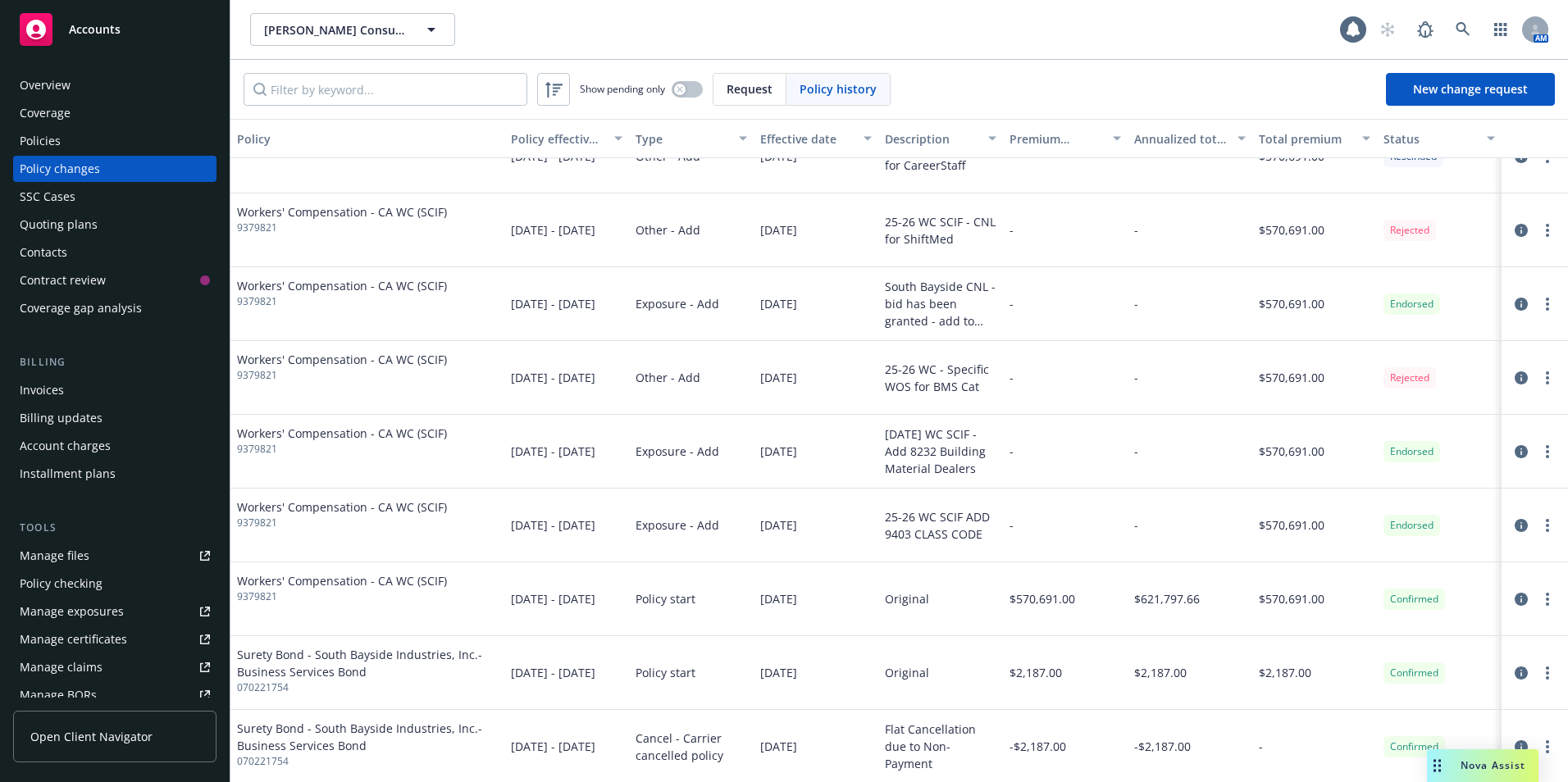
scroll to position [492, 0]
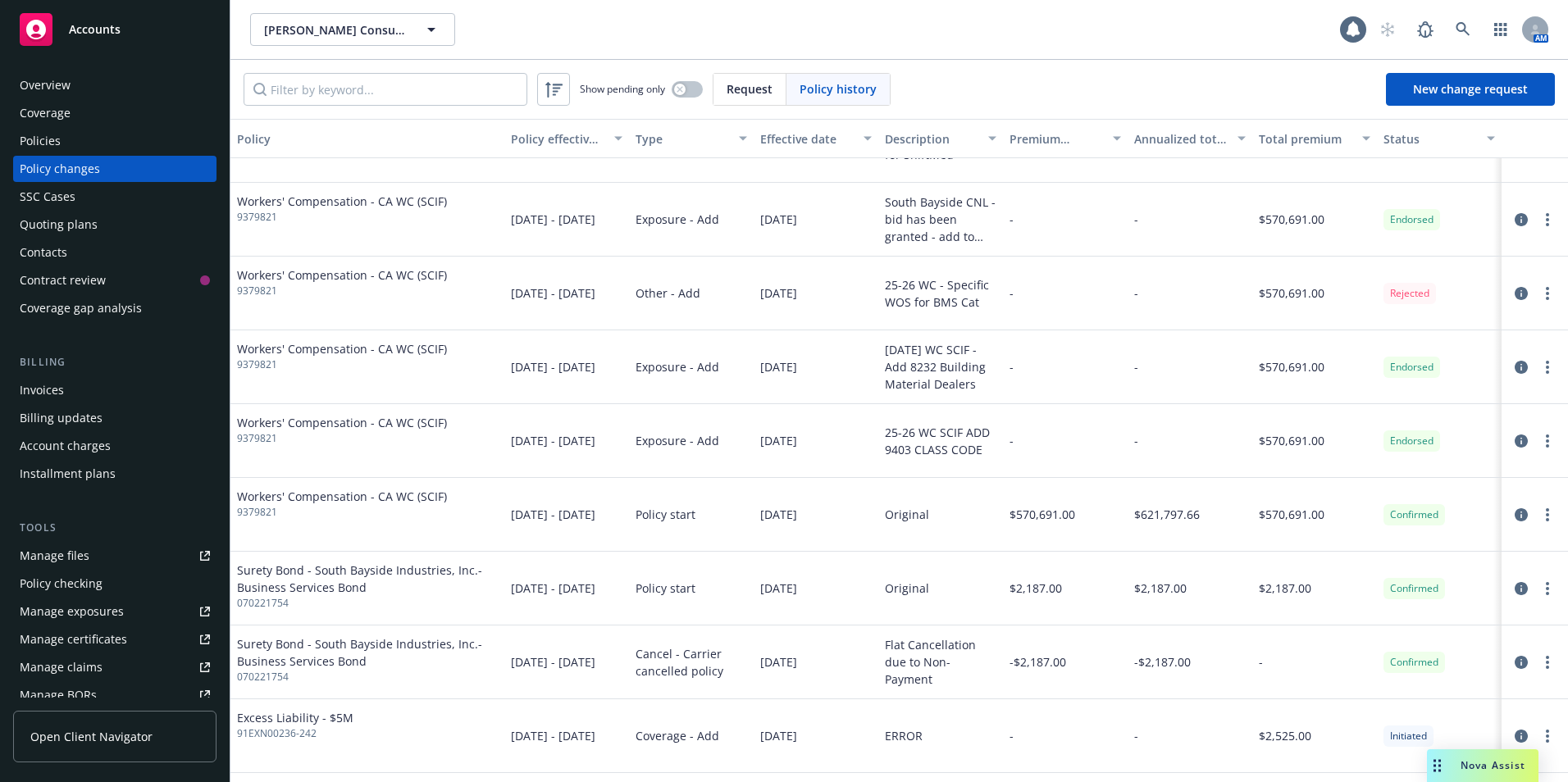
click at [259, 675] on span "070221754" at bounding box center [368, 677] width 261 height 14
click at [40, 387] on div "Invoices" at bounding box center [42, 390] width 44 height 26
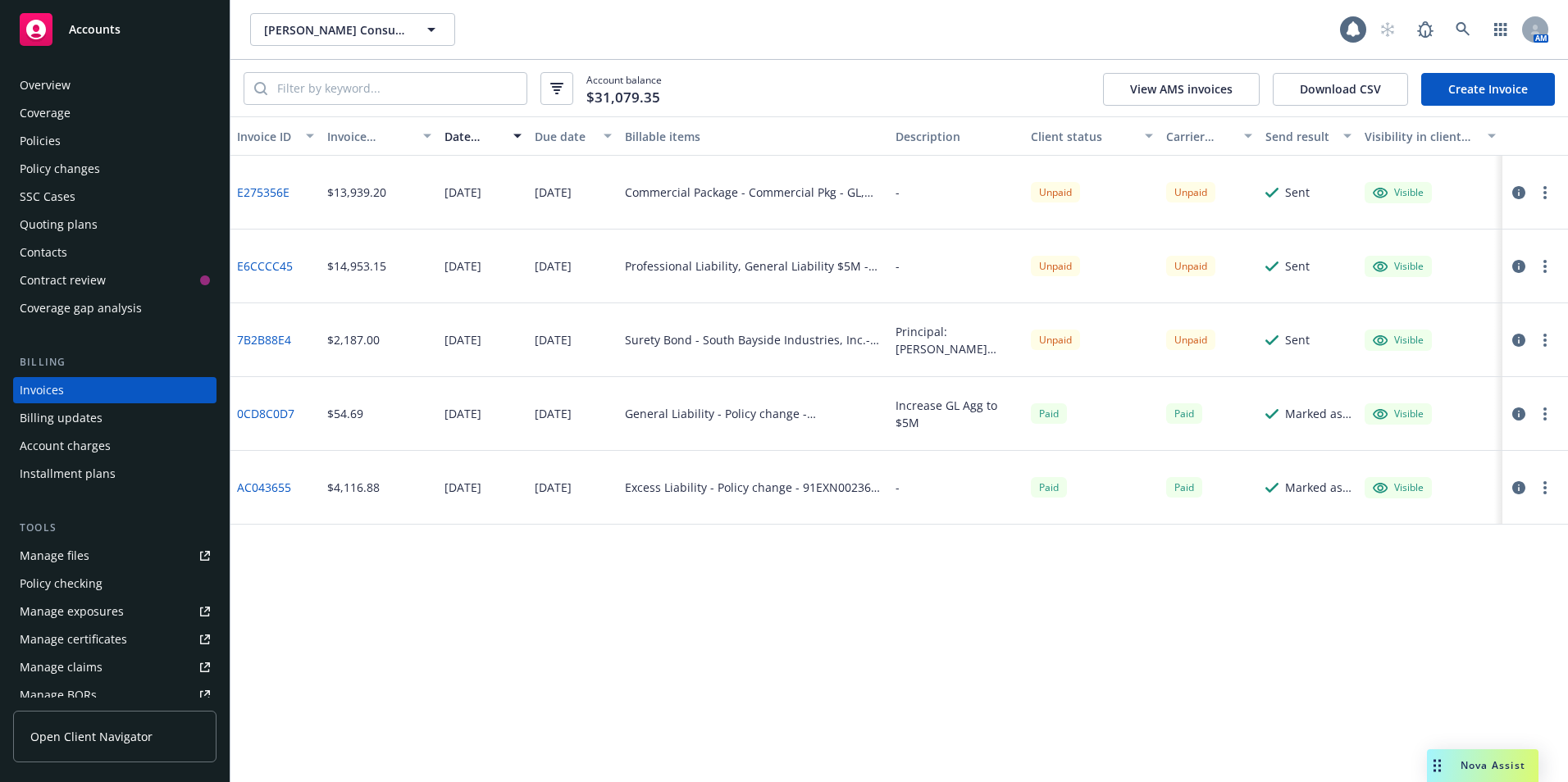
click at [1542, 339] on button "button" at bounding box center [1545, 339] width 20 height 20
click at [465, 674] on div "Invoice ID Invoice amount Date issued Due date Billable items Description Clien…" at bounding box center [899, 449] width 1338 height 666
click at [56, 420] on div "Billing updates" at bounding box center [61, 418] width 83 height 26
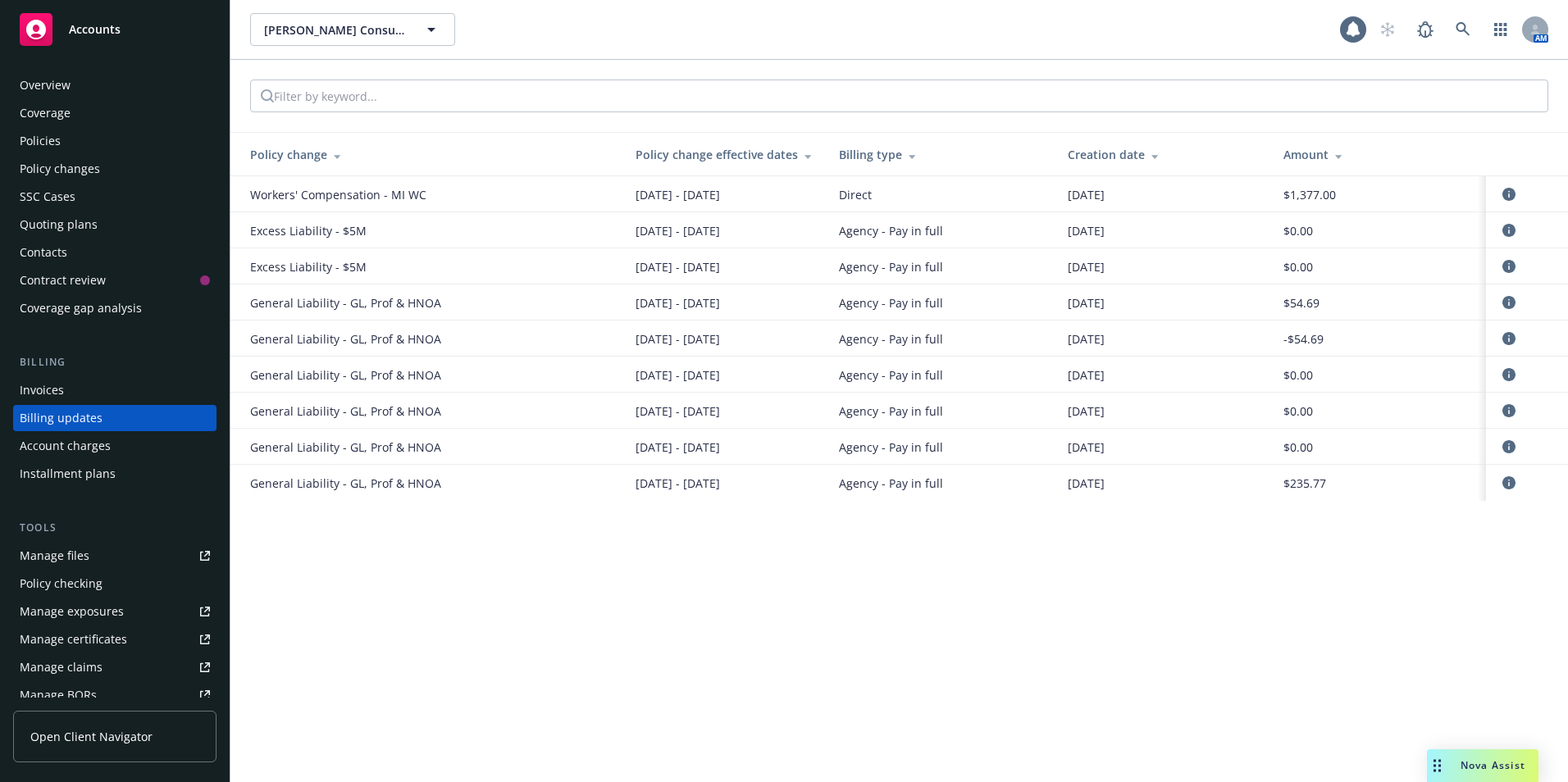
click at [52, 450] on div "Account charges" at bounding box center [65, 446] width 91 height 26
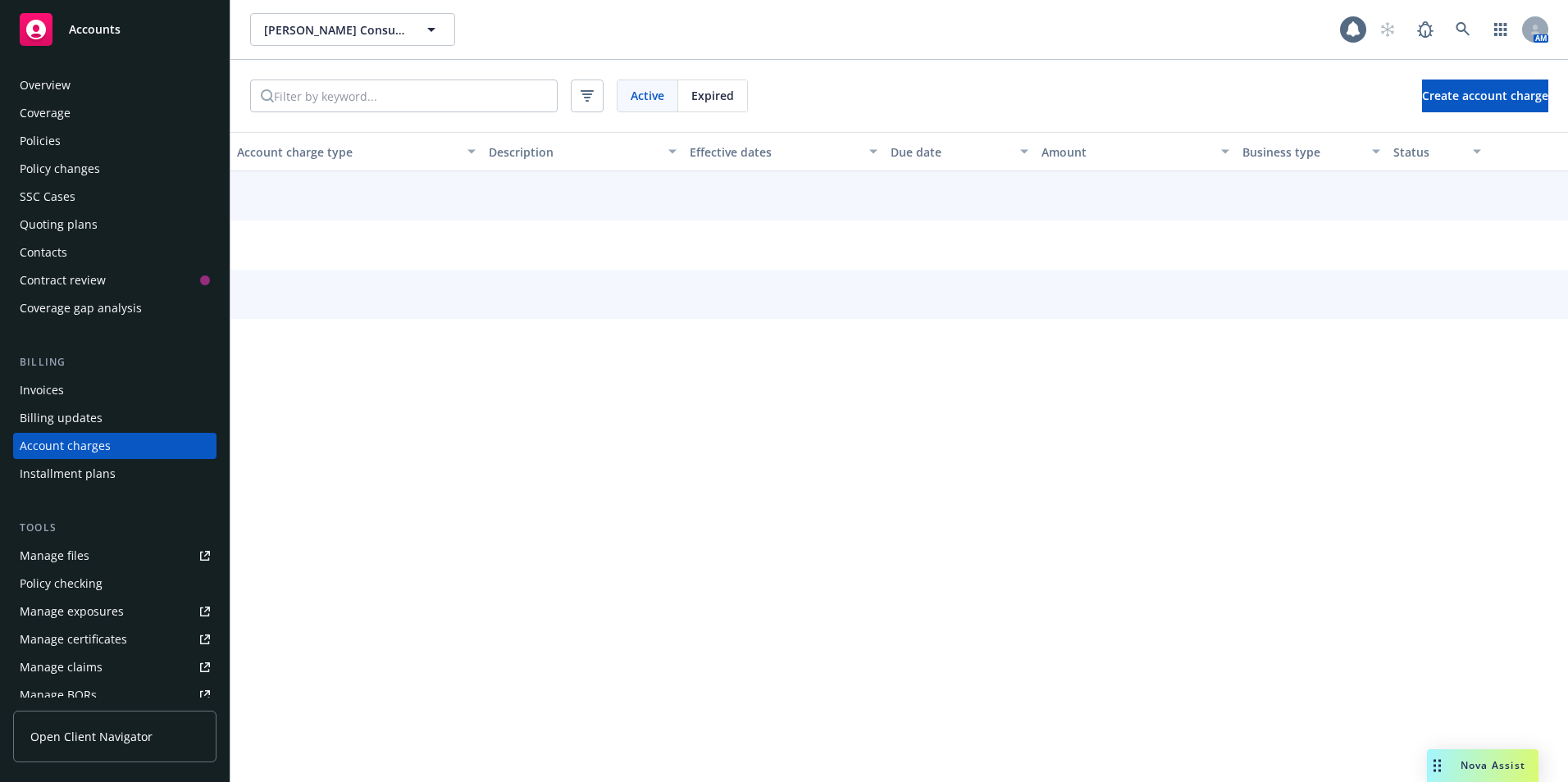
scroll to position [29, 0]
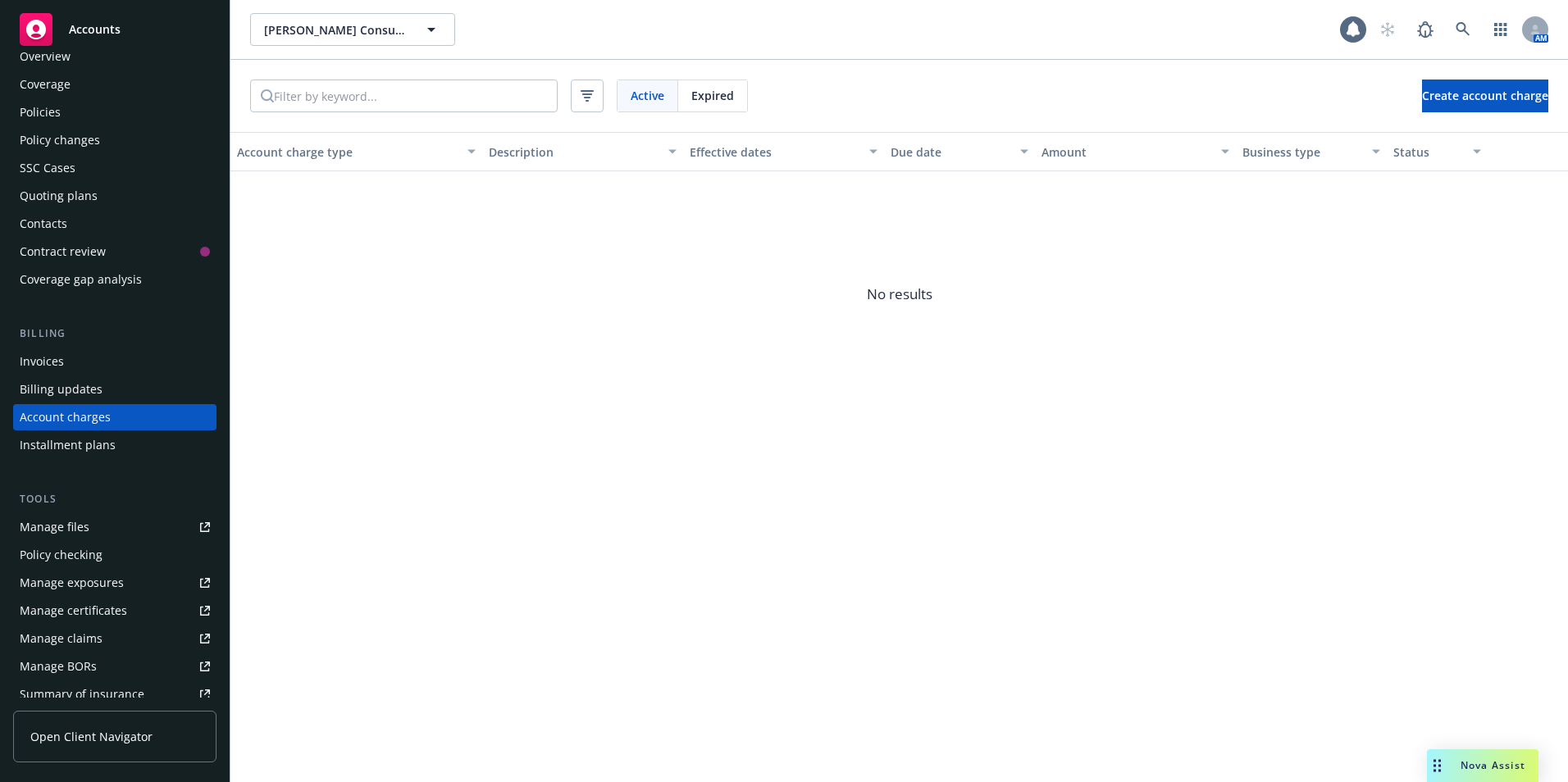
click at [47, 357] on div "Invoices" at bounding box center [42, 362] width 44 height 26
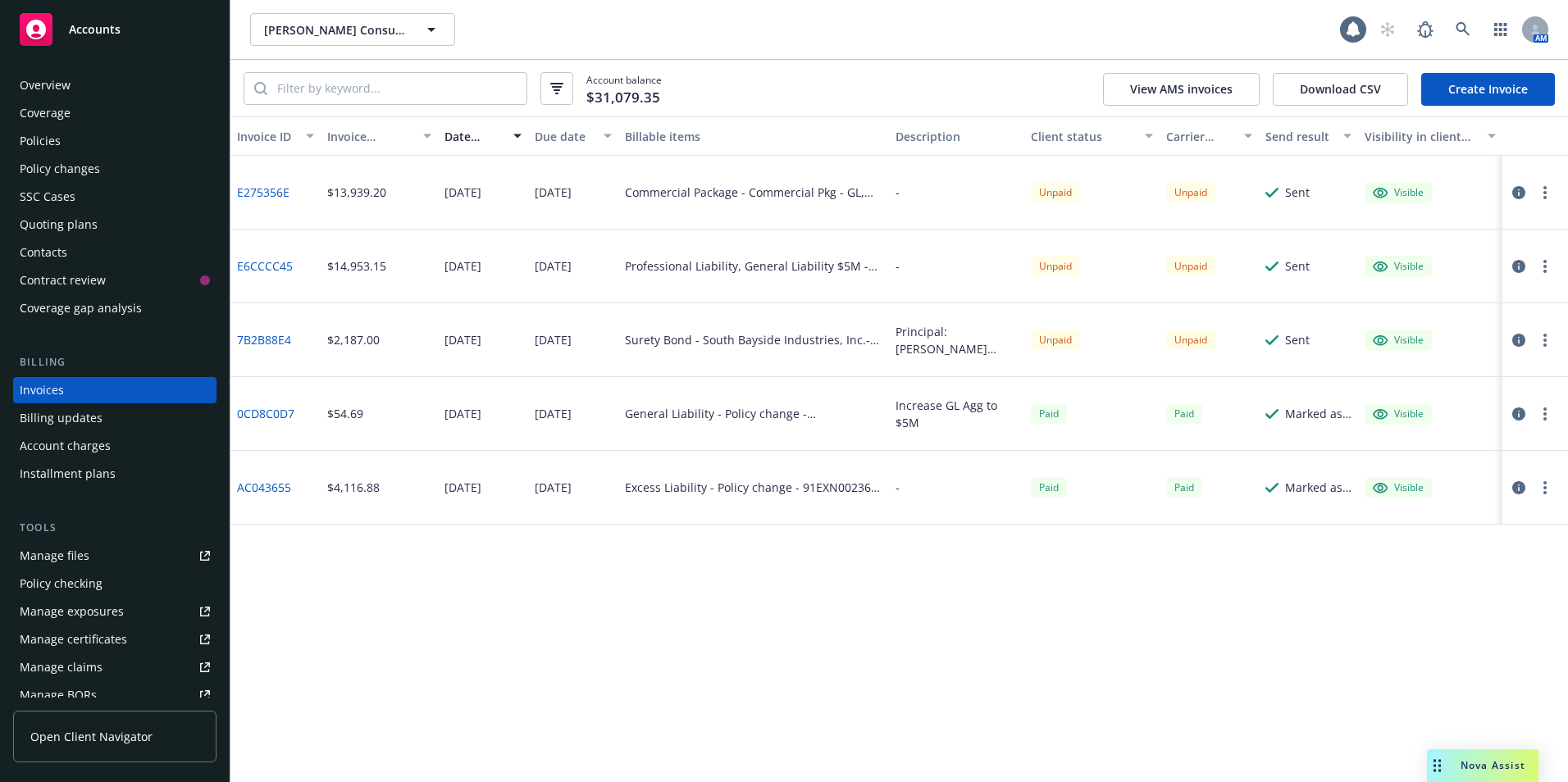
click at [37, 142] on div "Policies" at bounding box center [40, 141] width 41 height 26
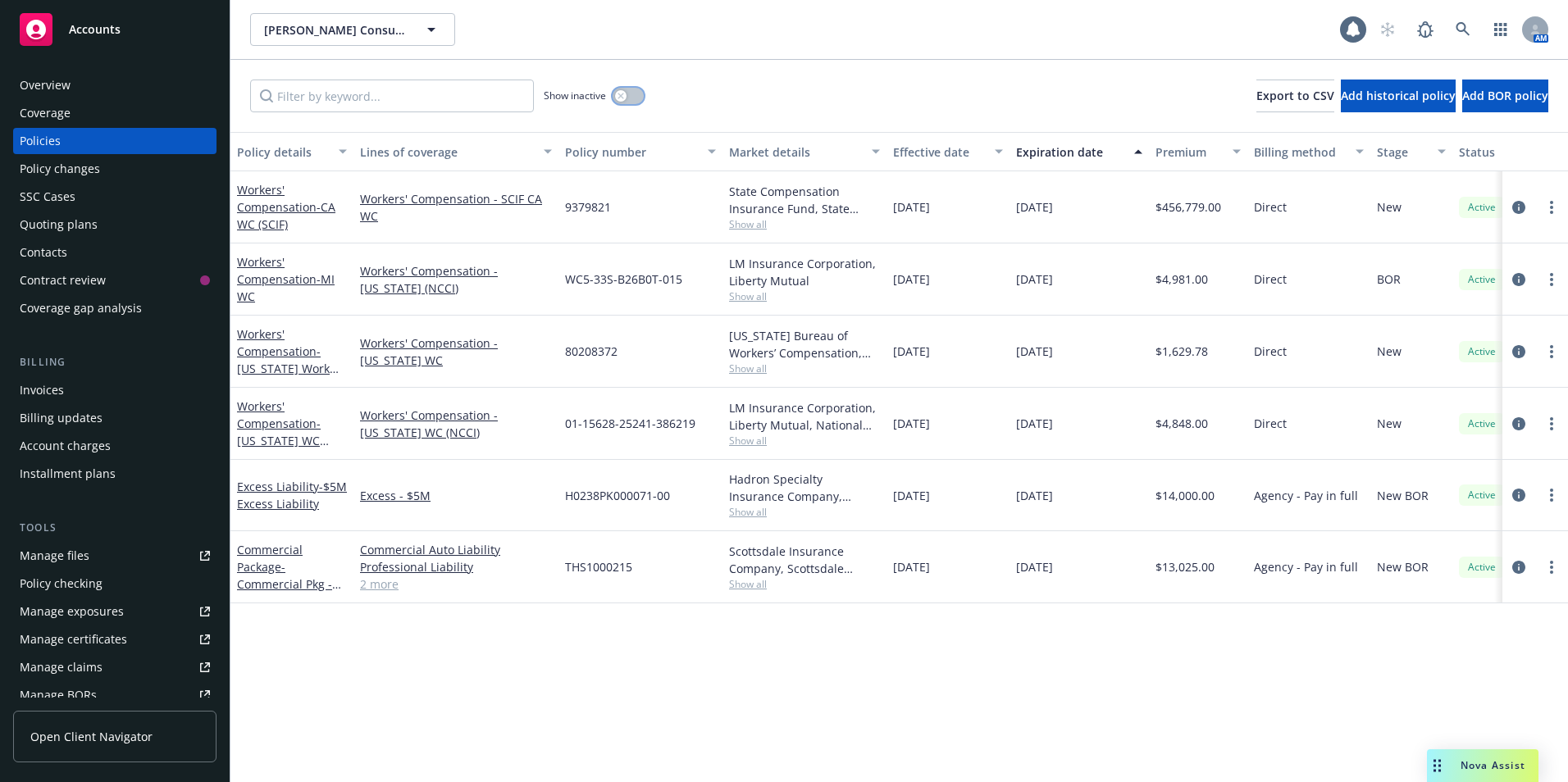
click at [623, 90] on button "button" at bounding box center [628, 96] width 32 height 16
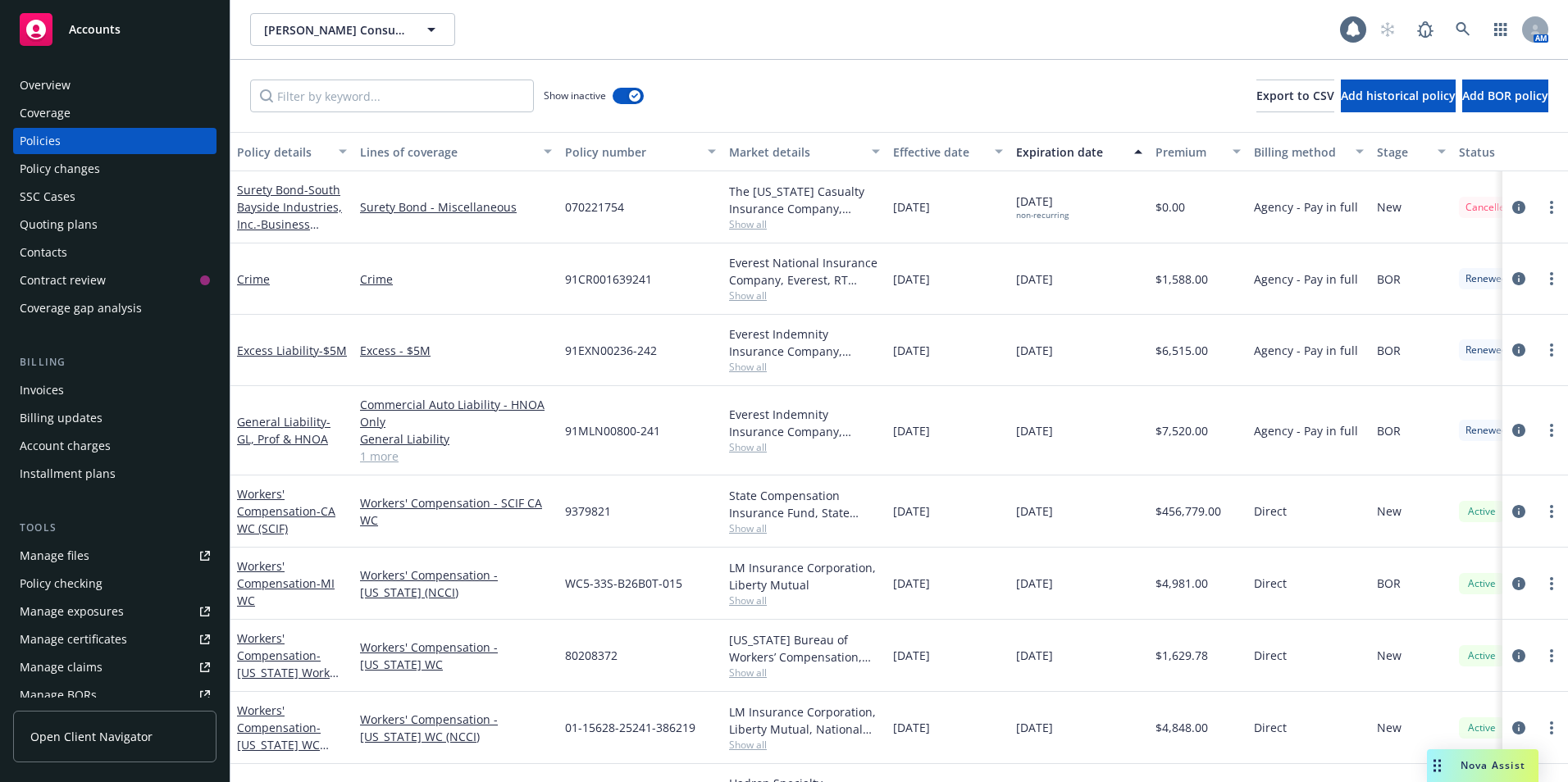
click at [32, 392] on div "Invoices" at bounding box center [42, 390] width 44 height 26
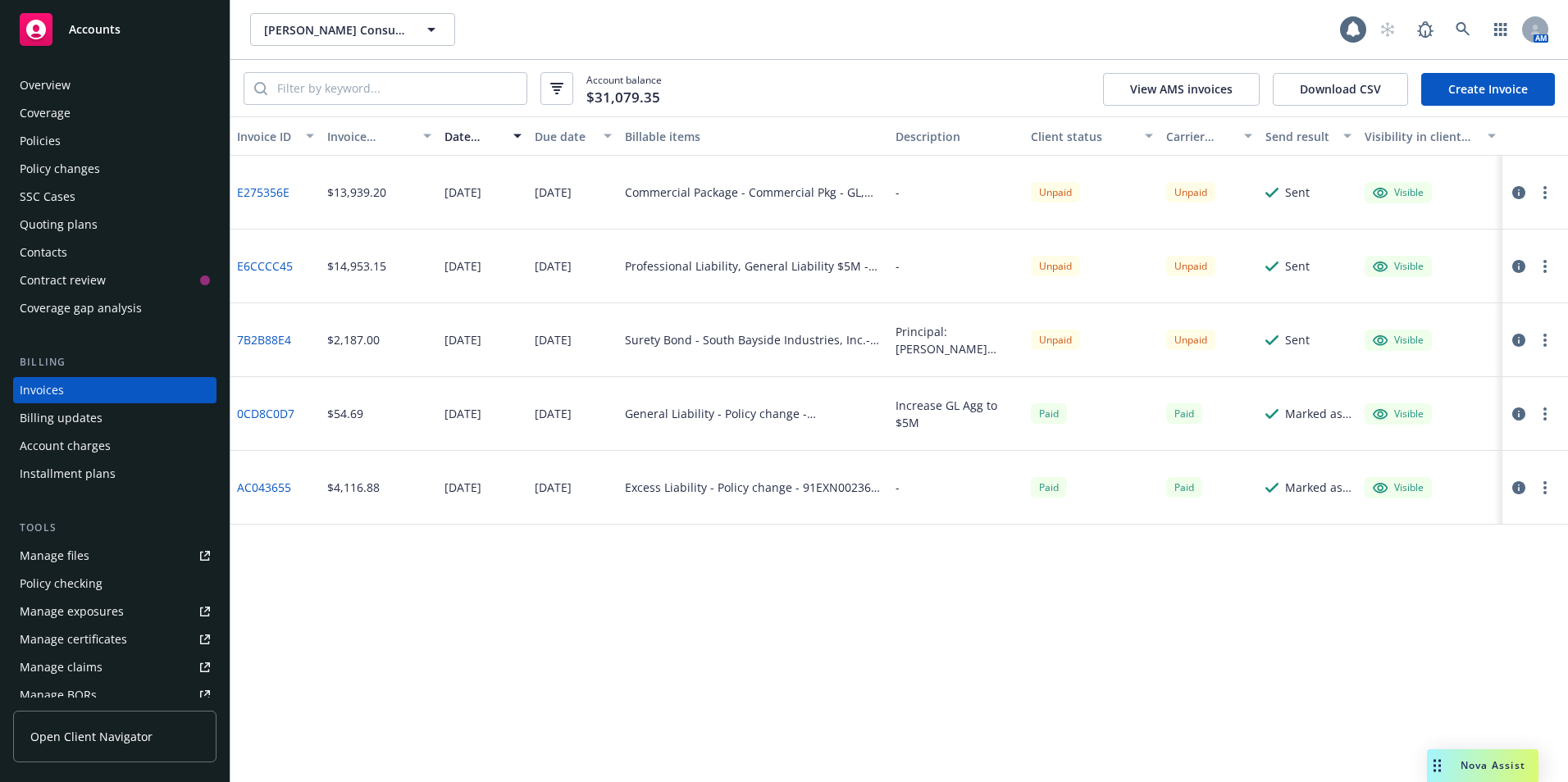
click at [43, 30] on icon at bounding box center [36, 29] width 20 height 20
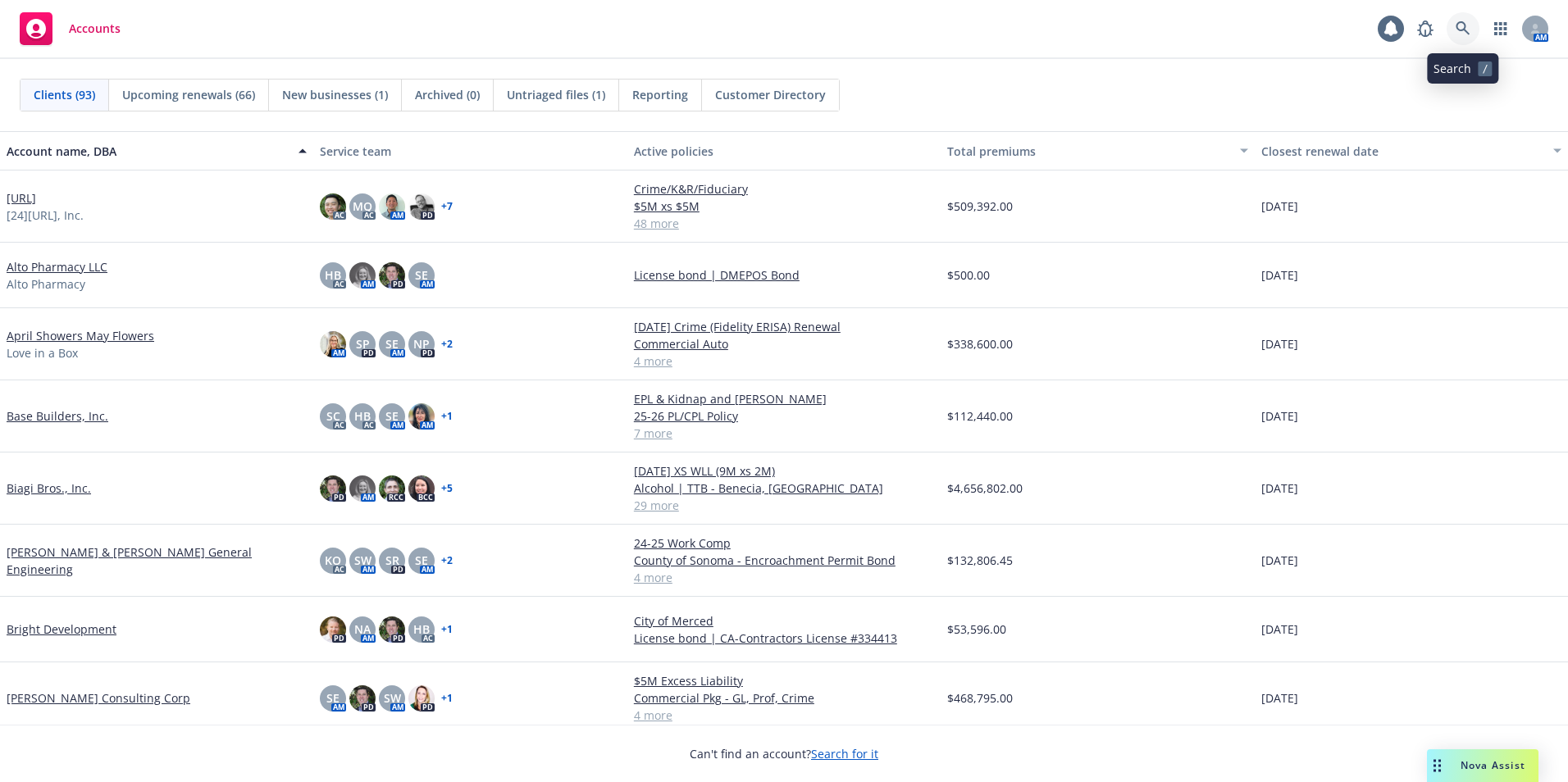
click at [1455, 26] on link at bounding box center [1463, 28] width 32 height 32
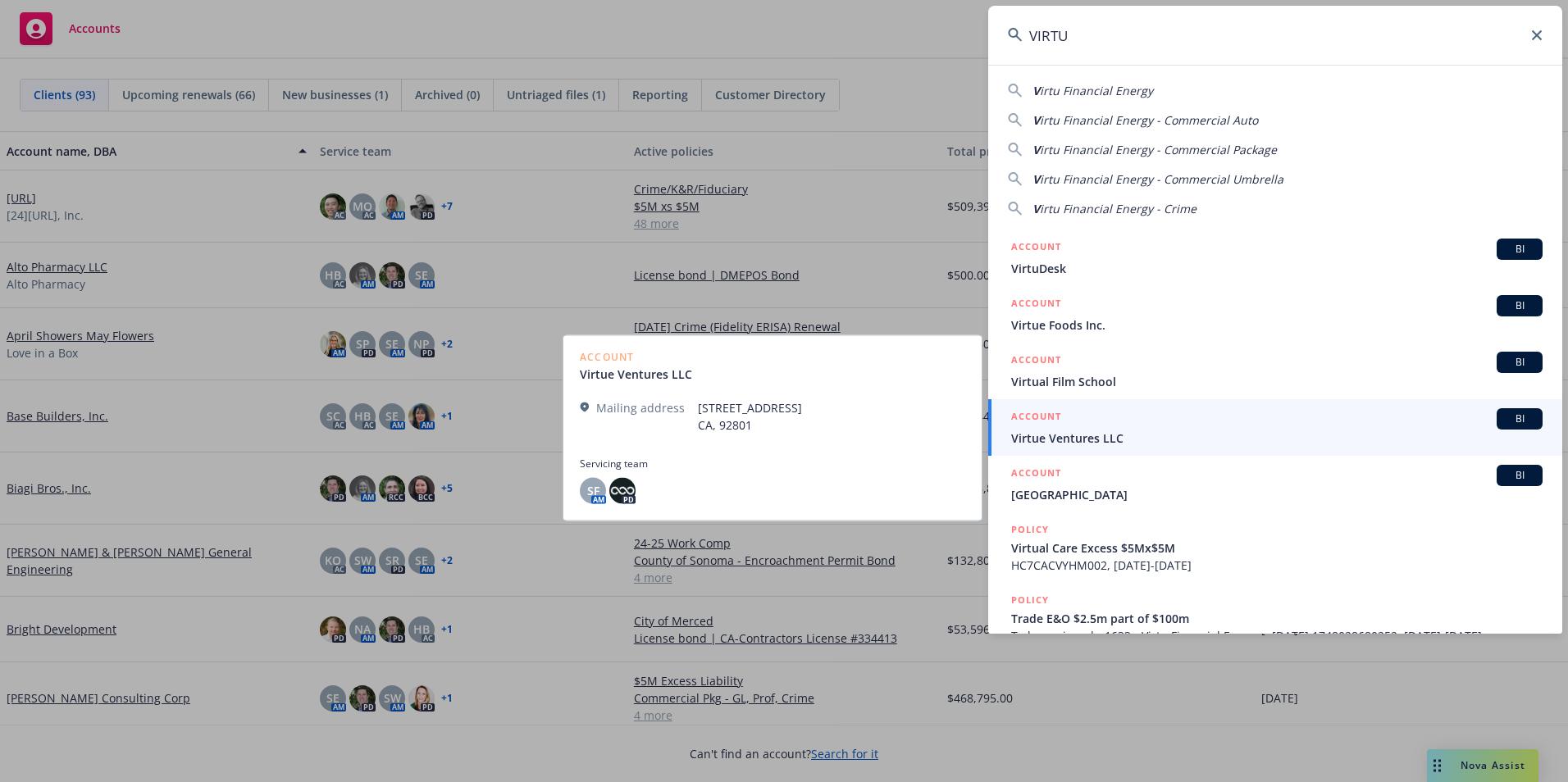
type input "VIRTU"
click at [1071, 426] on div "ACCOUNT BI" at bounding box center [1277, 419] width 531 height 21
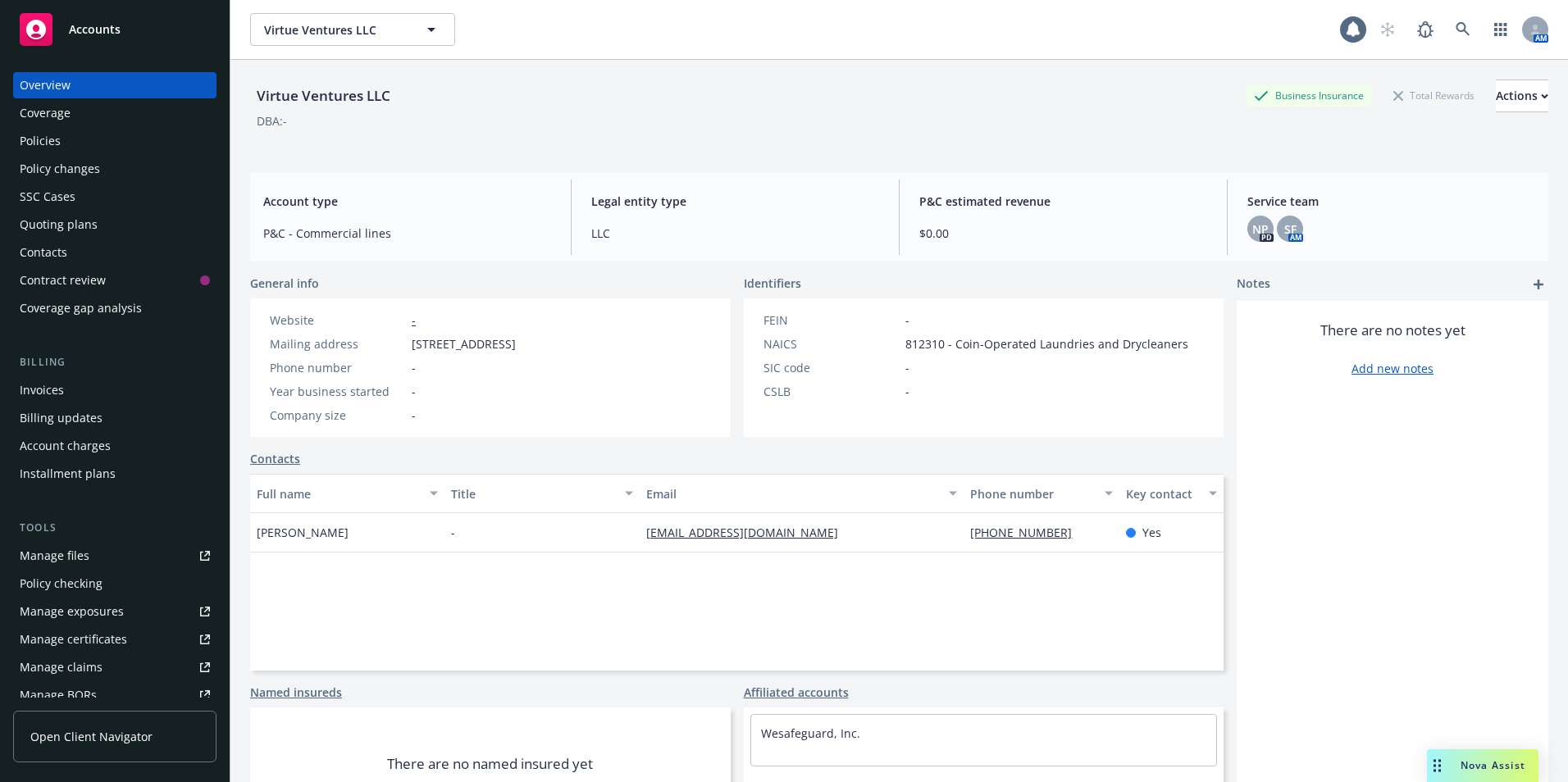
click at [41, 165] on div "Policy changes" at bounding box center [60, 169] width 80 height 26
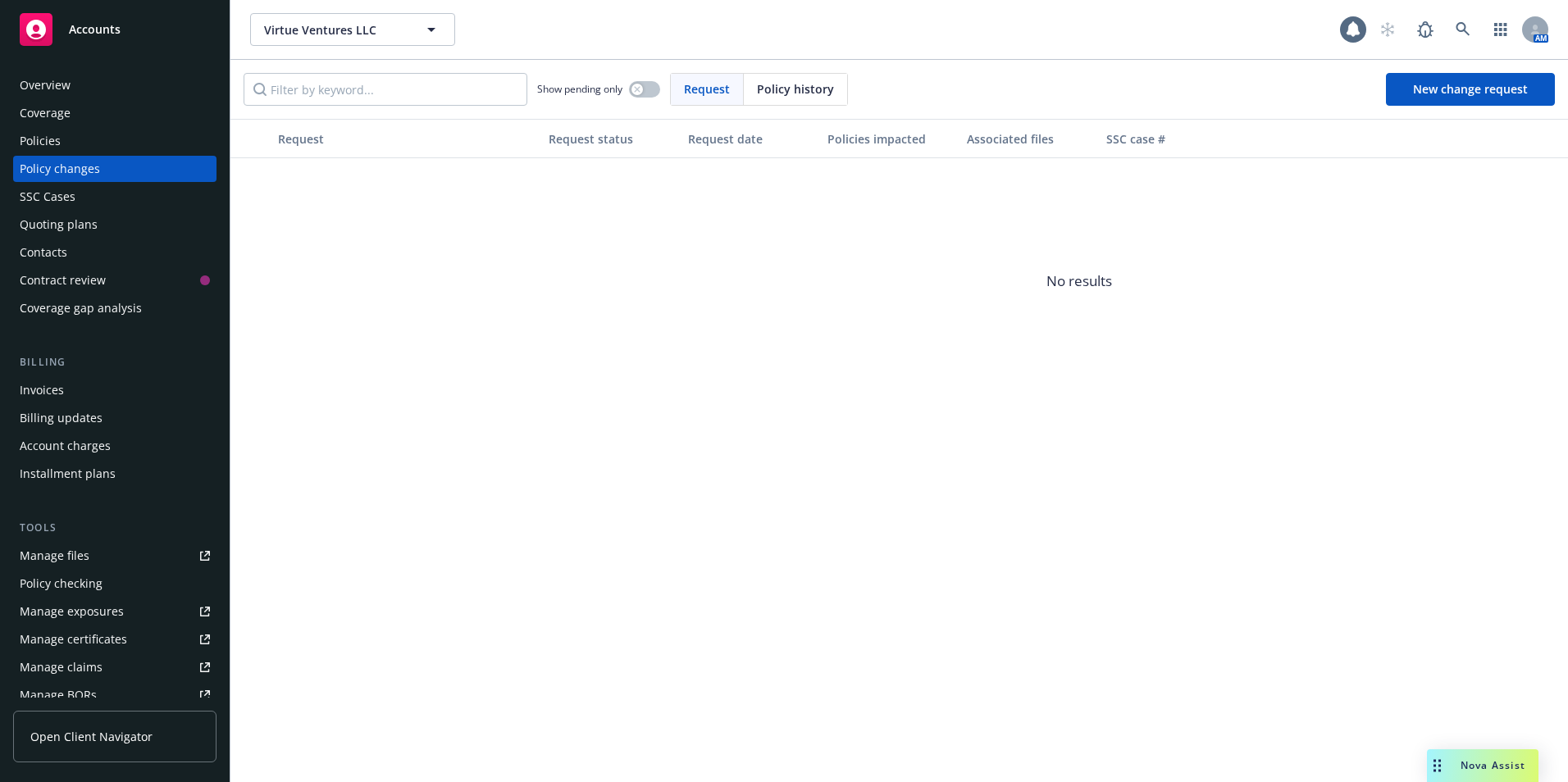
click at [38, 138] on div "Policies" at bounding box center [40, 141] width 41 height 26
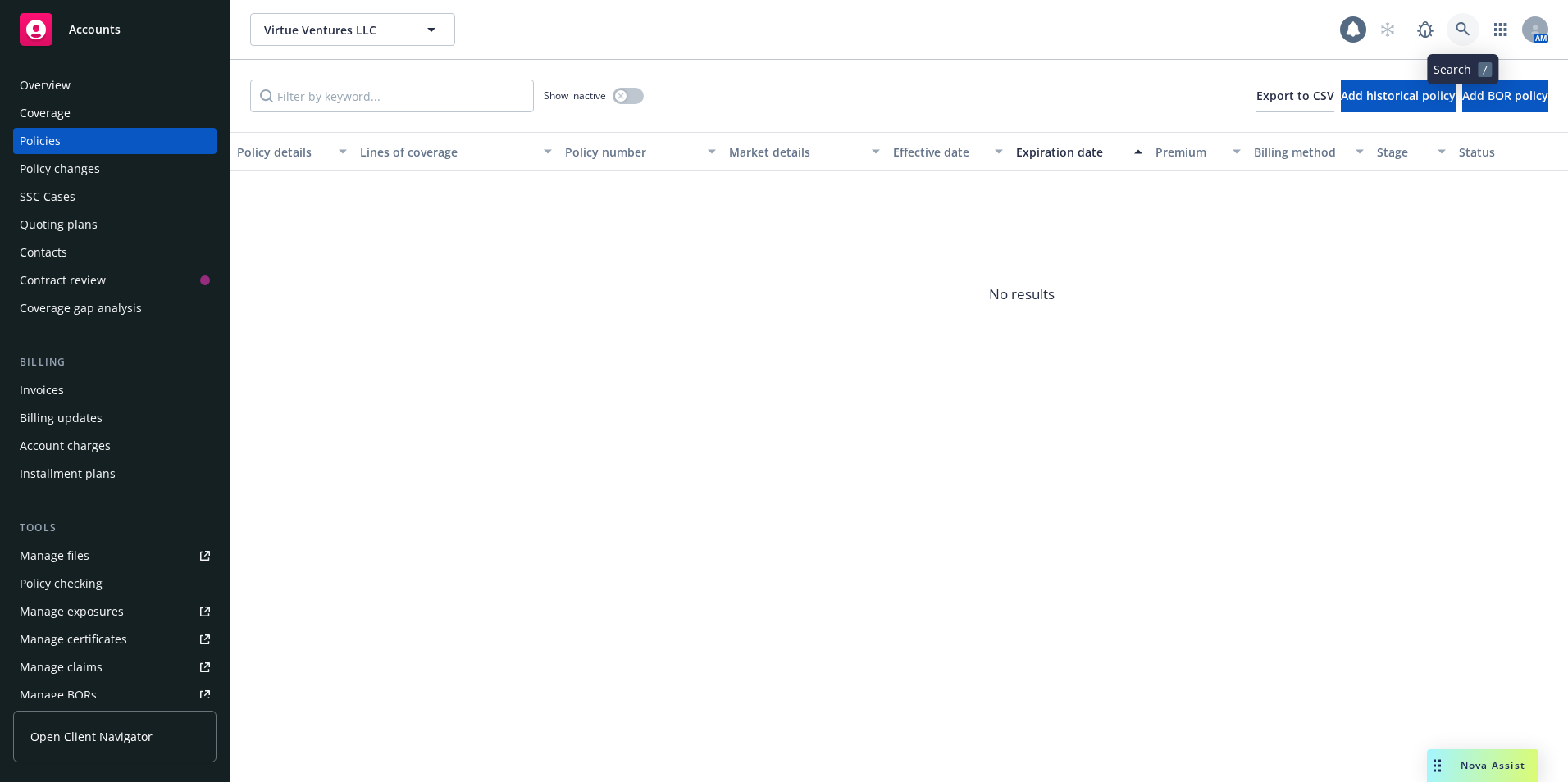
click at [1455, 27] on link at bounding box center [1463, 29] width 32 height 32
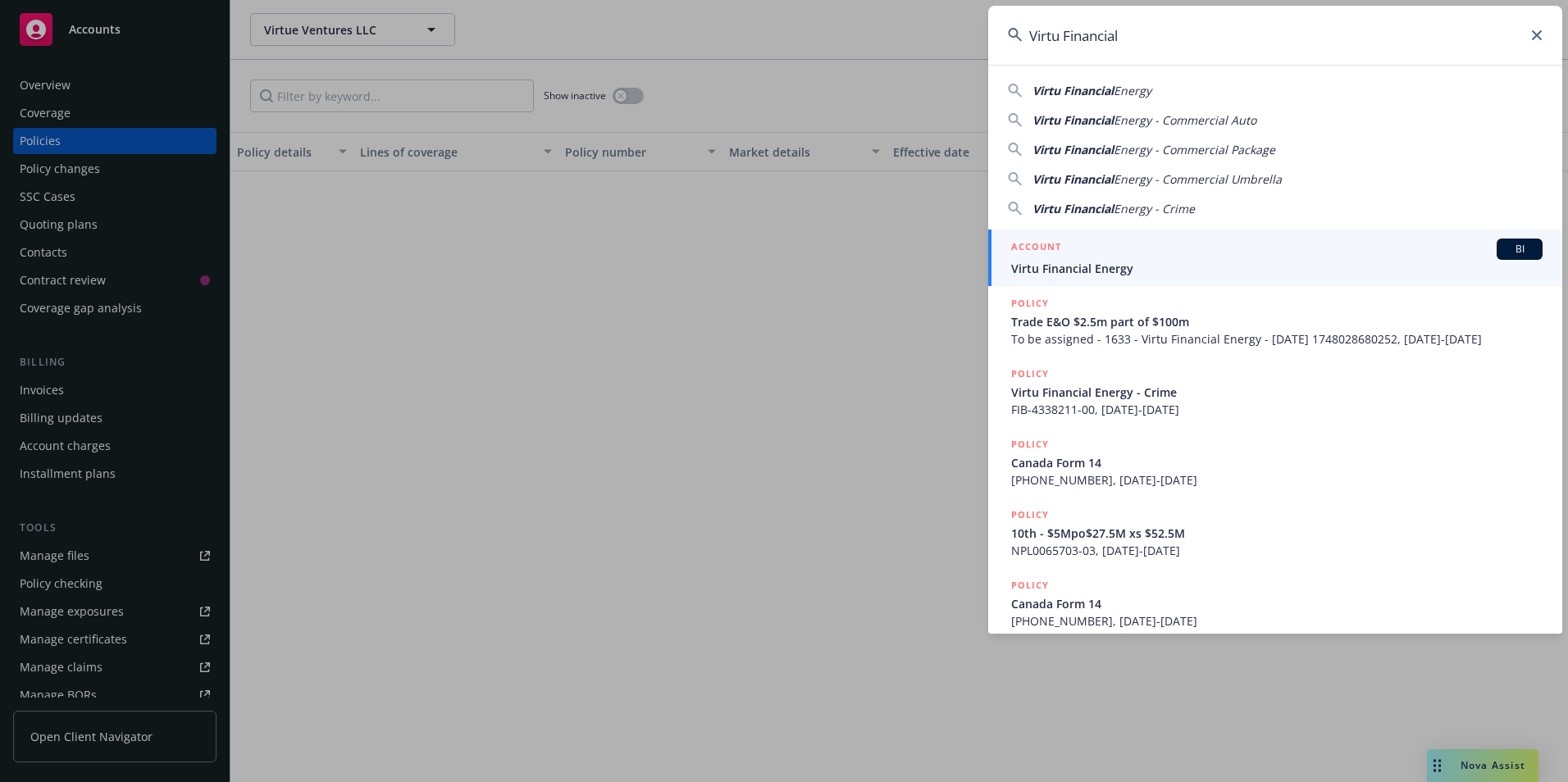
click at [1089, 93] on span "Virtu Financial" at bounding box center [1073, 90] width 81 height 15
type input "Virtu Financial Energy"
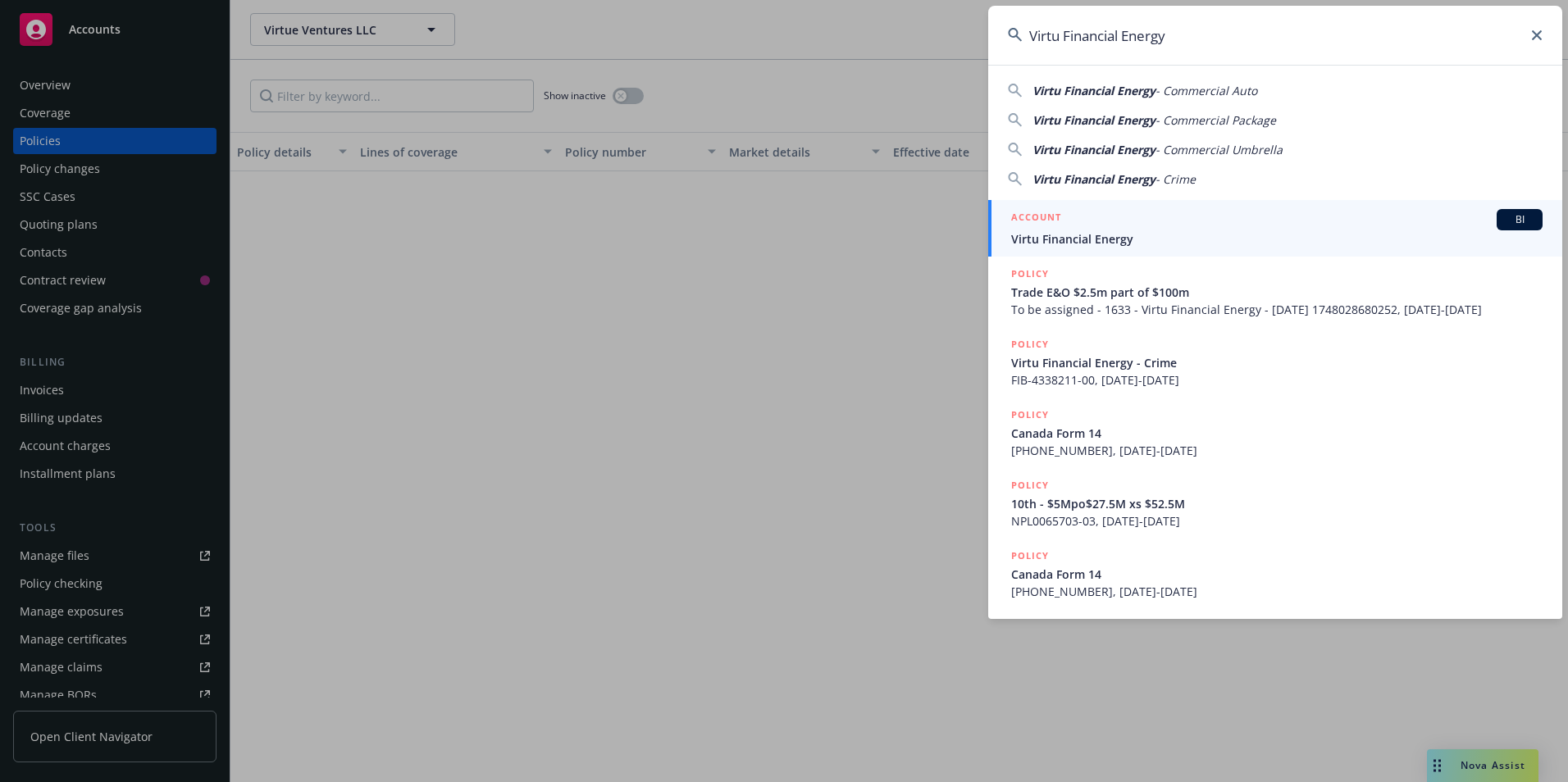
click at [1071, 226] on div "ACCOUNT BI" at bounding box center [1277, 219] width 531 height 21
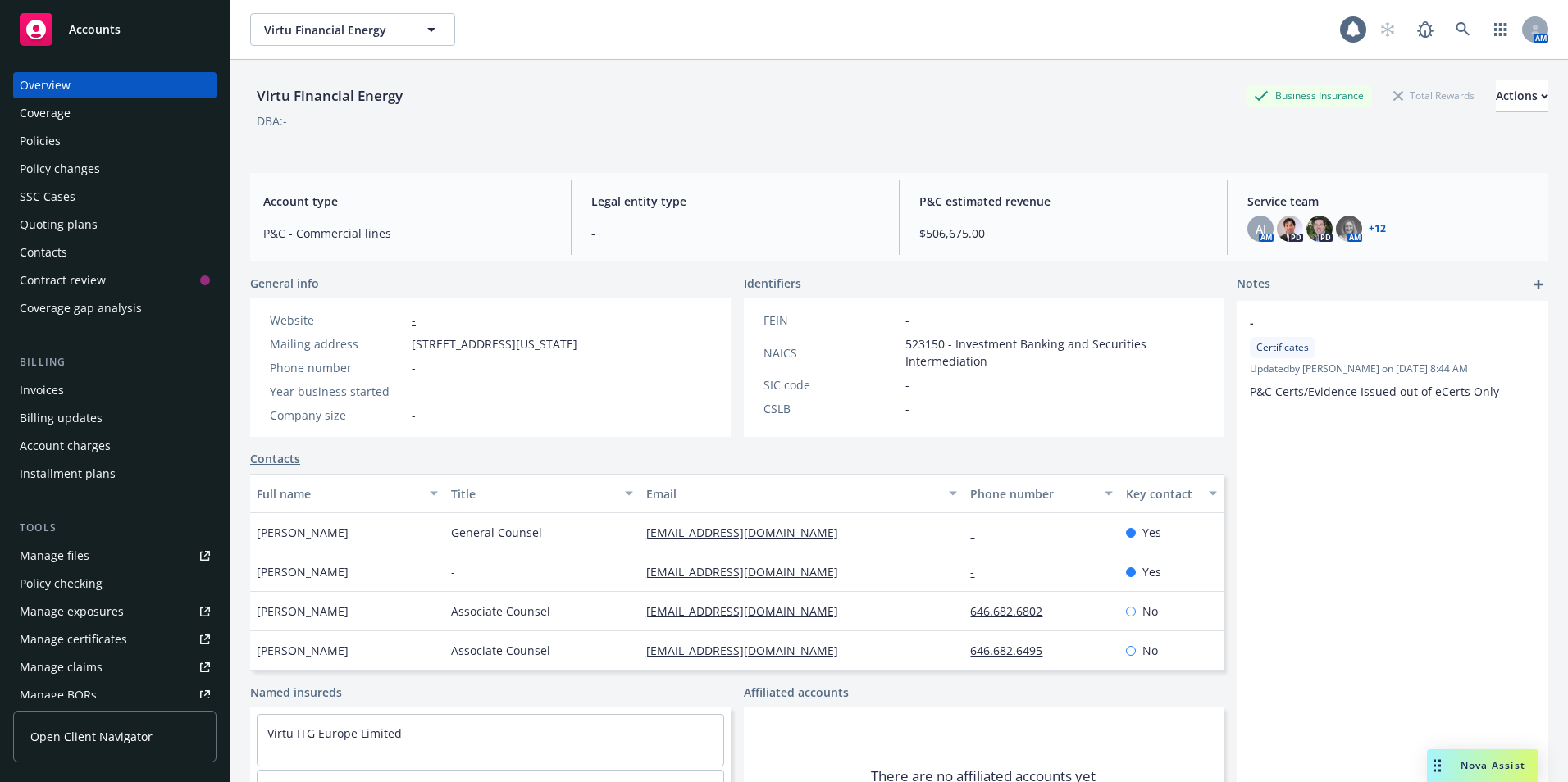
click at [38, 138] on div "Policies" at bounding box center [40, 141] width 41 height 26
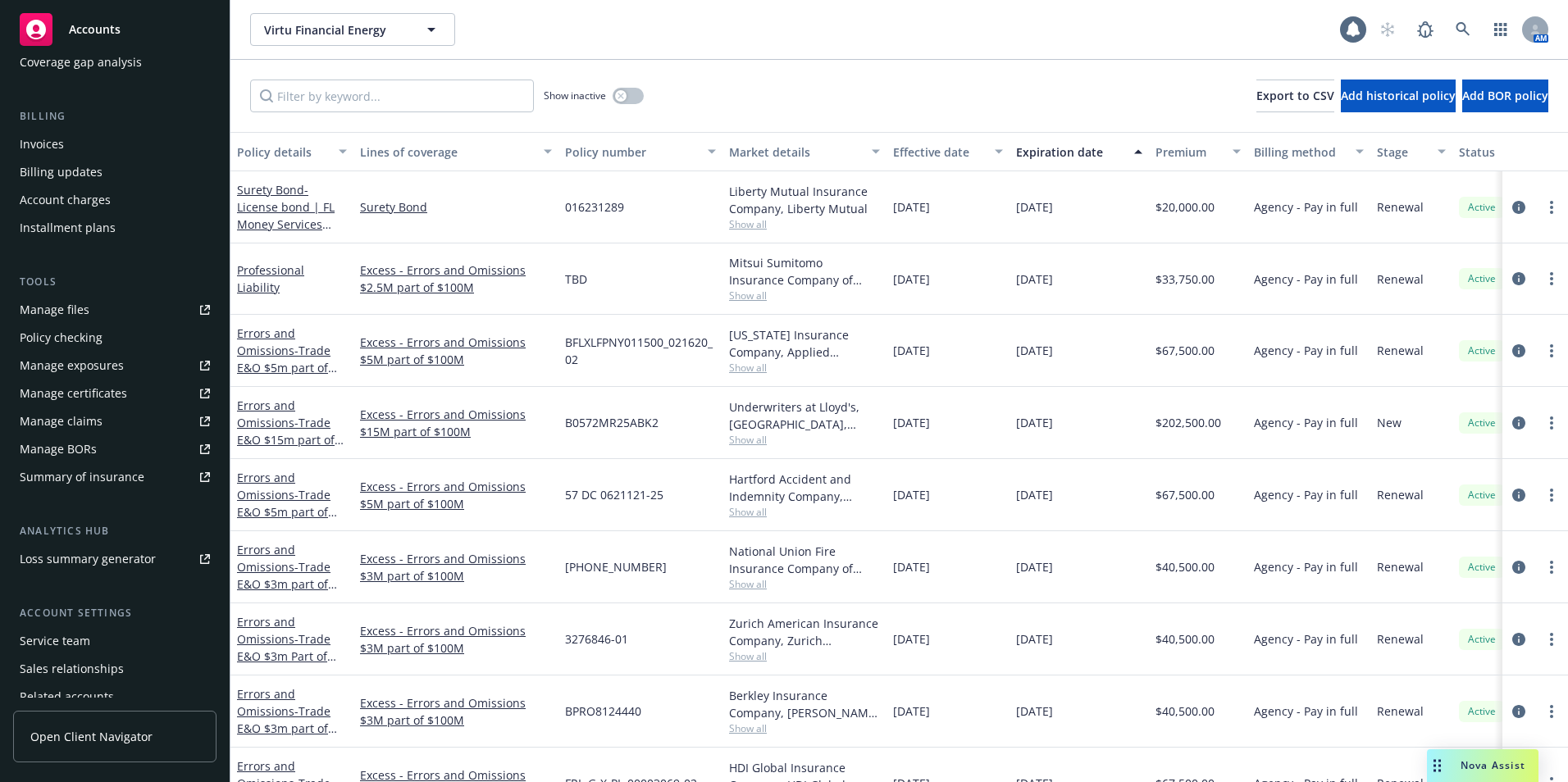
scroll to position [314, 0]
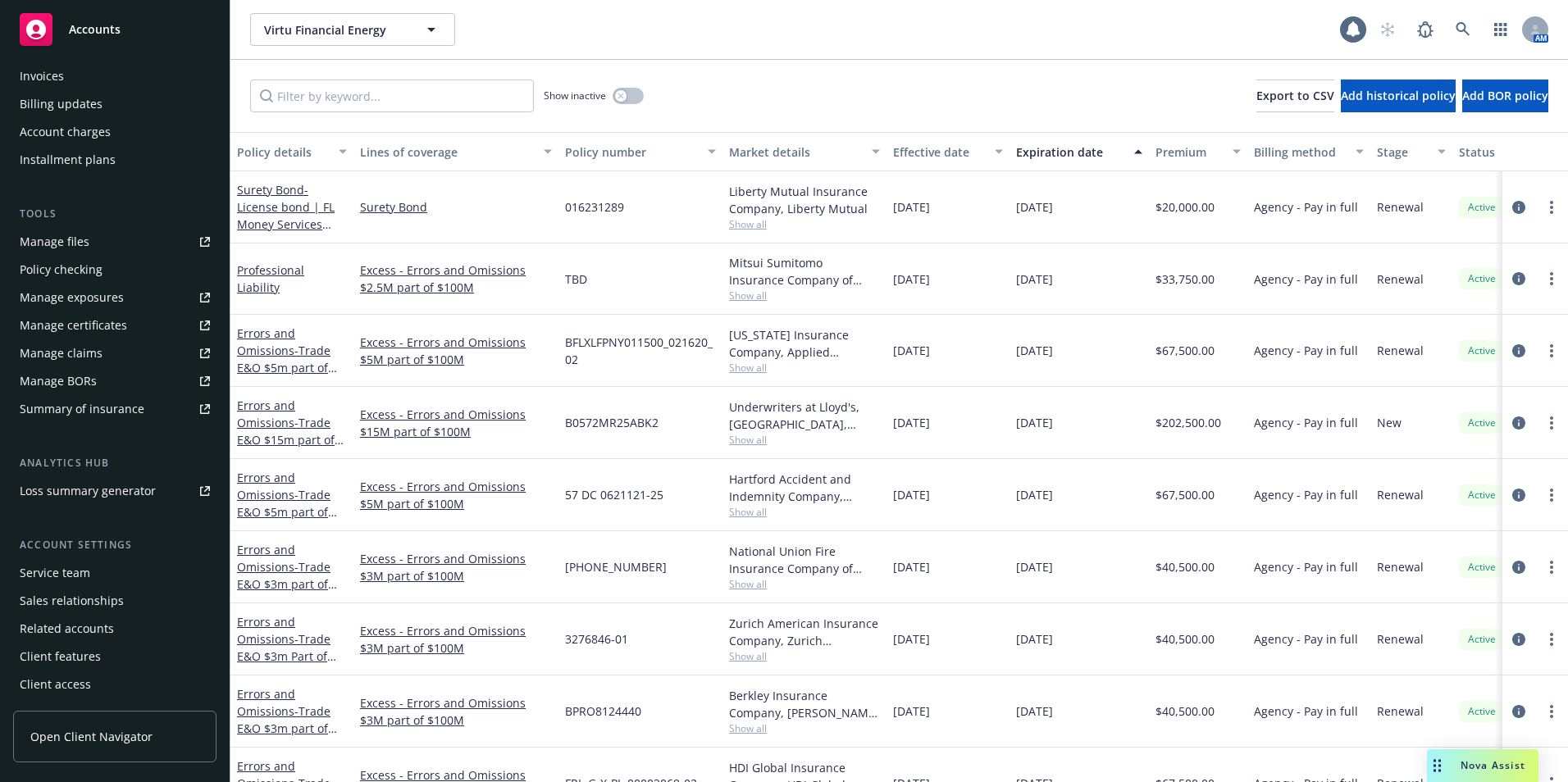
click at [50, 566] on div "Service team" at bounding box center [55, 573] width 71 height 26
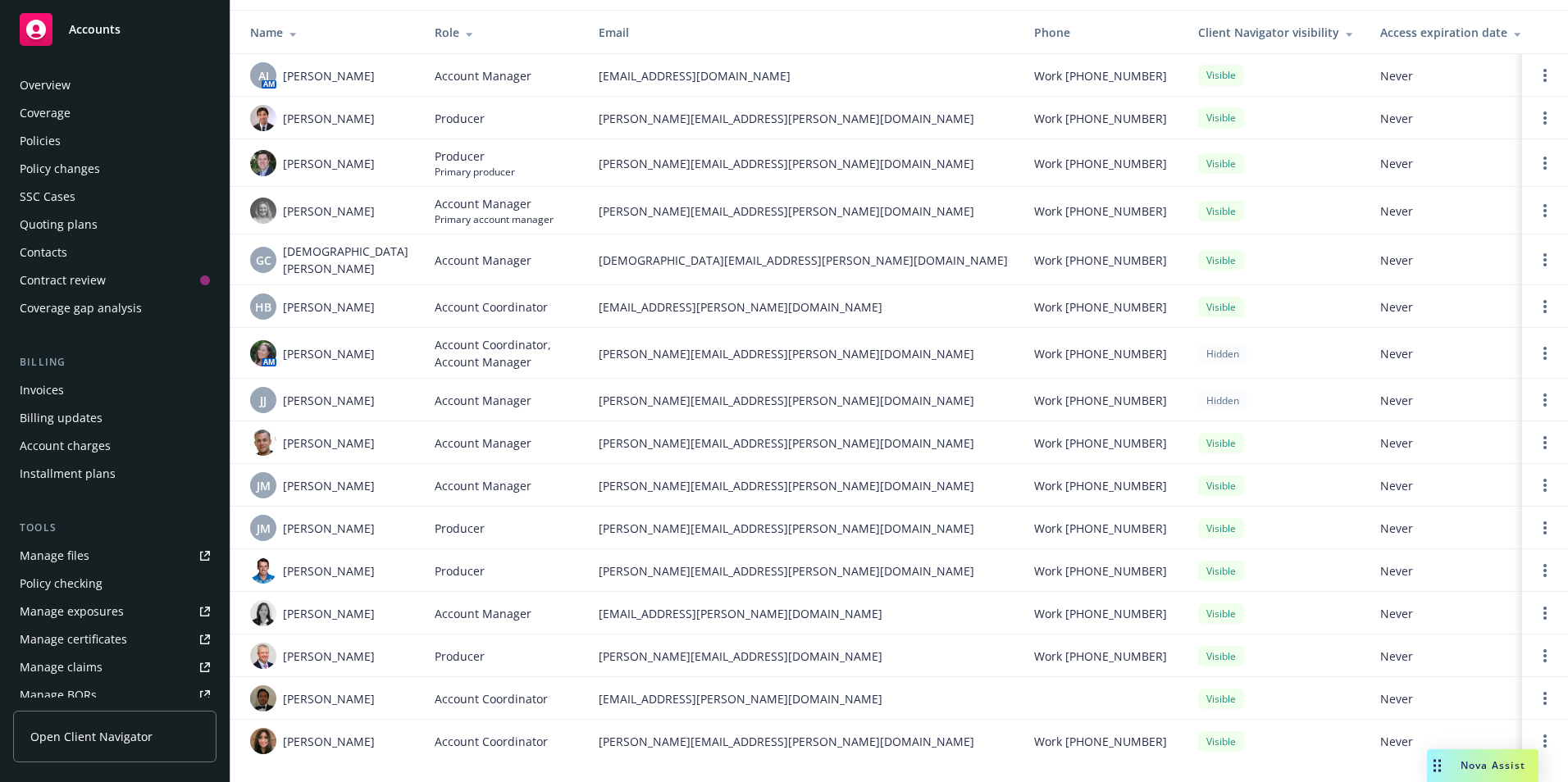
click at [52, 80] on div "Overview" at bounding box center [45, 85] width 51 height 26
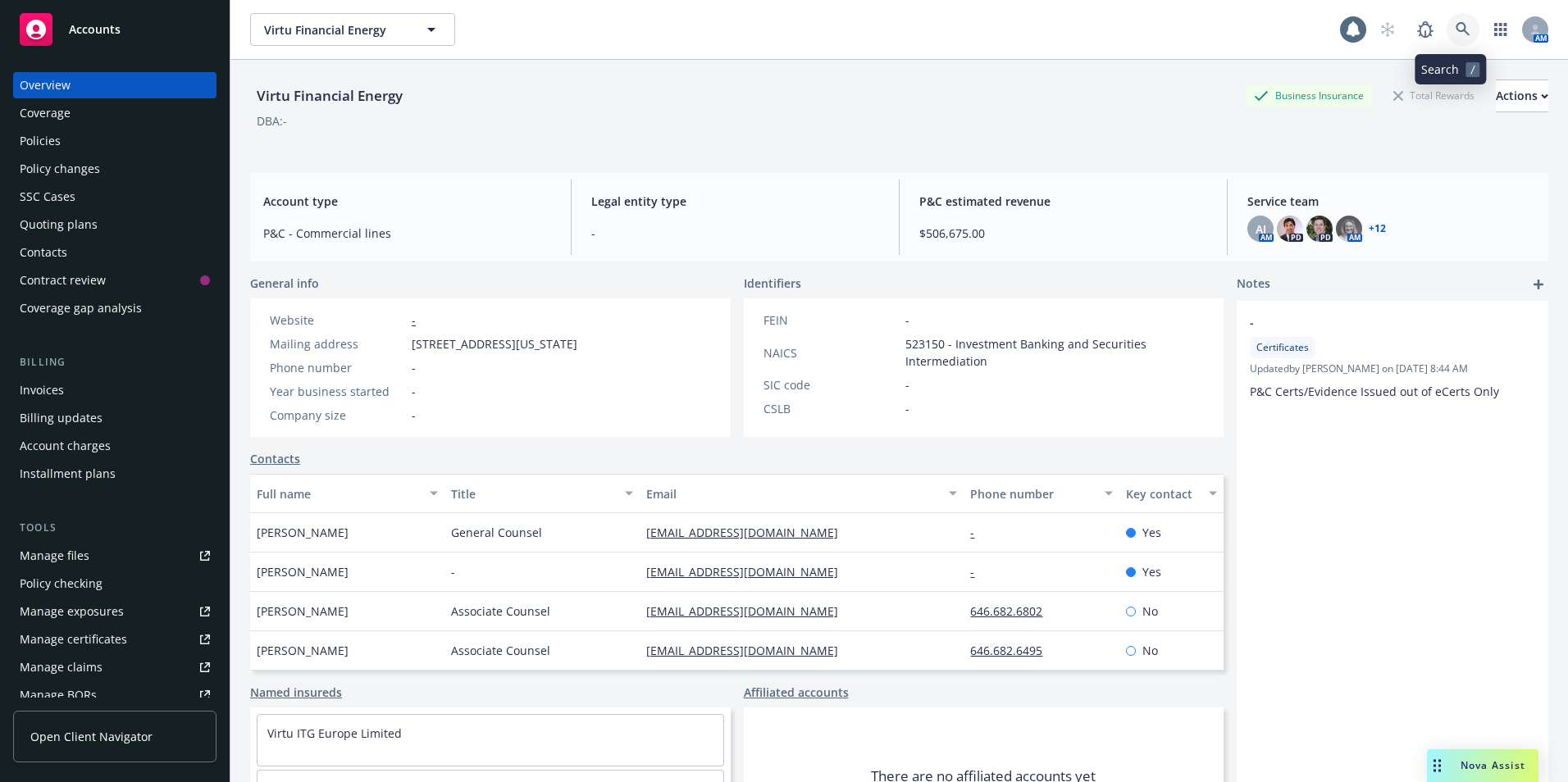
click at [1458, 19] on link at bounding box center [1463, 29] width 32 height 32
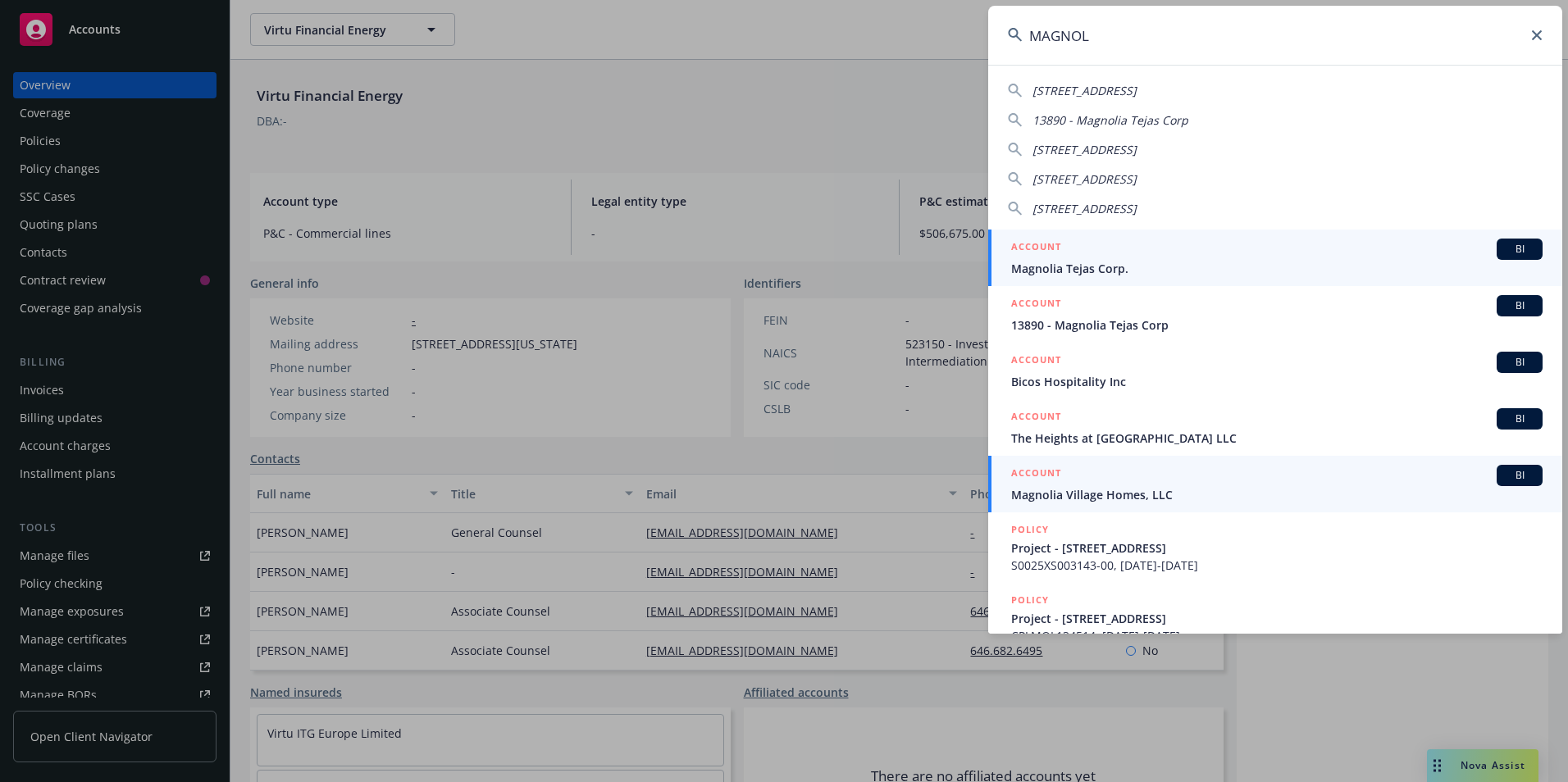
type input "MAGNOL"
click at [1060, 490] on span "Magnolia Village Homes, LLC" at bounding box center [1277, 495] width 531 height 17
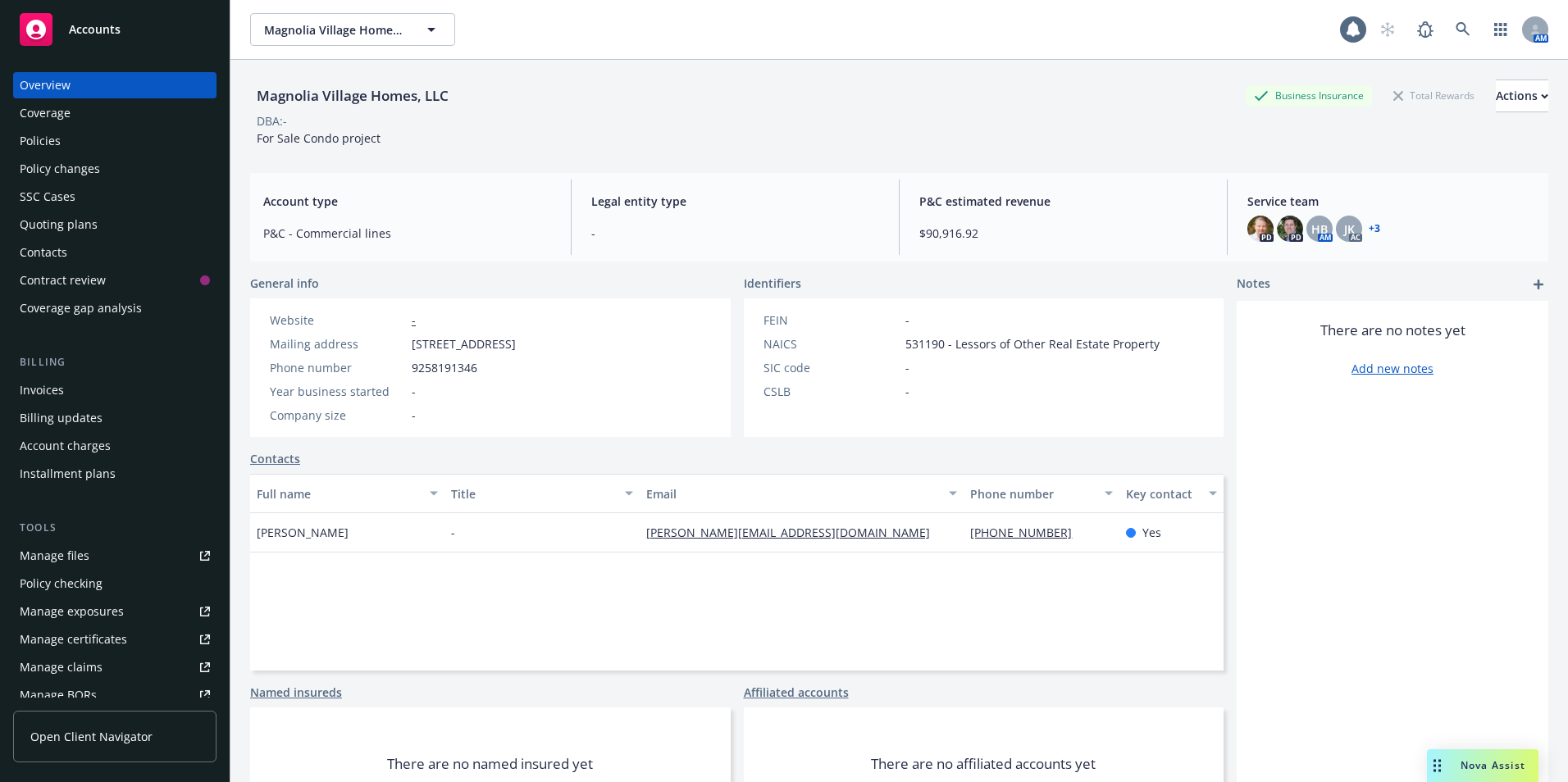
click at [55, 394] on div "Invoices" at bounding box center [42, 390] width 44 height 26
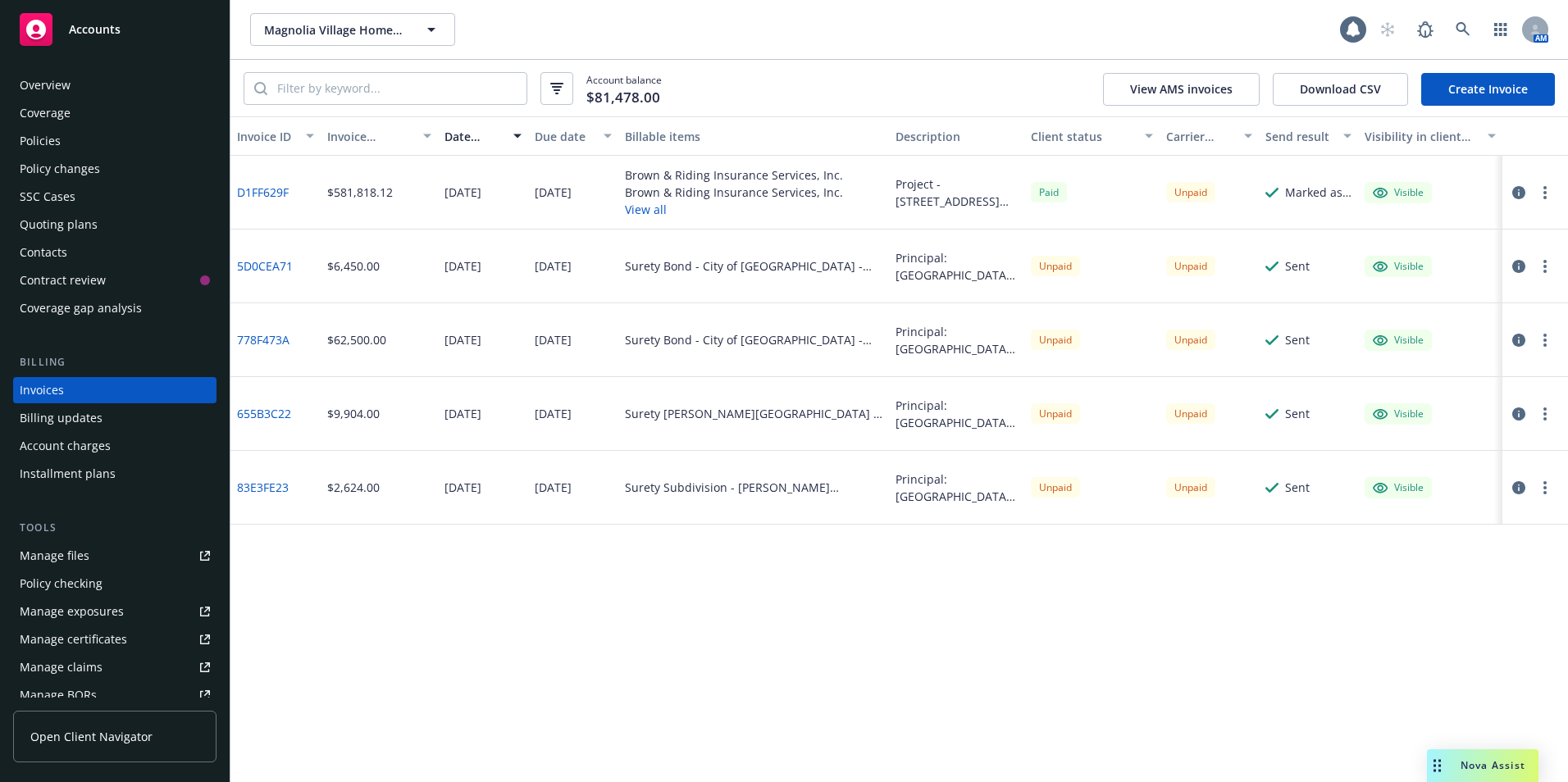
click at [49, 84] on div "Overview" at bounding box center [45, 85] width 51 height 26
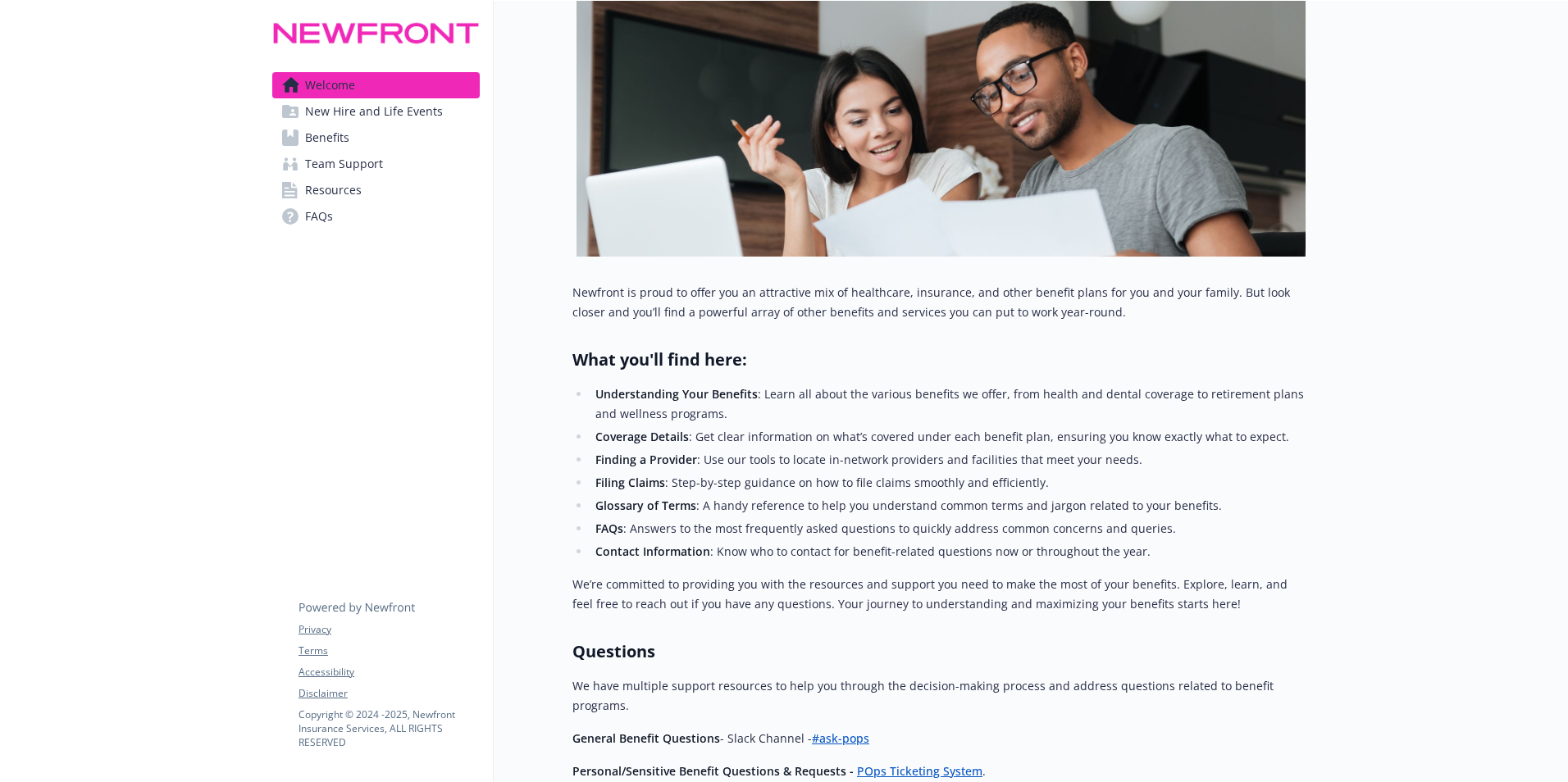
scroll to position [246, 0]
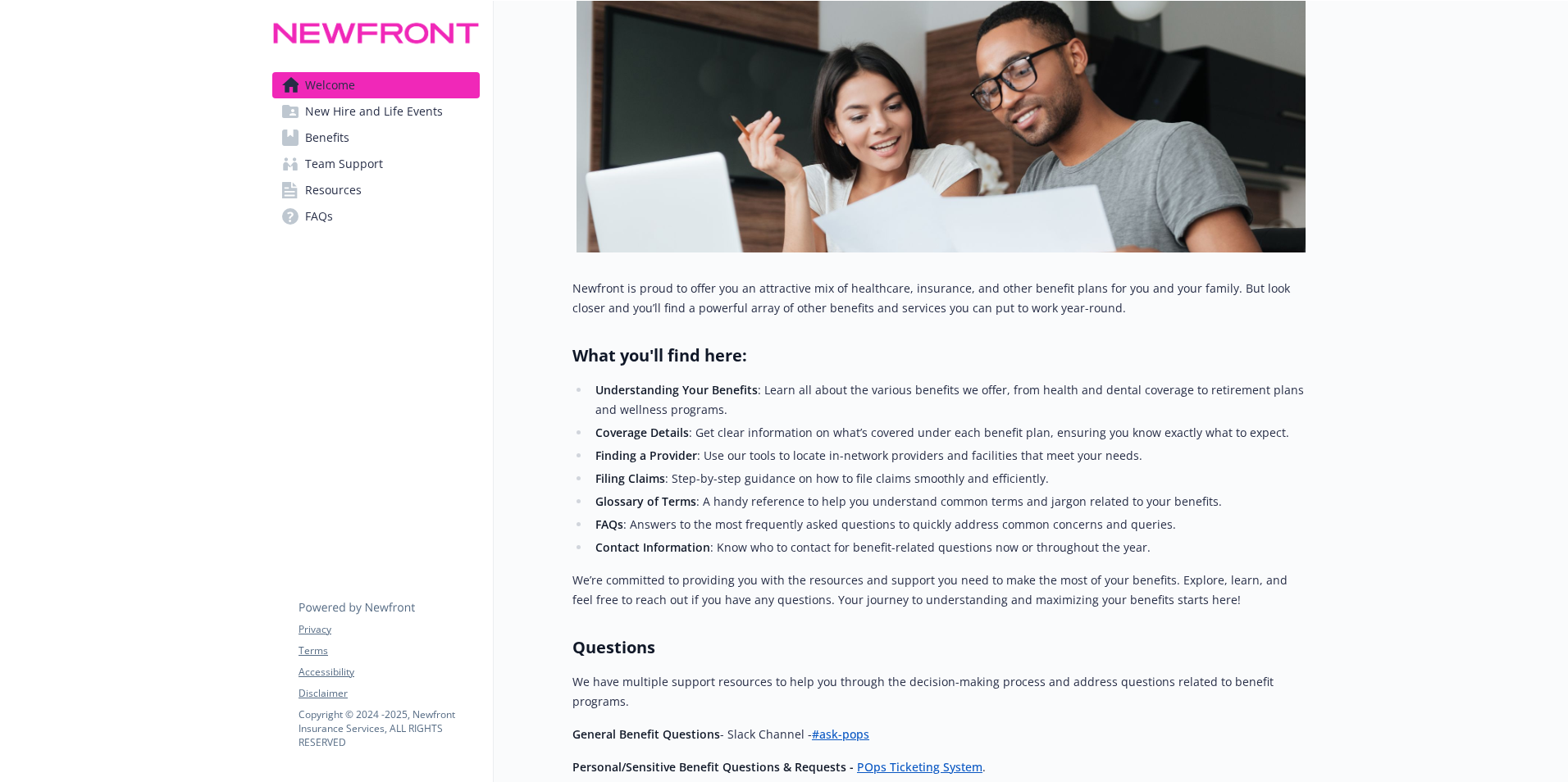
click at [346, 134] on span "Benefits" at bounding box center [328, 137] width 44 height 26
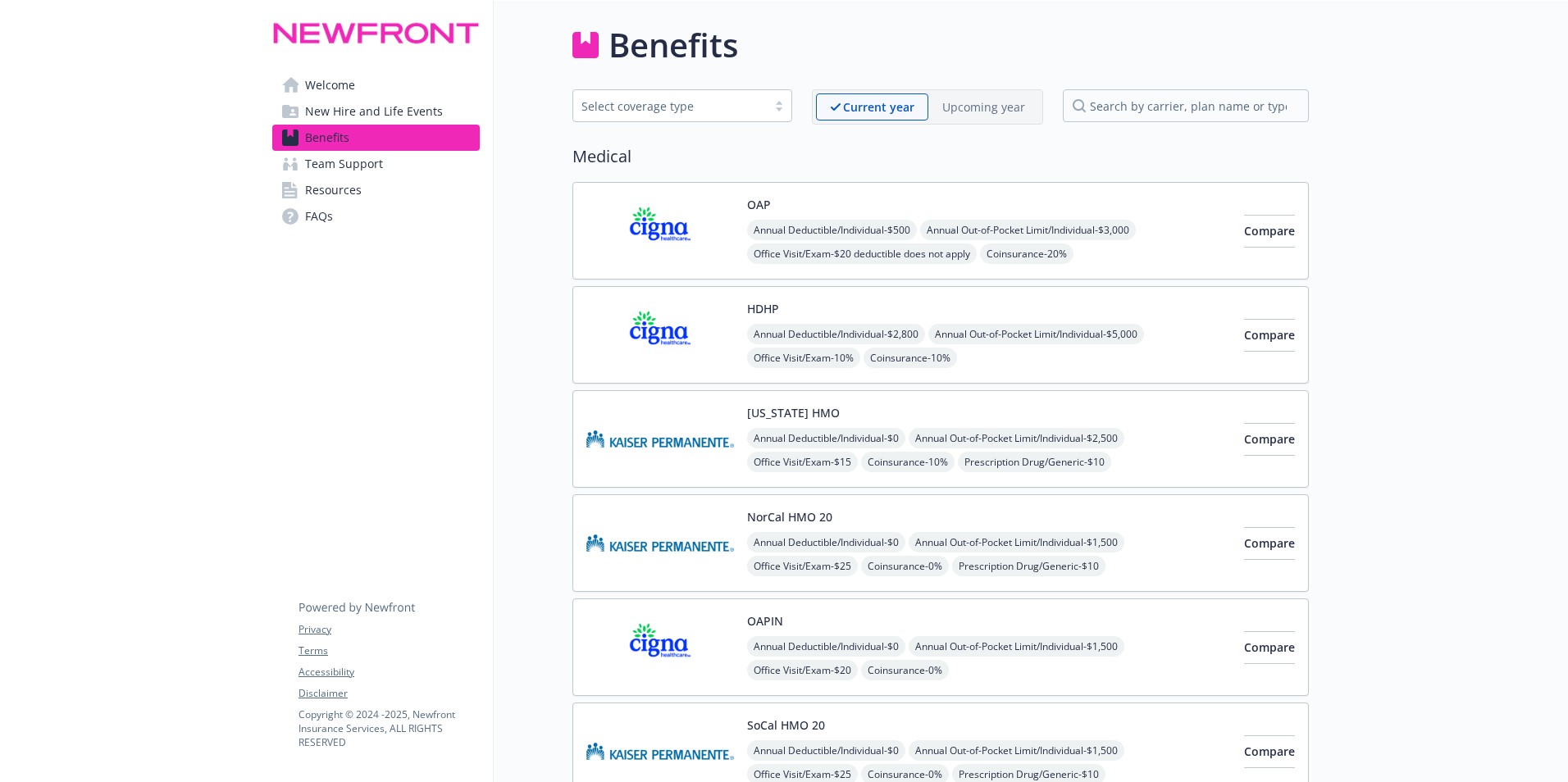
click at [336, 193] on span "Resources" at bounding box center [334, 190] width 56 height 26
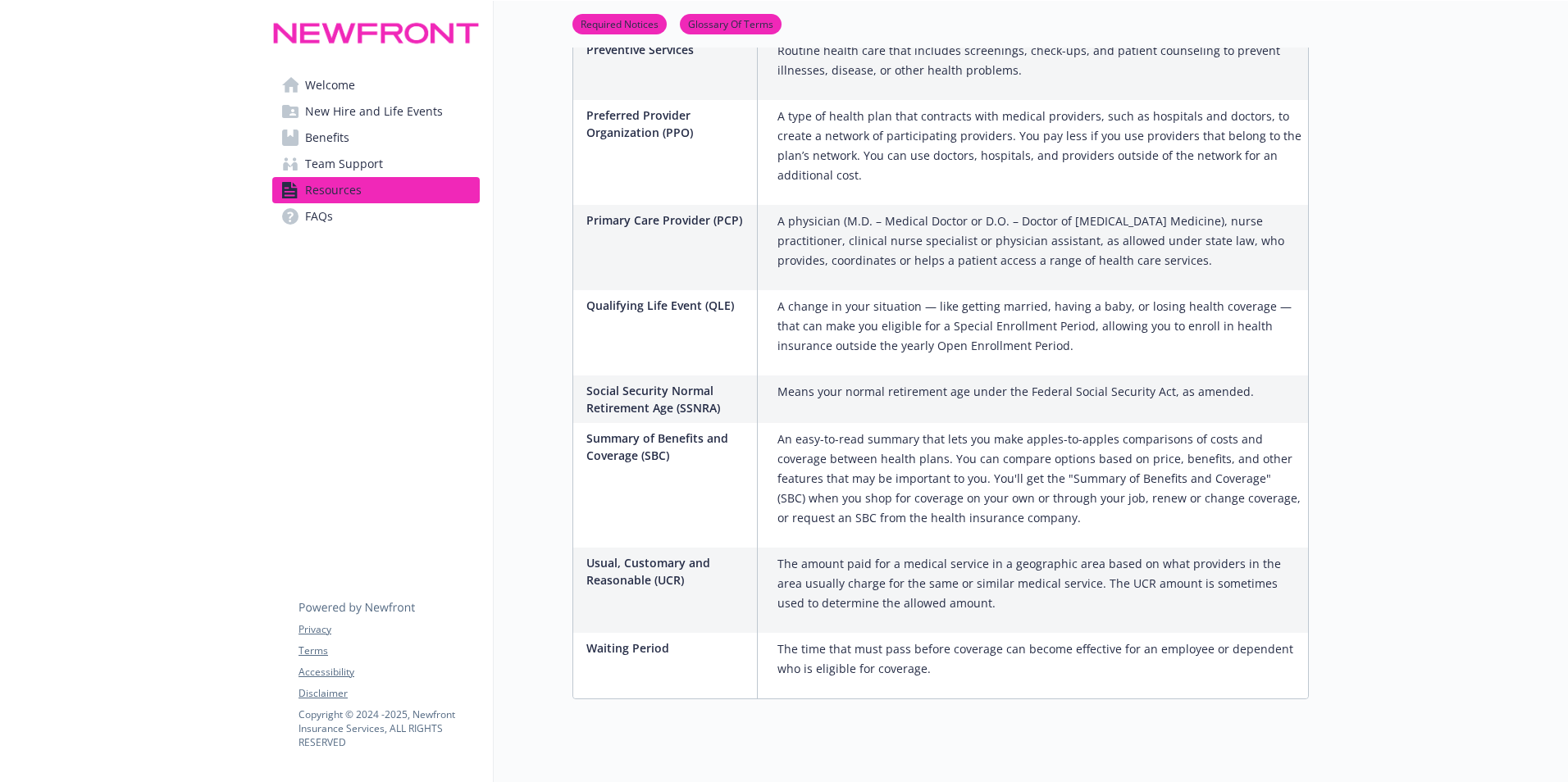
scroll to position [2696, 0]
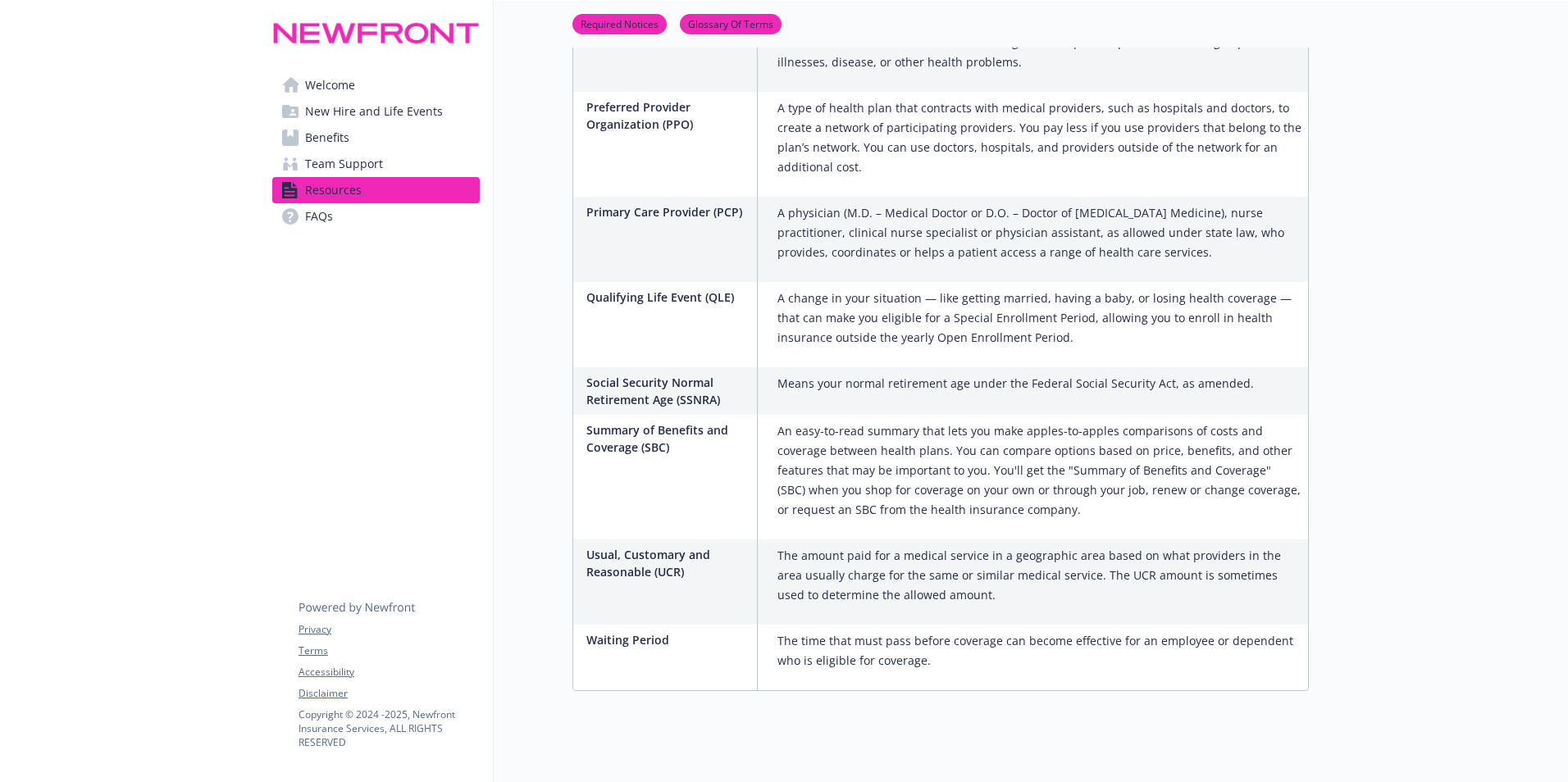
click at [323, 163] on span "Team Support" at bounding box center [344, 164] width 78 height 26
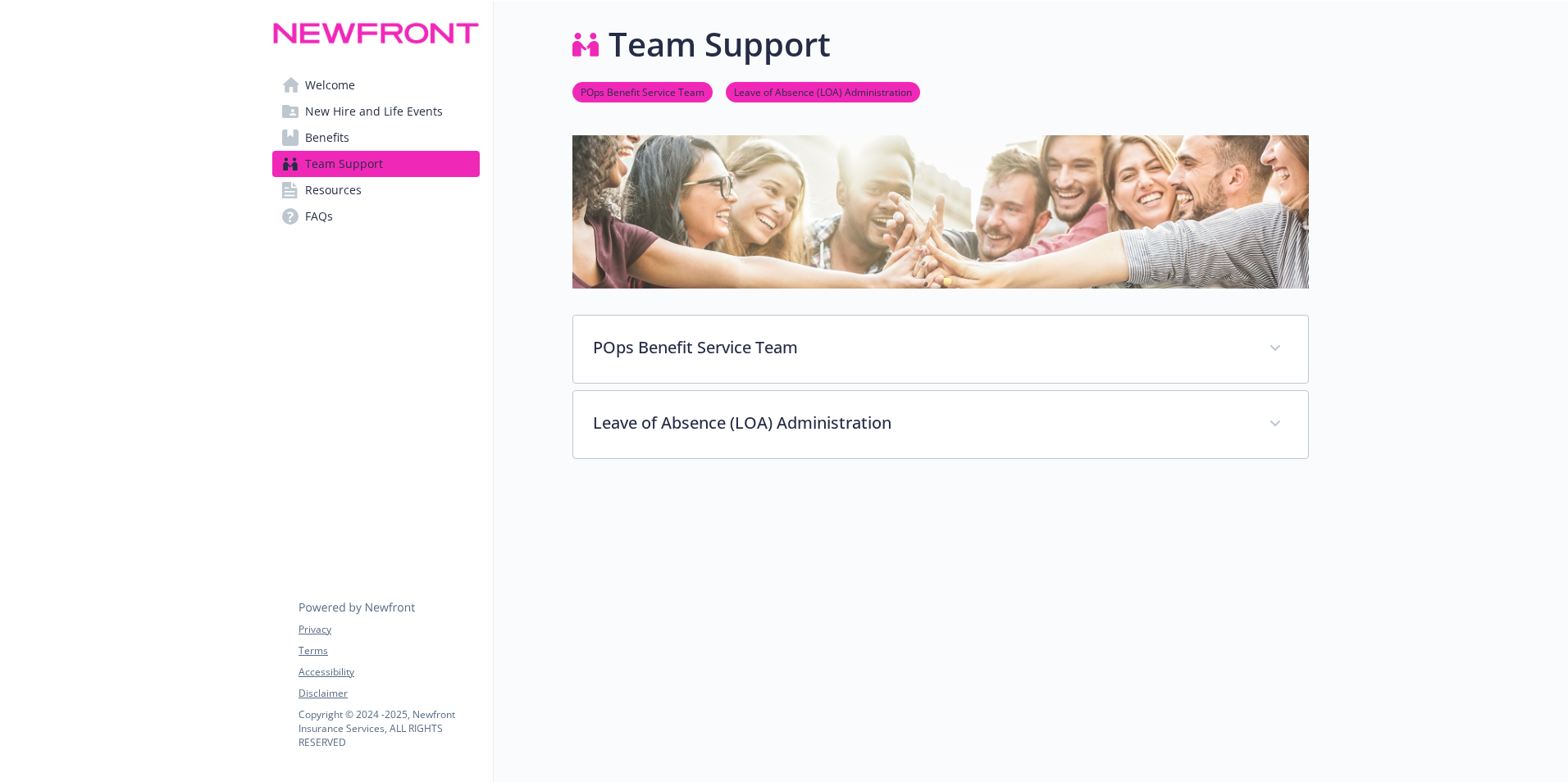
click at [322, 78] on span "Welcome" at bounding box center [330, 85] width 50 height 26
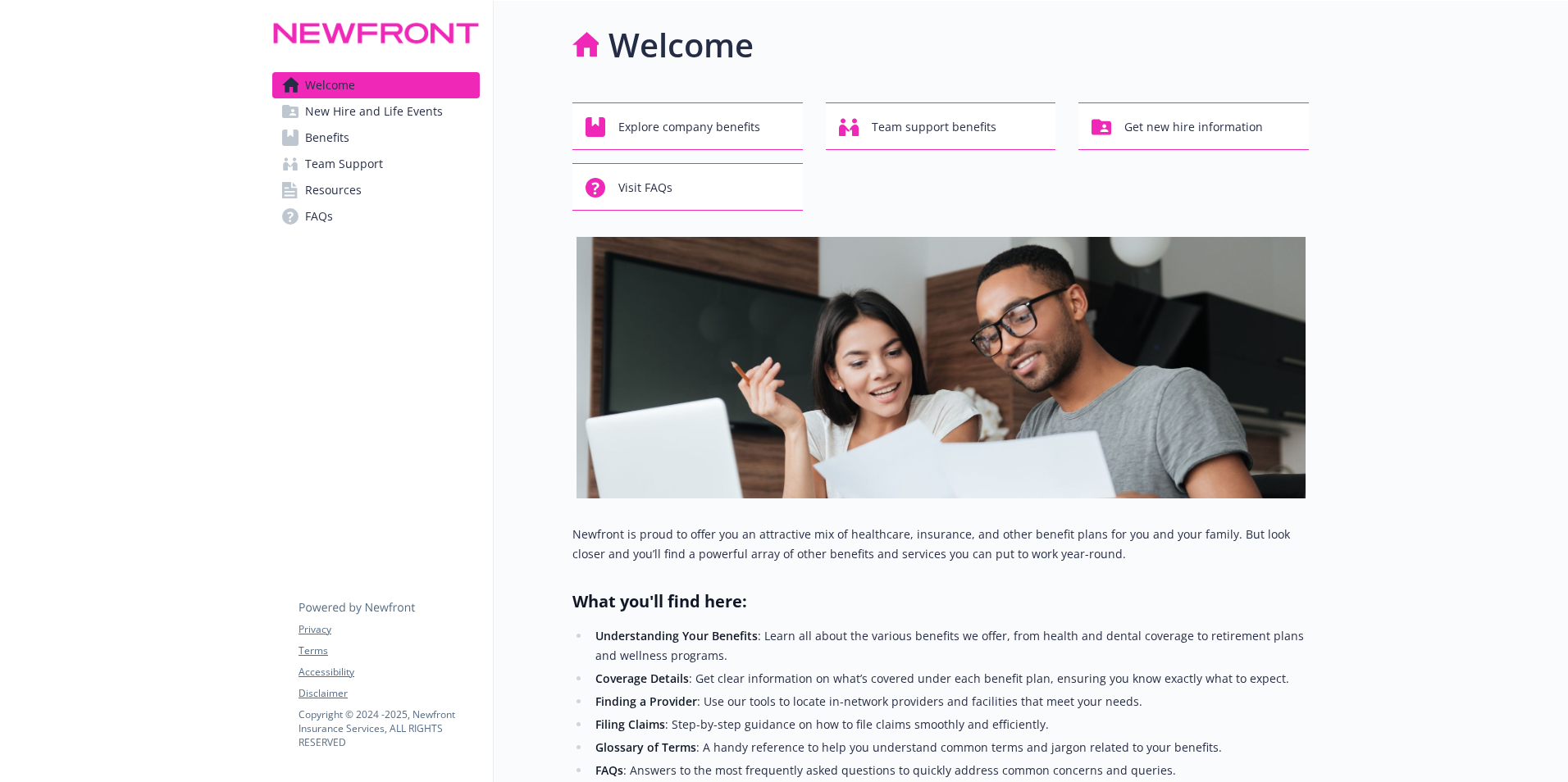
click at [342, 117] on span "New Hire and Life Events" at bounding box center [375, 111] width 138 height 26
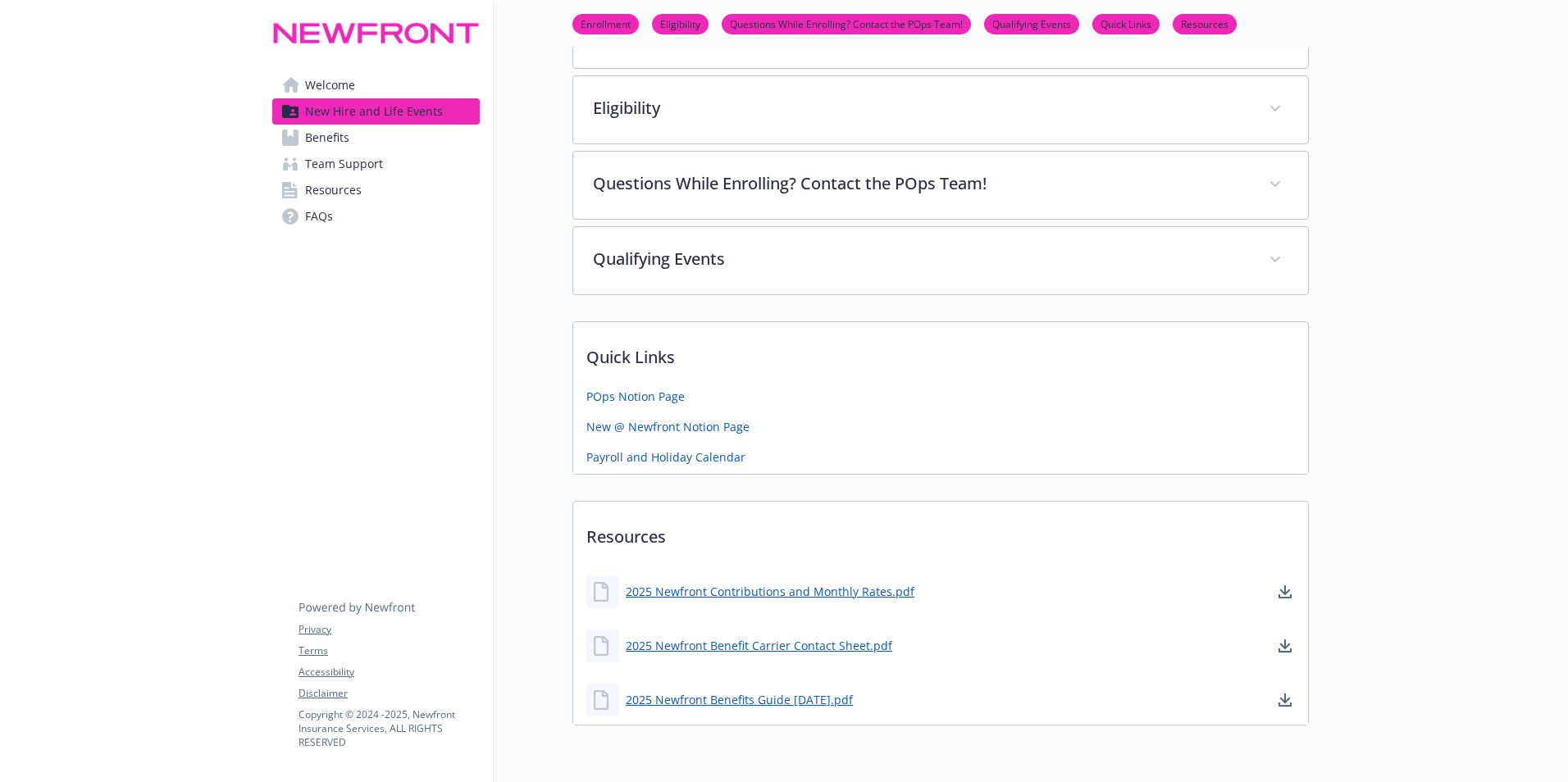
scroll to position [310, 0]
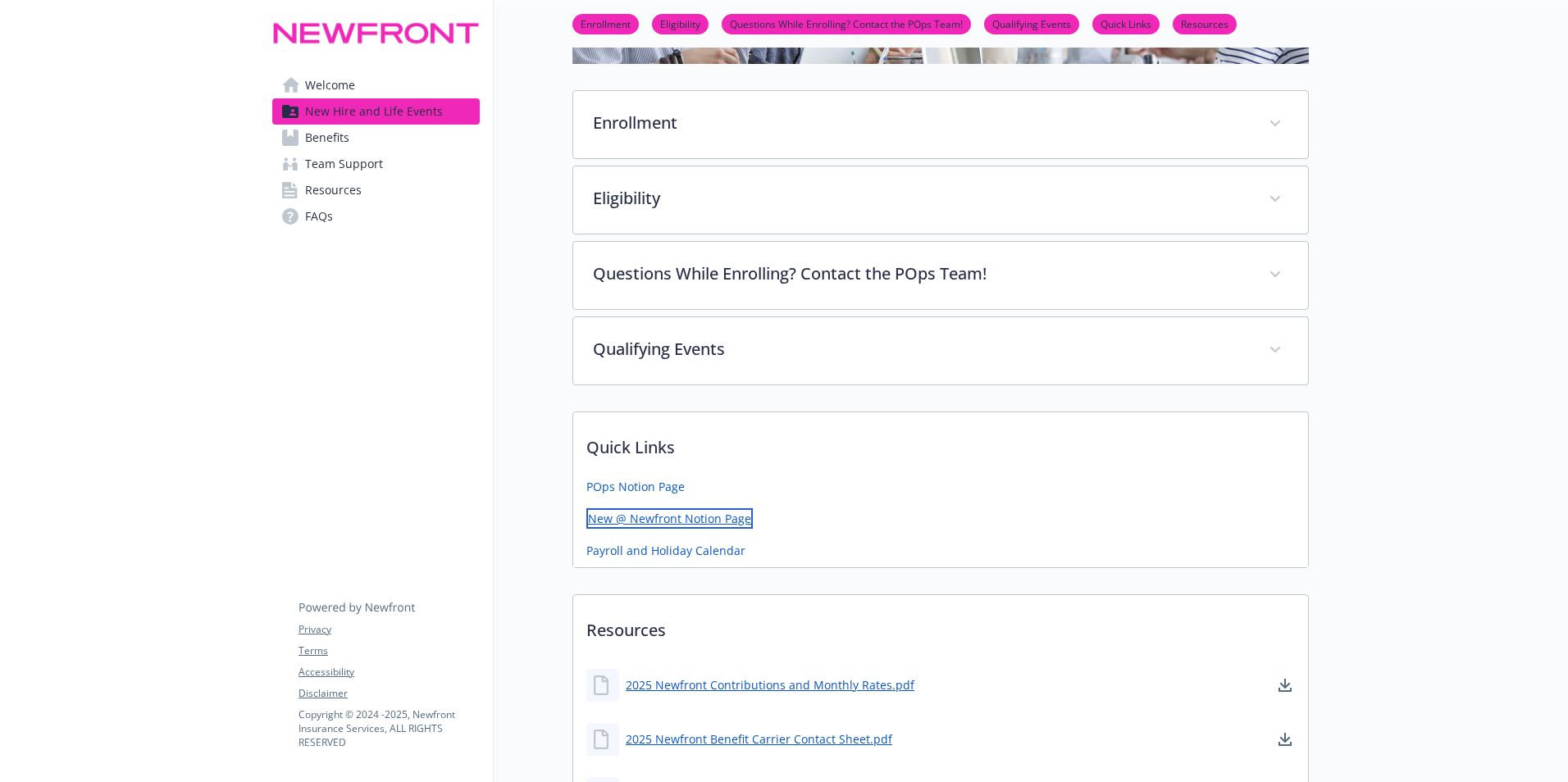
click at [635, 521] on link "New @ Newfront Notion Page" at bounding box center [669, 518] width 166 height 20
